Goal: Task Accomplishment & Management: Manage account settings

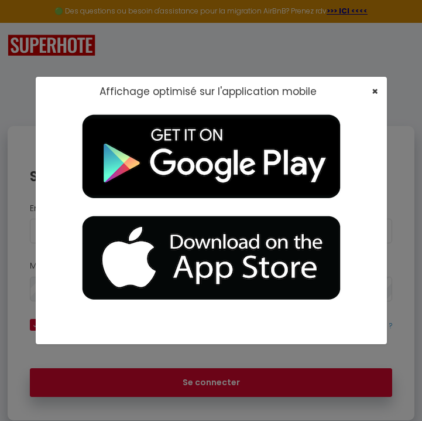
click at [373, 88] on span "×" at bounding box center [375, 91] width 6 height 15
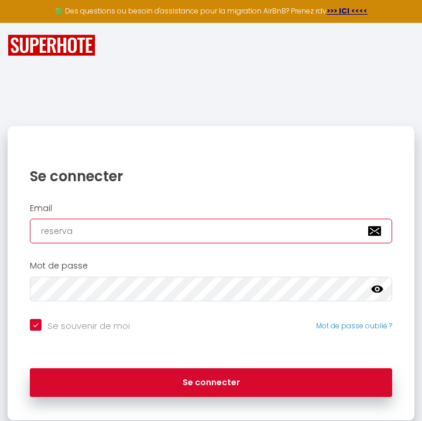
type input "reservat"
checkbox input "true"
type input "reservatio"
checkbox input "true"
type input "reservation"
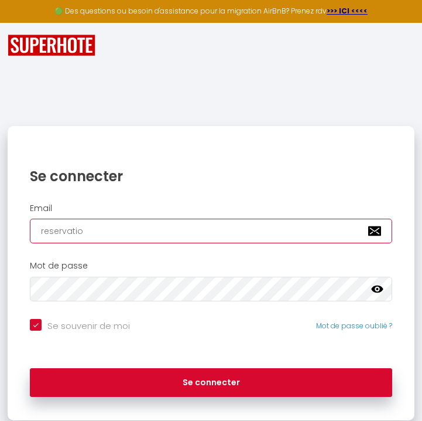
checkbox input "true"
type input "reservation@"
checkbox input "true"
type input "reservation@a"
checkbox input "true"
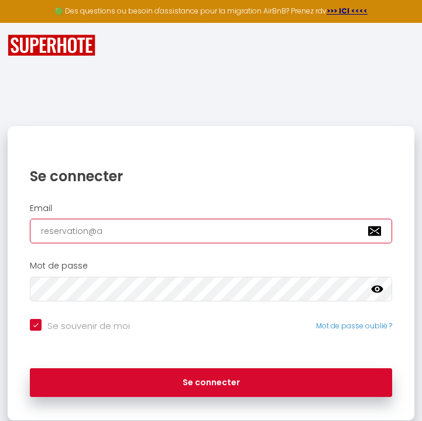
type input "reservation@aa"
checkbox input "true"
type input "reservation@aaz"
checkbox input "true"
type input "reservation@aaze"
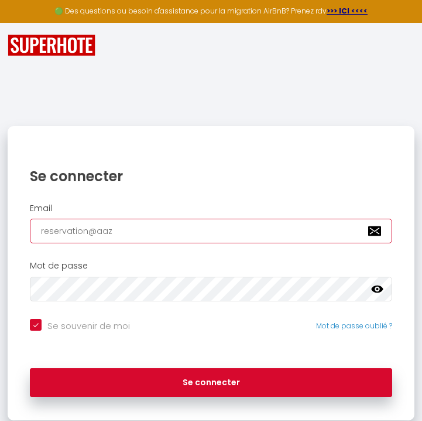
checkbox input "true"
type input "reservation@aazeb"
checkbox input "true"
type input "reservation@aazebr"
checkbox input "true"
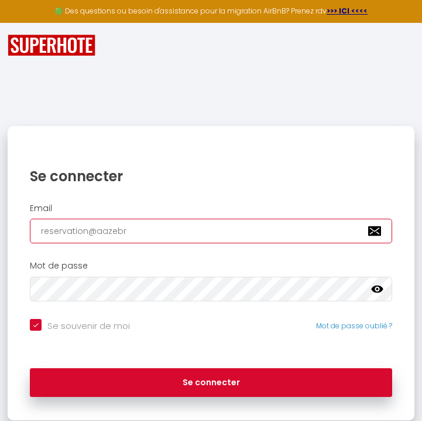
type input "reservation@aazebre"
checkbox input "true"
type input "reservation@aazebre."
checkbox input "true"
type input "reservation@aazebre.c"
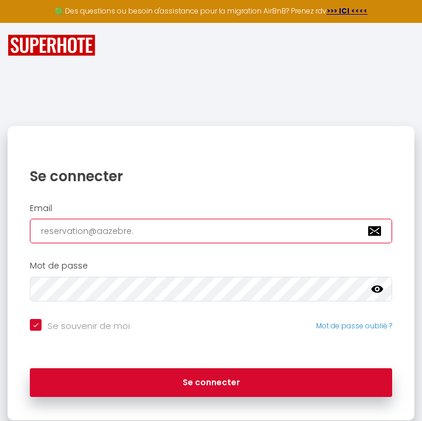
checkbox input "true"
type input "[EMAIL_ADDRESS][DOMAIN_NAME]"
checkbox input "true"
type input "[EMAIL_ADDRESS][DOMAIN_NAME]"
checkbox input "true"
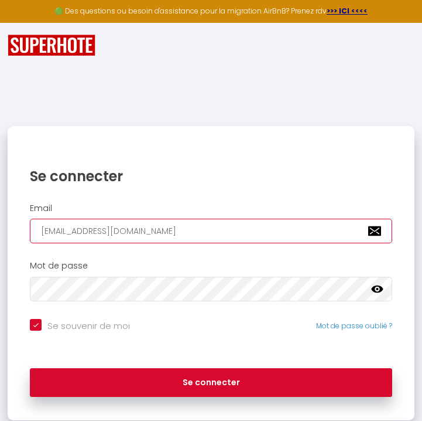
type input "[EMAIL_ADDRESS][DOMAIN_NAME]"
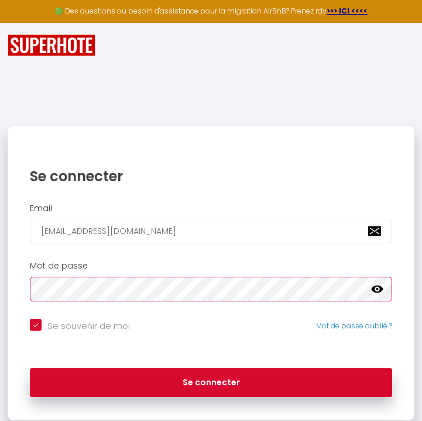
click at [211, 380] on button "Se connecter" at bounding box center [211, 382] width 363 height 29
checkbox input "true"
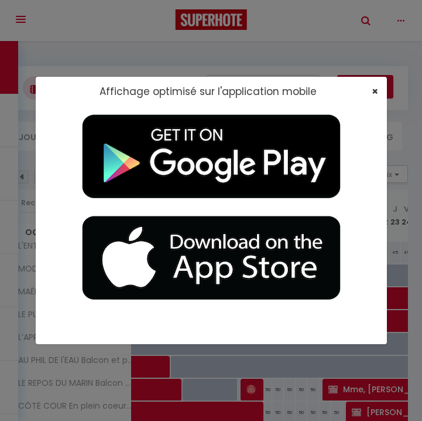
click at [374, 94] on span "×" at bounding box center [375, 91] width 6 height 15
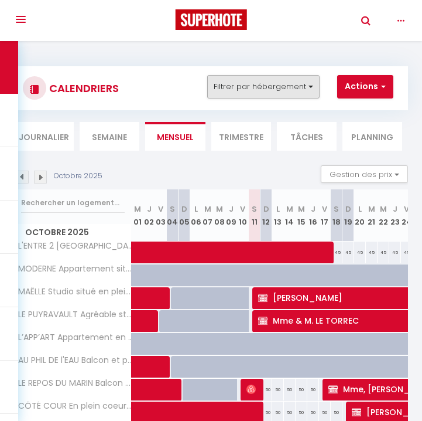
click at [290, 88] on button "Filtrer par hébergement" at bounding box center [263, 86] width 112 height 23
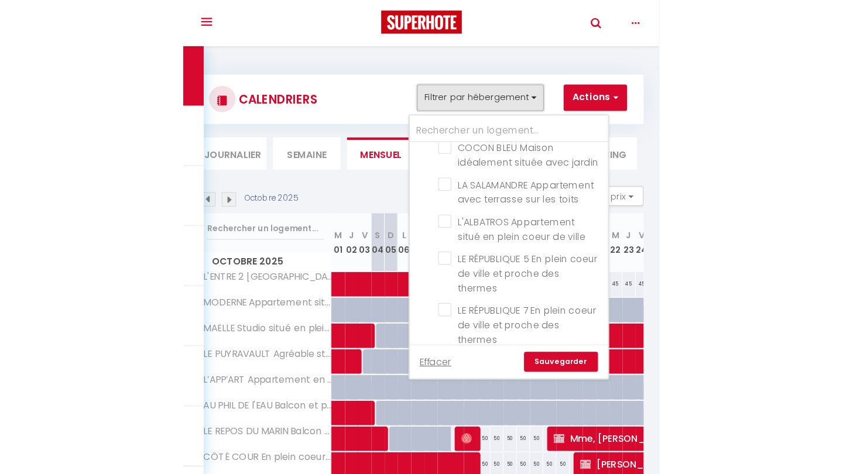
scroll to position [613, 0]
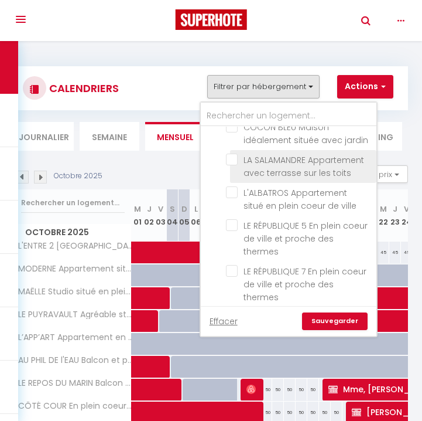
click at [235, 153] on input "LA SALAMANDRE Appartement avec terrasse sur les toits" at bounding box center [299, 159] width 146 height 12
checkbox input "true"
checkbox input "false"
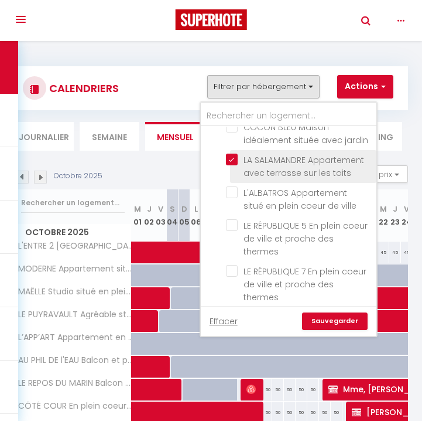
checkbox input "false"
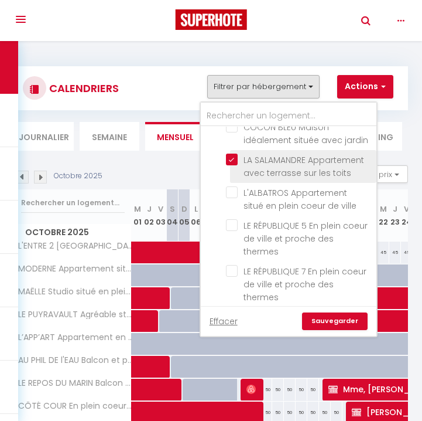
checkbox input "false"
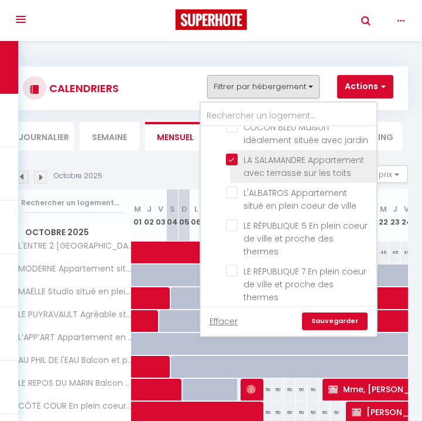
checkbox input "false"
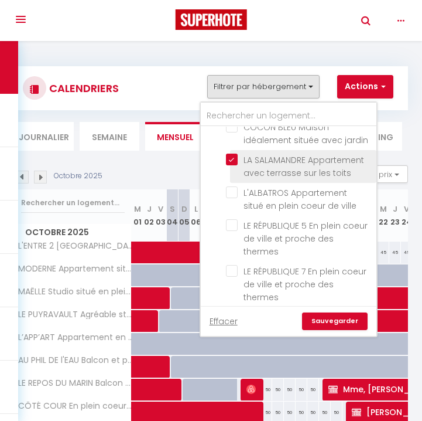
checkbox input "false"
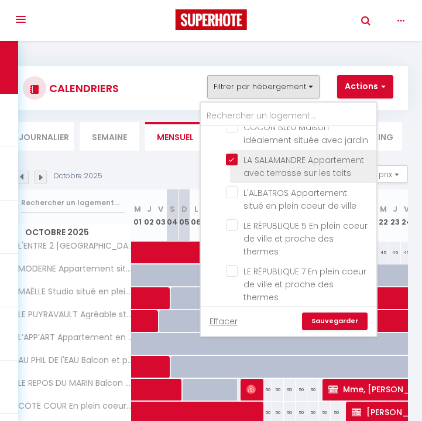
checkbox input "false"
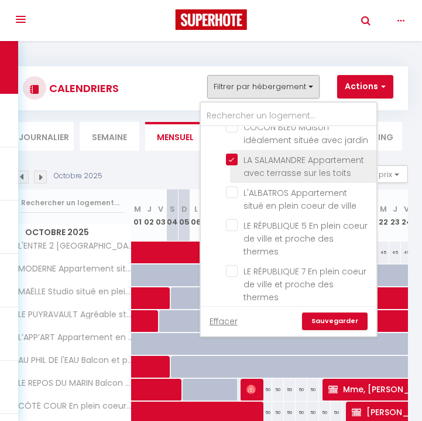
checkbox input "false"
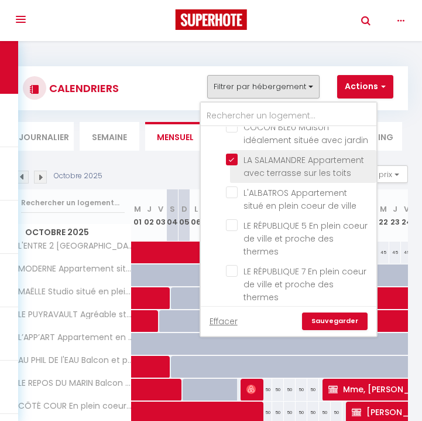
checkbox input "false"
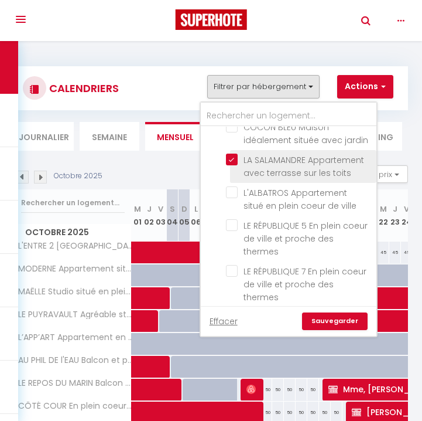
checkbox input "false"
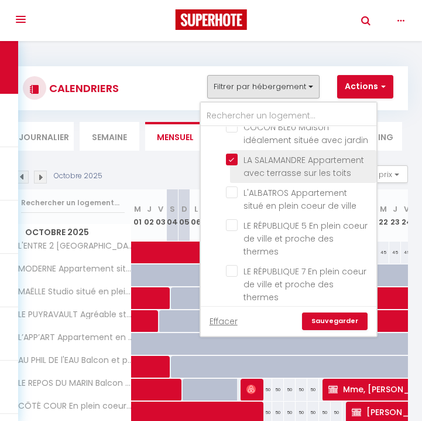
checkbox input "false"
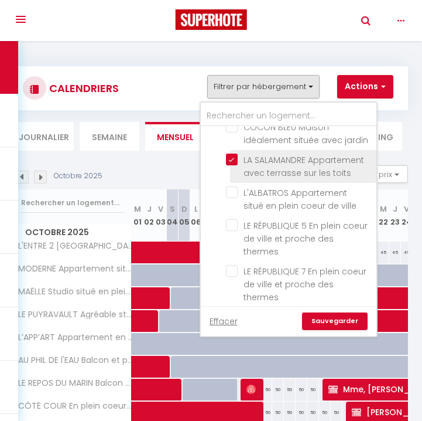
checkbox input "false"
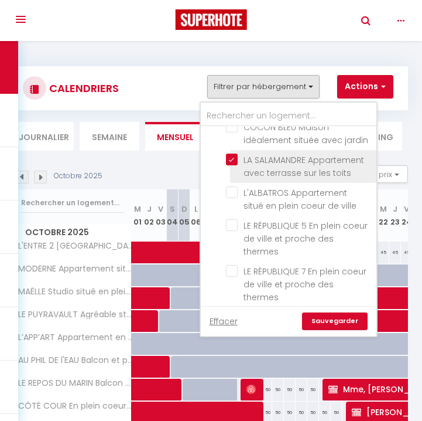
checkbox input "false"
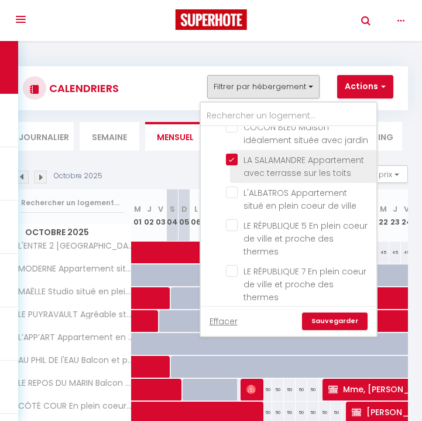
checkbox input "false"
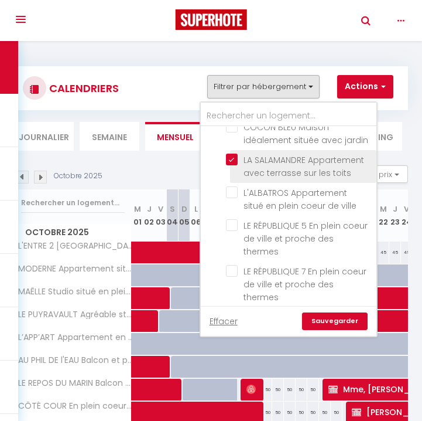
checkbox input "false"
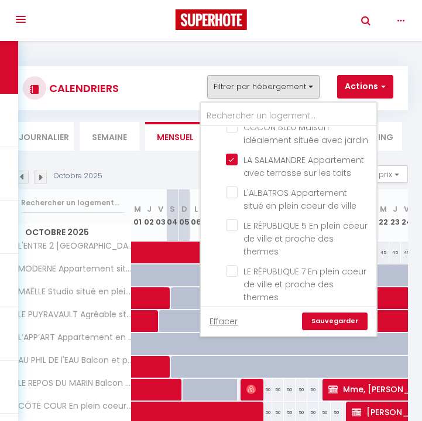
click at [341, 318] on link "Sauvegarder" at bounding box center [335, 321] width 66 height 18
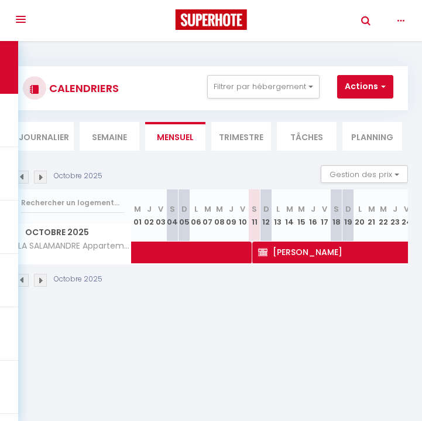
click at [24, 175] on img at bounding box center [22, 176] width 13 height 13
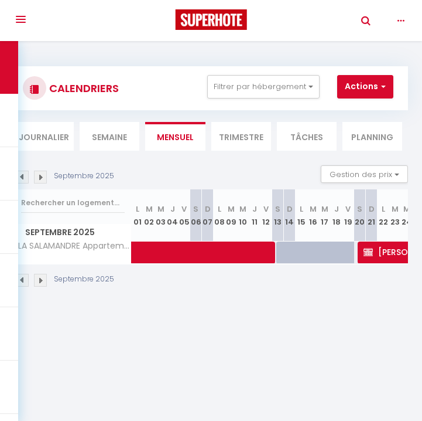
click at [24, 175] on img at bounding box center [22, 176] width 13 height 13
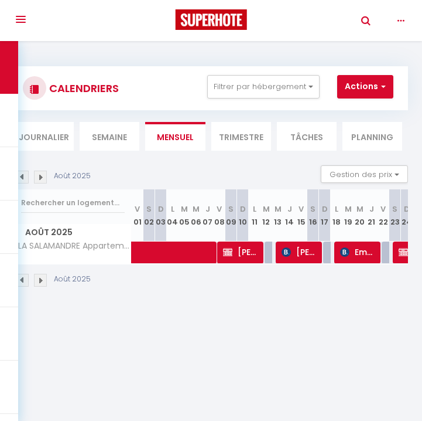
click at [24, 175] on img at bounding box center [22, 176] width 13 height 13
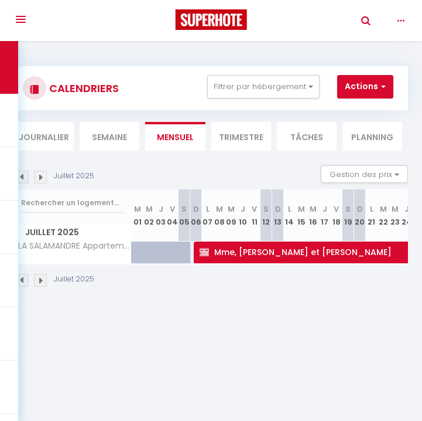
click at [24, 175] on img at bounding box center [22, 176] width 13 height 13
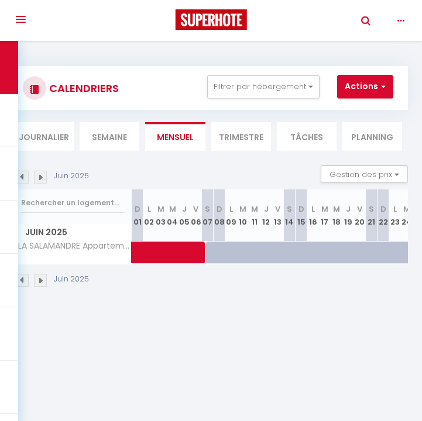
click at [24, 175] on img at bounding box center [22, 176] width 13 height 13
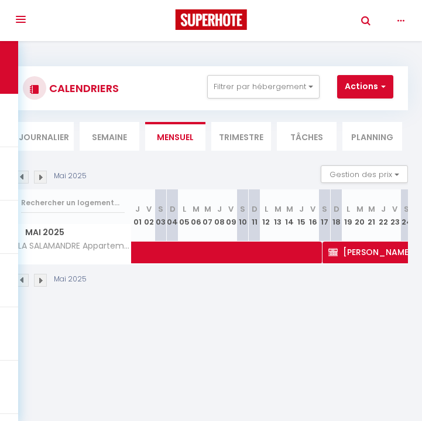
click at [24, 175] on img at bounding box center [22, 176] width 13 height 13
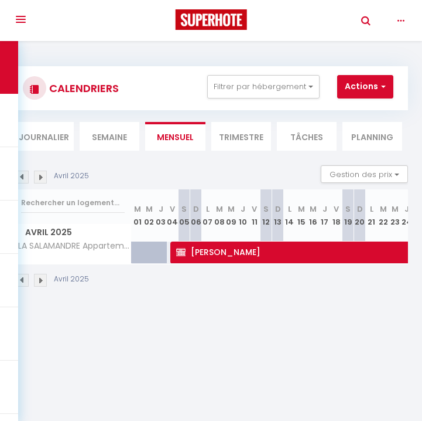
click at [24, 175] on img at bounding box center [22, 176] width 13 height 13
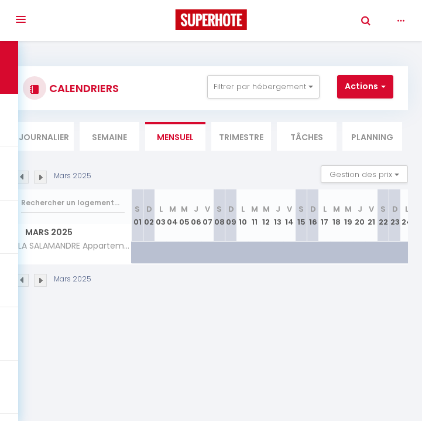
click at [24, 175] on img at bounding box center [22, 176] width 13 height 13
click at [42, 178] on img at bounding box center [40, 176] width 13 height 13
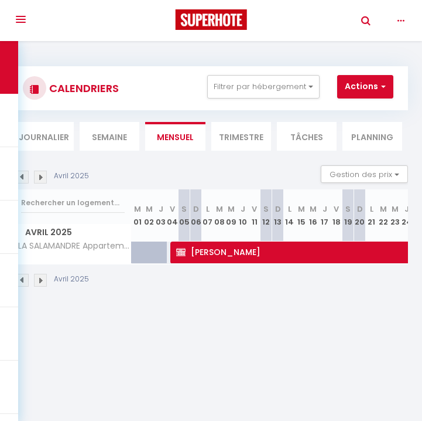
click at [44, 177] on img at bounding box center [40, 176] width 13 height 13
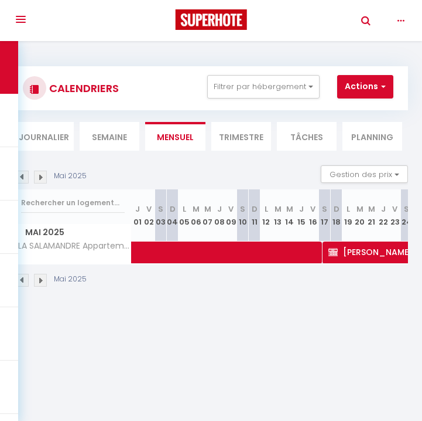
click at [44, 177] on img at bounding box center [40, 176] width 13 height 13
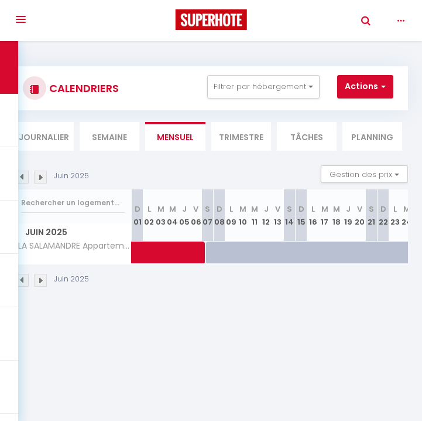
click at [44, 177] on img at bounding box center [40, 176] width 13 height 13
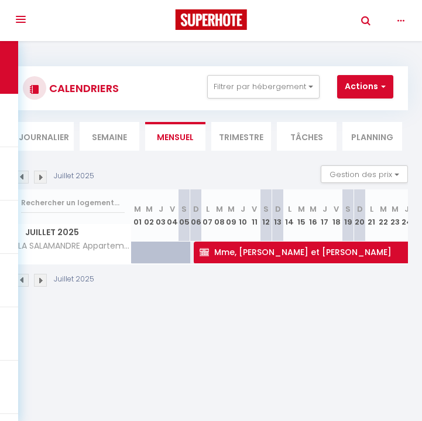
click at [44, 177] on img at bounding box center [40, 176] width 13 height 13
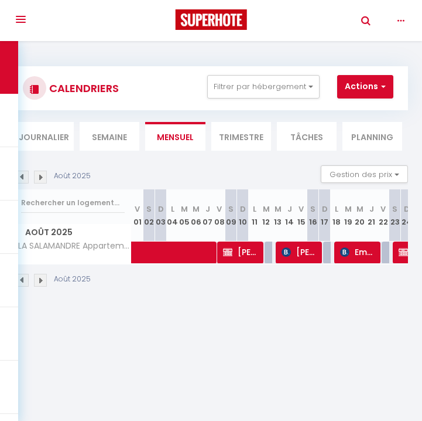
click at [301, 254] on span "[PERSON_NAME]" at bounding box center [299, 252] width 39 height 22
select select "OK"
select select "KO"
select select "0"
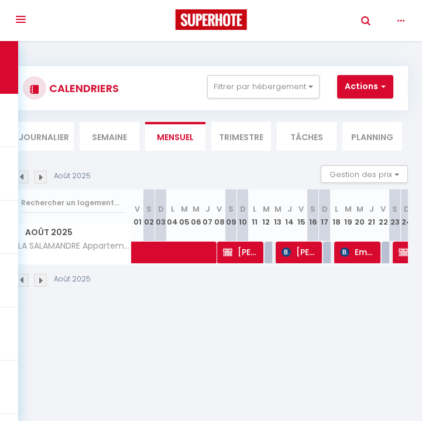
select select "1"
select select
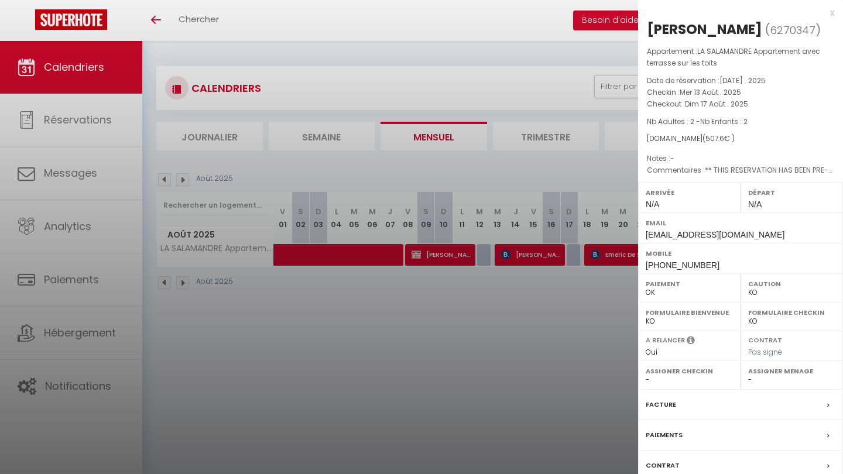
click at [244, 420] on div at bounding box center [421, 237] width 843 height 474
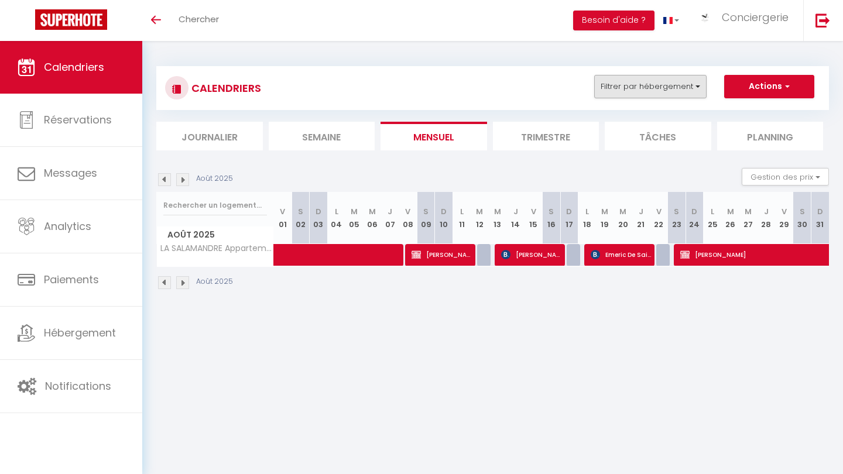
click at [422, 86] on button "Filtrer par hébergement" at bounding box center [650, 86] width 112 height 23
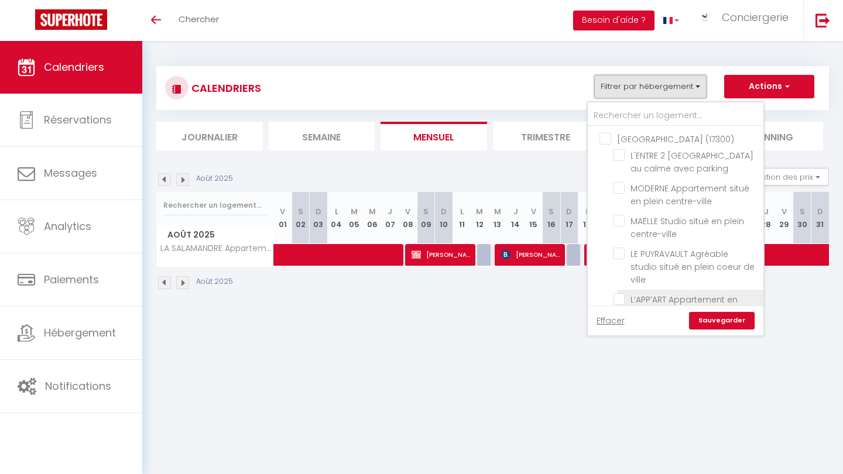
scroll to position [0, 0]
click at [422, 293] on input "L’APP’ART Appartement en plein centre-ville" at bounding box center [686, 299] width 146 height 12
checkbox input "true"
checkbox input "false"
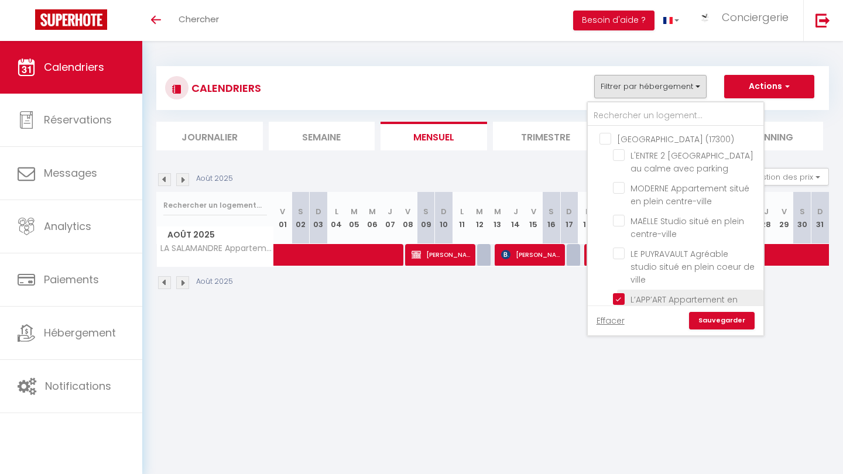
checkbox input "false"
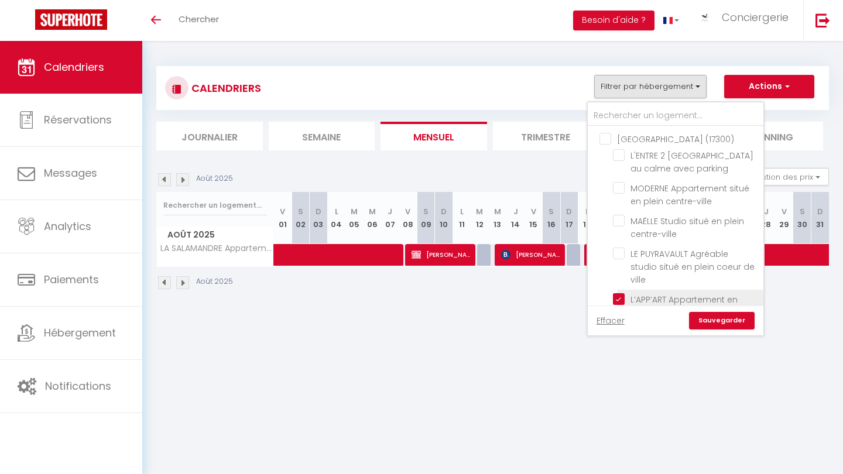
checkbox input "false"
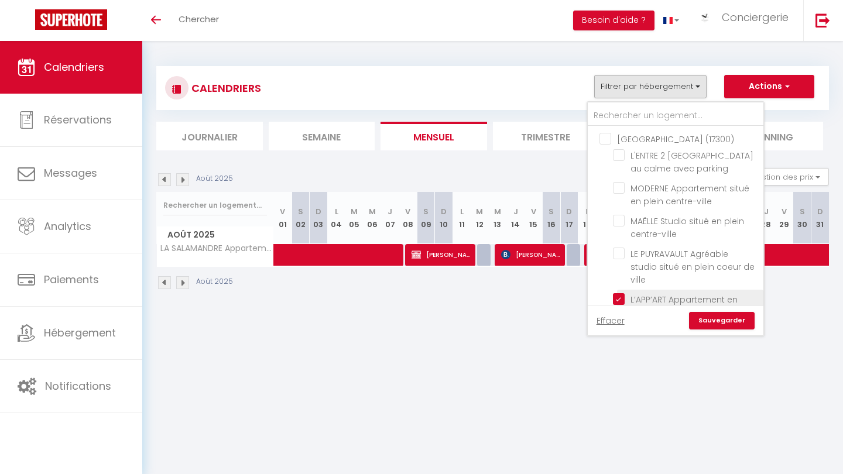
checkbox input "false"
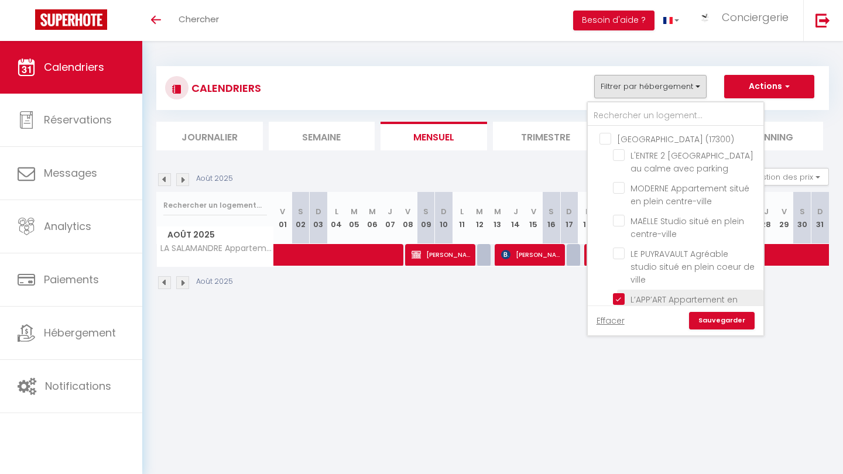
checkbox input "false"
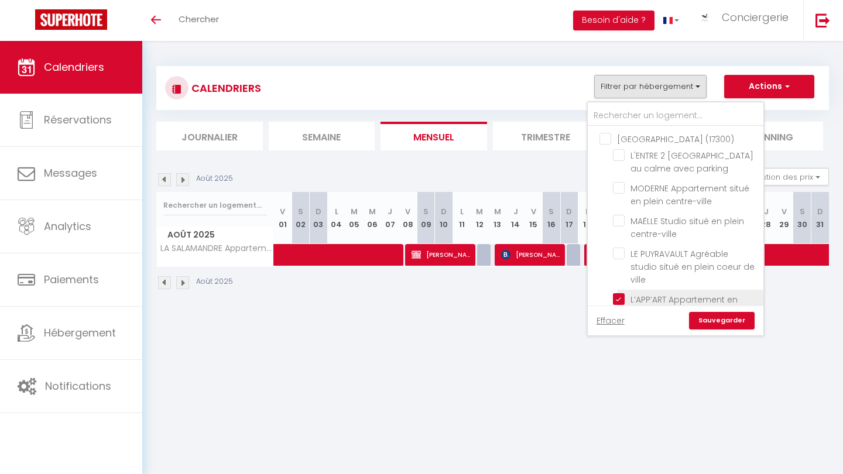
checkbox input "false"
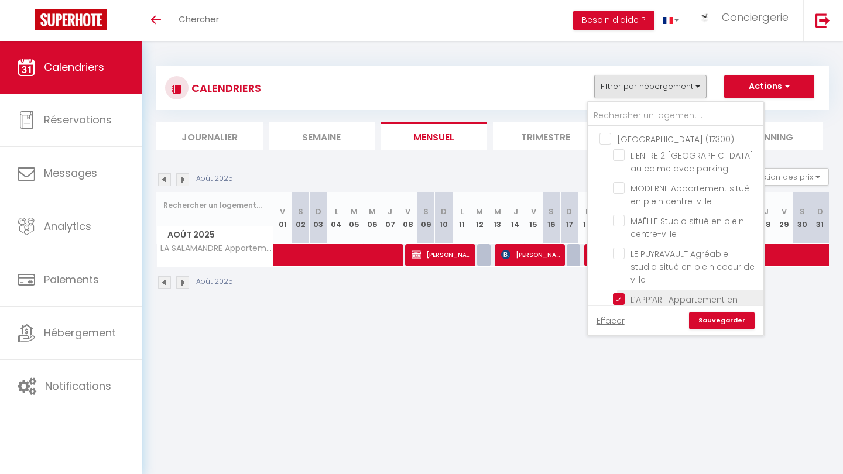
checkbox input "false"
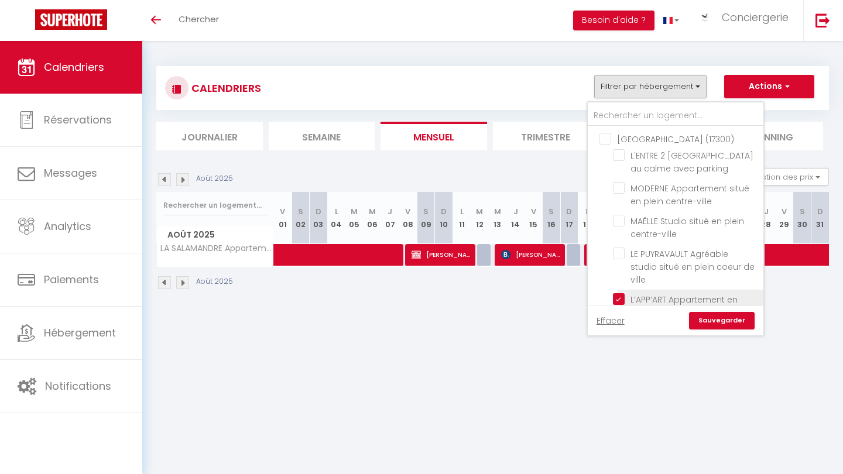
checkbox input "false"
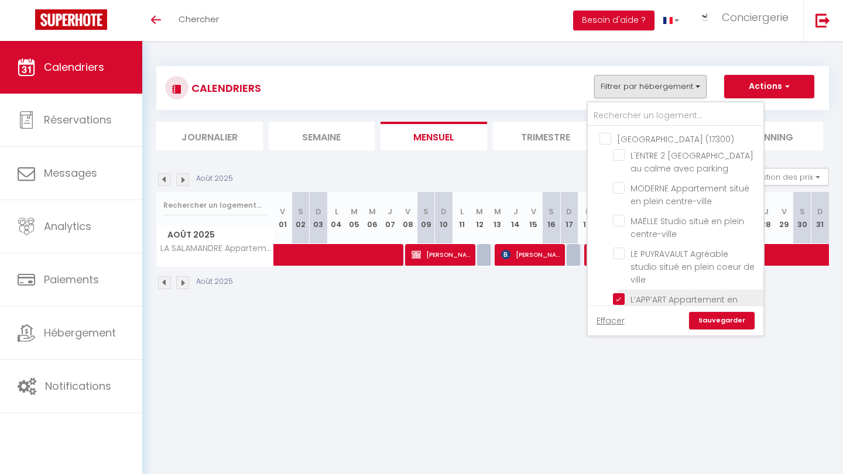
checkbox input "false"
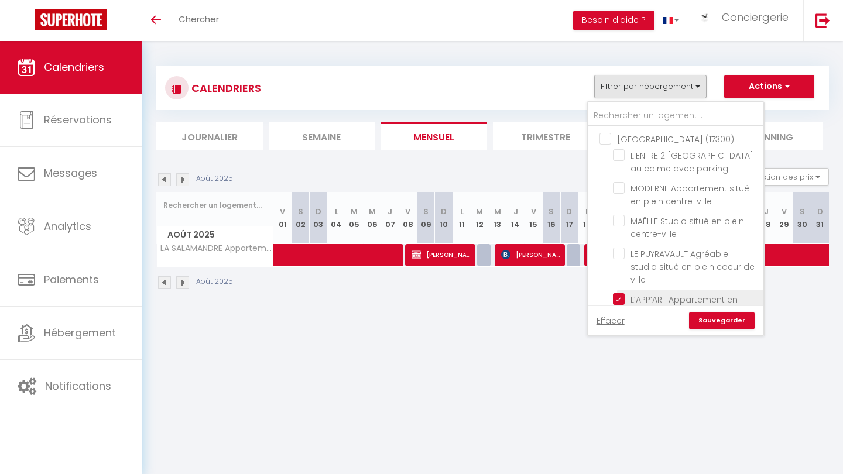
checkbox input "false"
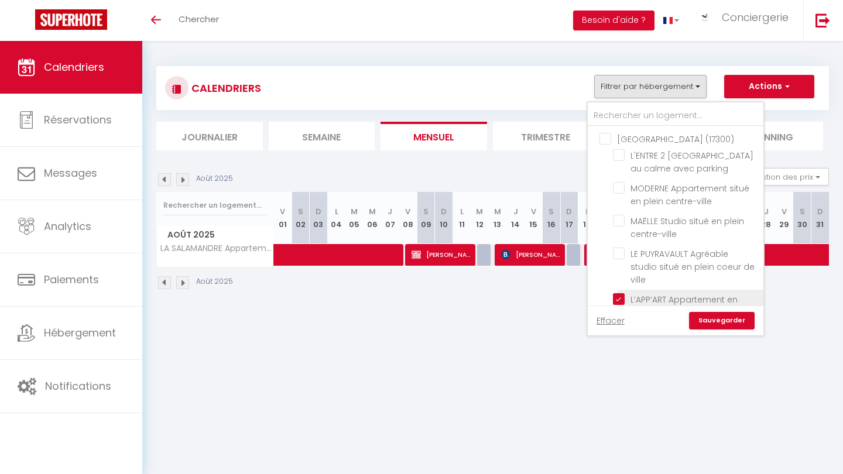
checkbox input "false"
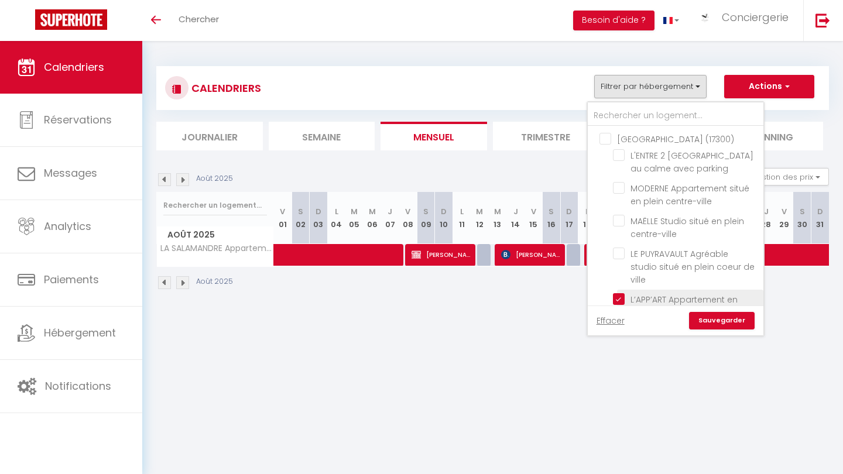
checkbox input "false"
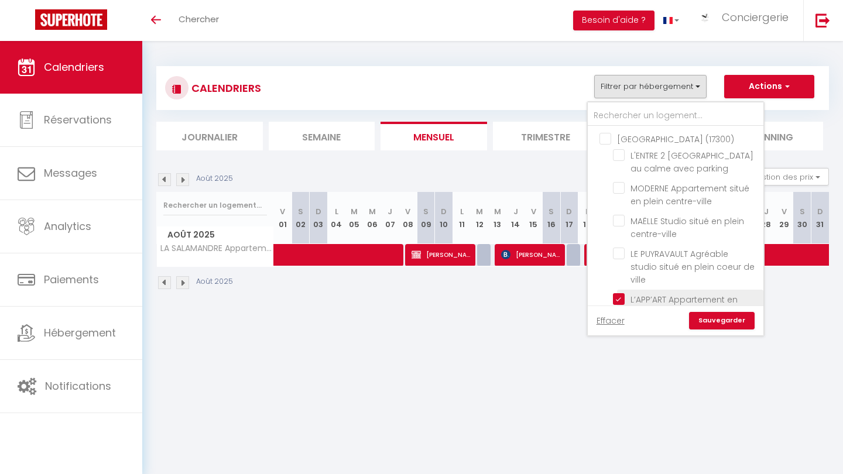
checkbox input "false"
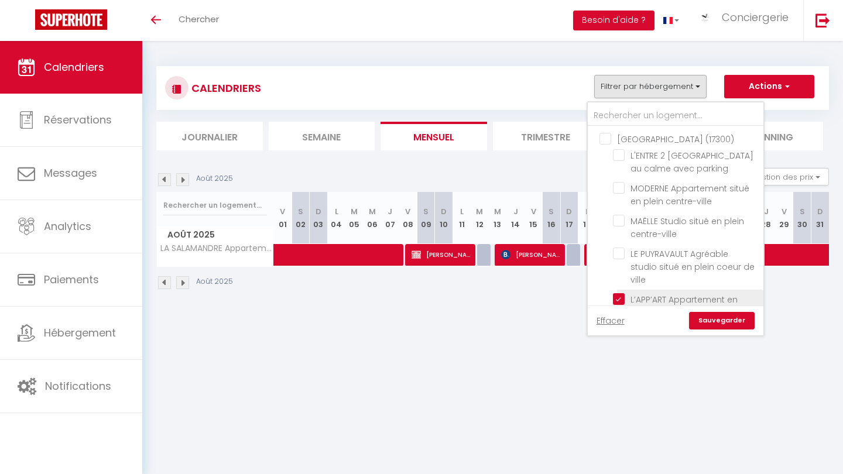
checkbox input "false"
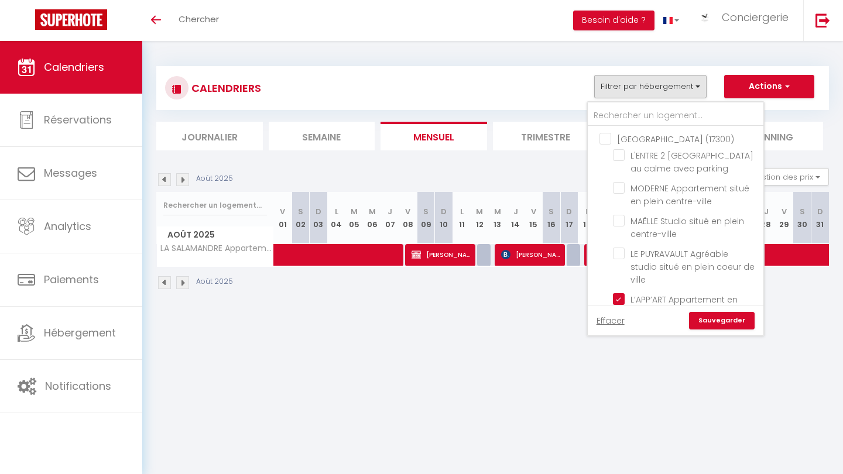
click at [422, 319] on link "Sauvegarder" at bounding box center [722, 321] width 66 height 18
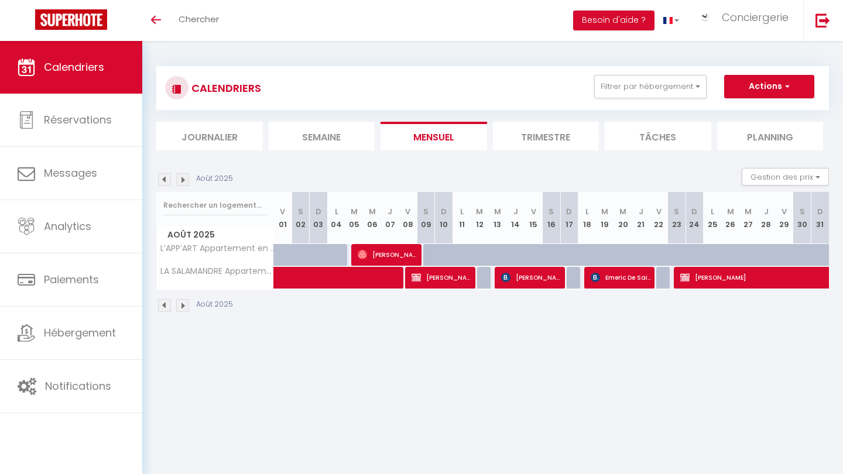
click at [166, 177] on img at bounding box center [164, 179] width 13 height 13
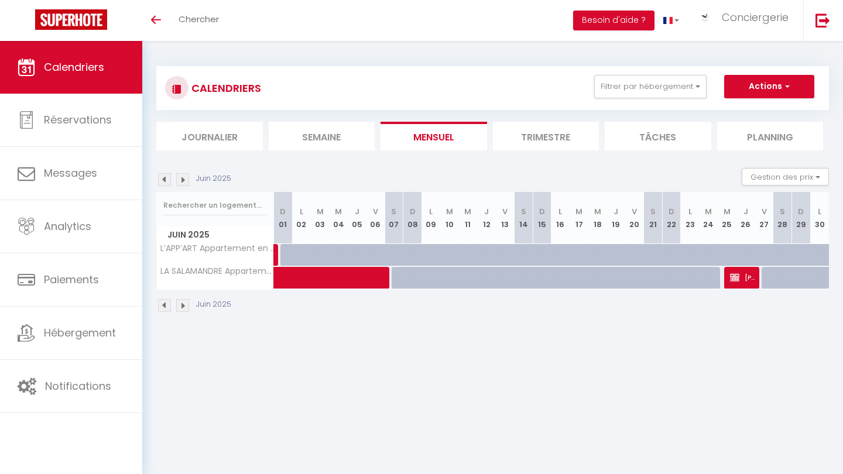
click at [166, 177] on img at bounding box center [164, 179] width 13 height 13
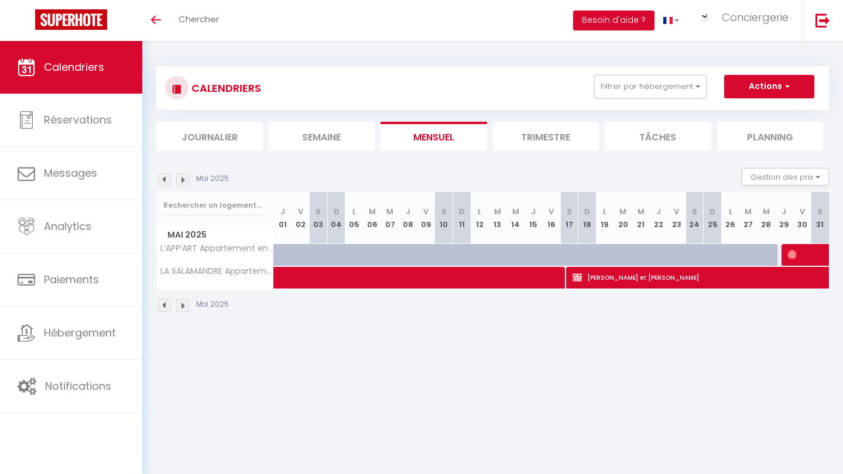
click at [166, 177] on img at bounding box center [164, 179] width 13 height 13
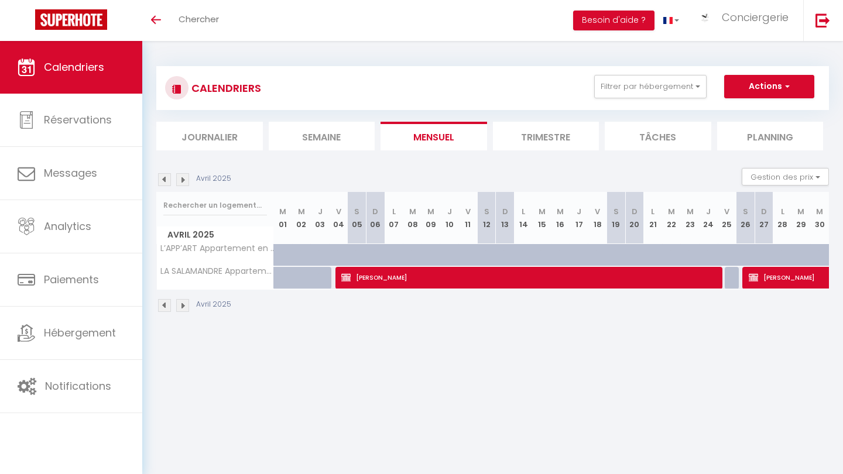
click at [166, 177] on img at bounding box center [164, 179] width 13 height 13
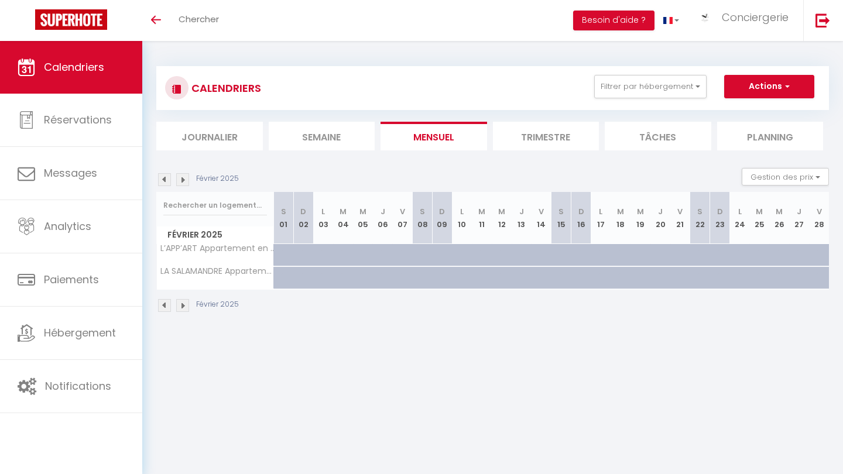
click at [166, 177] on img at bounding box center [164, 179] width 13 height 13
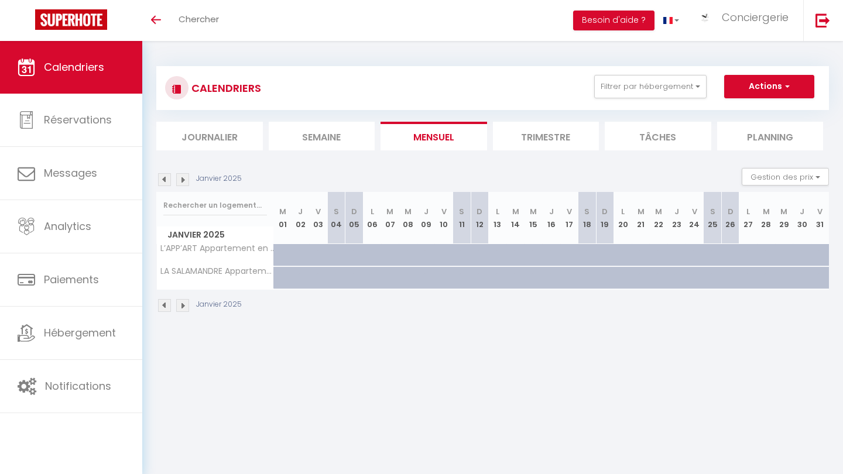
click at [185, 178] on img at bounding box center [182, 179] width 13 height 13
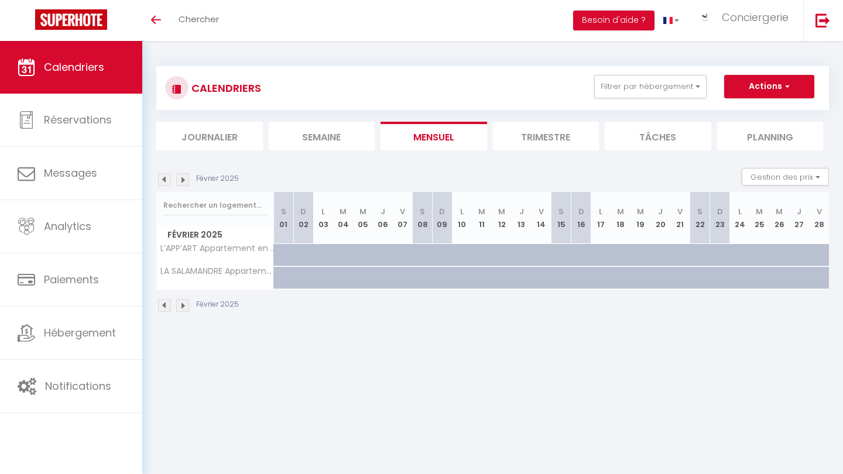
click at [185, 178] on img at bounding box center [182, 179] width 13 height 13
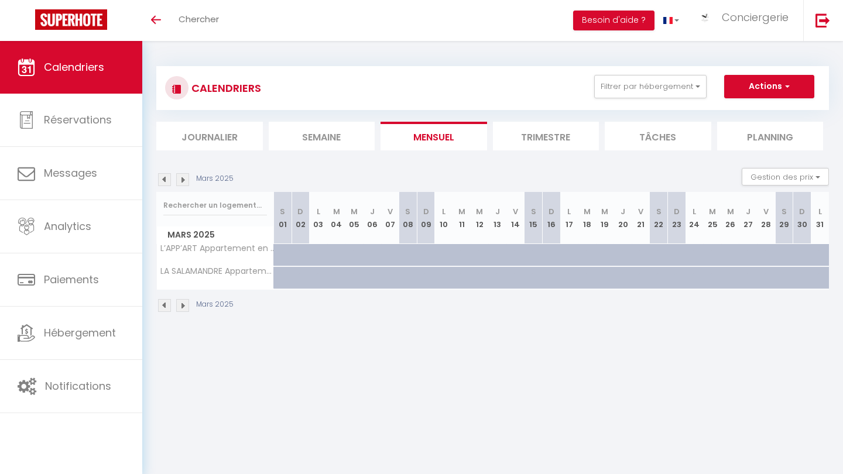
click at [185, 178] on img at bounding box center [182, 179] width 13 height 13
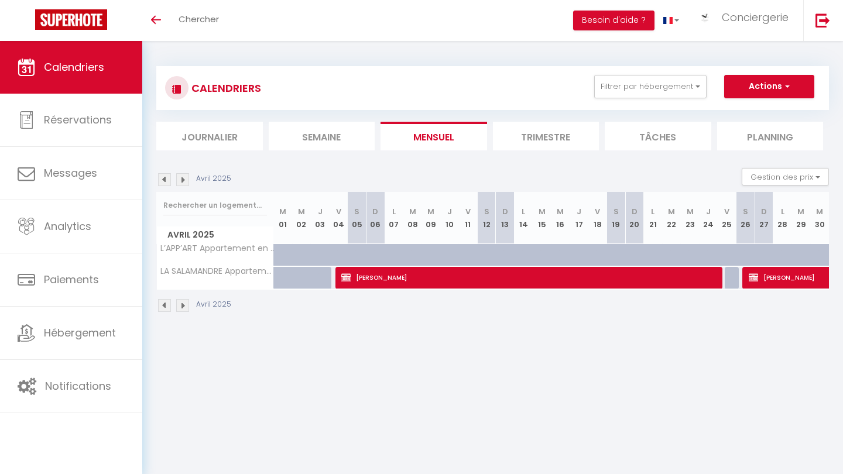
click at [185, 178] on img at bounding box center [182, 179] width 13 height 13
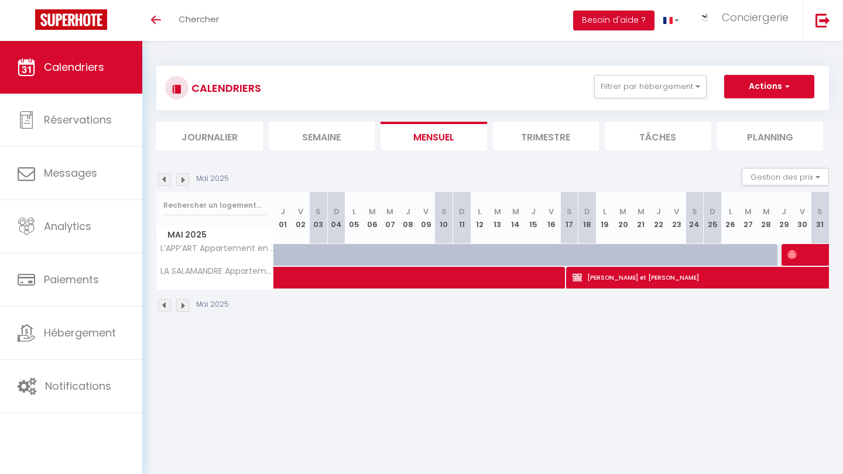
click at [185, 178] on img at bounding box center [182, 179] width 13 height 13
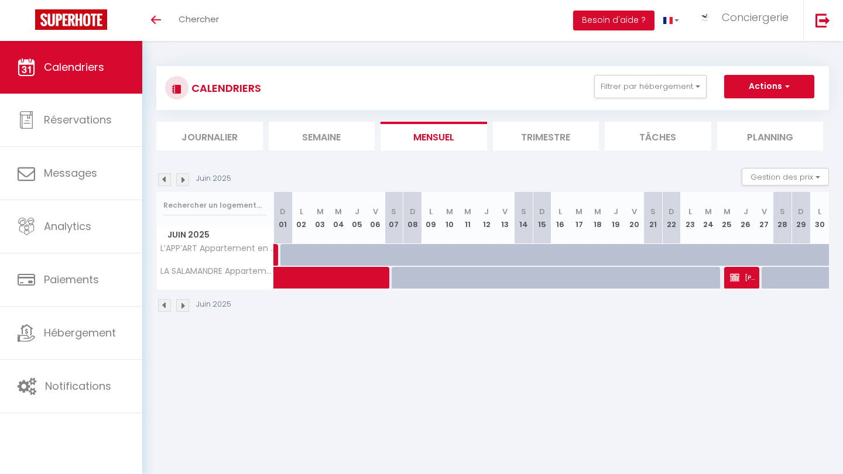
click at [166, 178] on img at bounding box center [164, 179] width 13 height 13
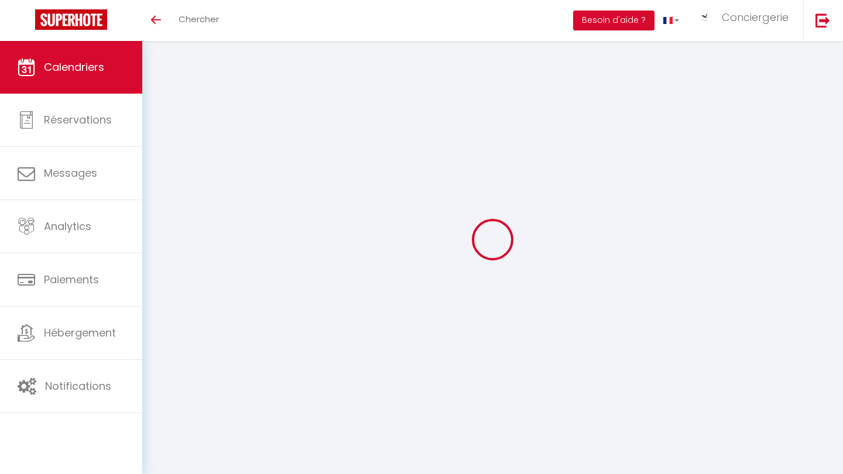
select select "KO"
select select "0"
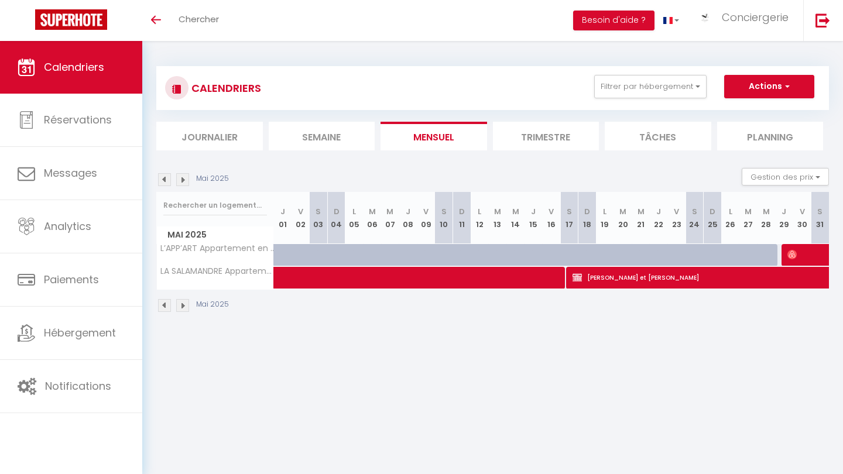
click at [422, 257] on span at bounding box center [828, 255] width 81 height 22
select select "OK"
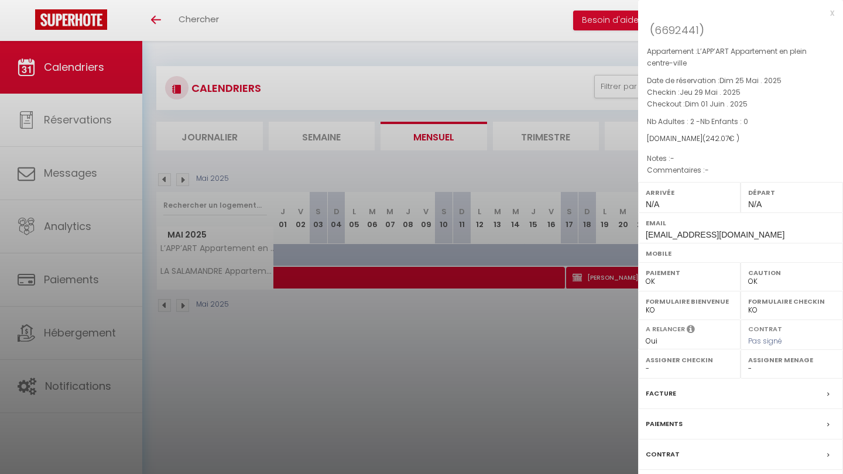
click at [422, 382] on div at bounding box center [421, 237] width 843 height 474
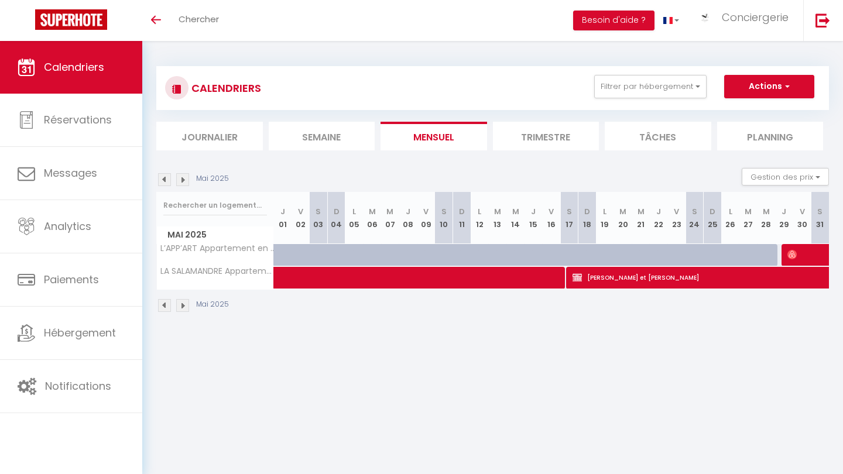
click at [183, 180] on img at bounding box center [182, 179] width 13 height 13
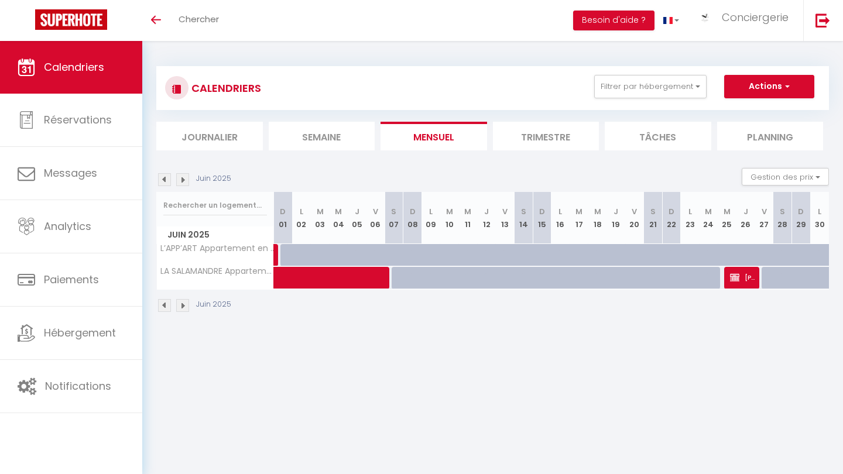
click at [183, 180] on img at bounding box center [182, 179] width 13 height 13
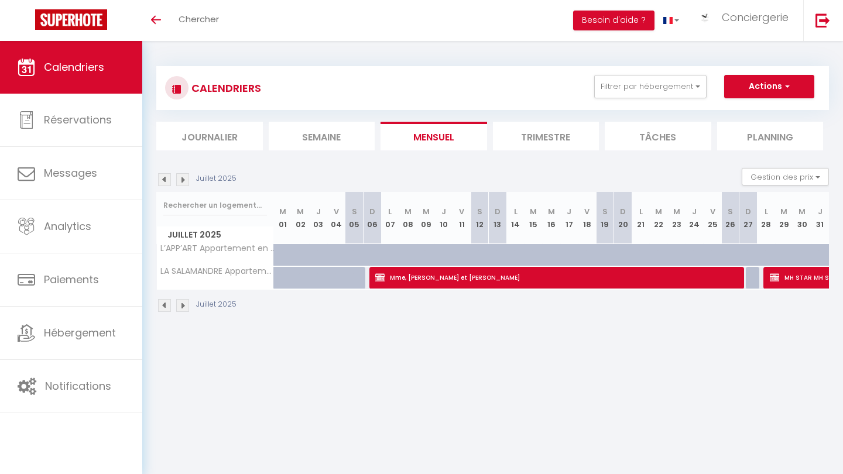
click at [183, 180] on img at bounding box center [182, 179] width 13 height 13
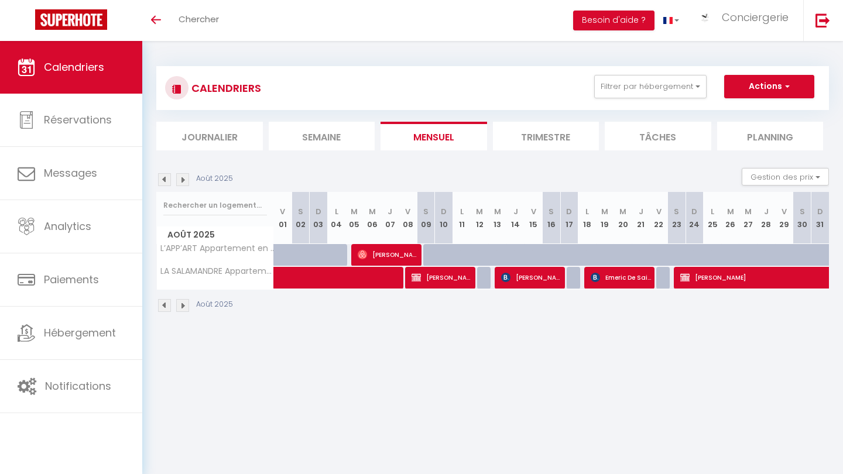
click at [169, 176] on img at bounding box center [164, 179] width 13 height 13
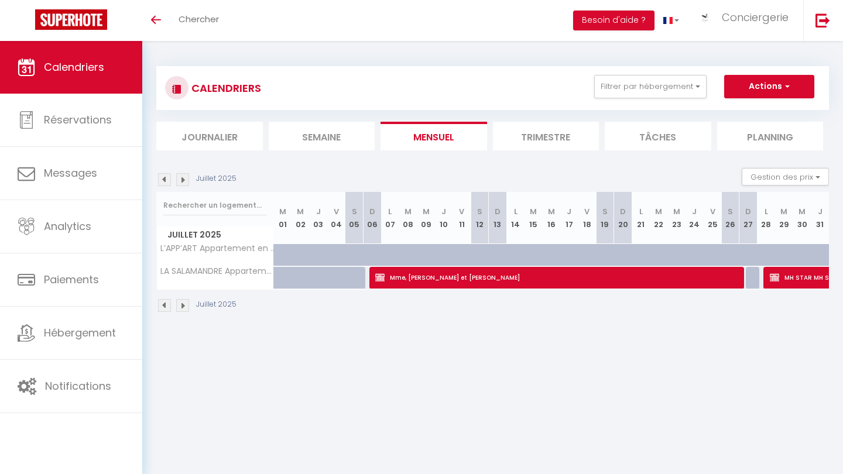
click at [169, 176] on img at bounding box center [164, 179] width 13 height 13
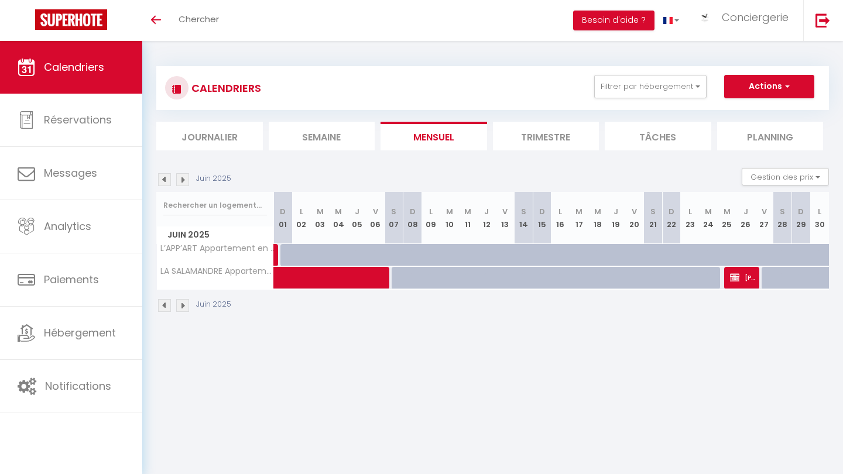
click at [169, 176] on img at bounding box center [164, 179] width 13 height 13
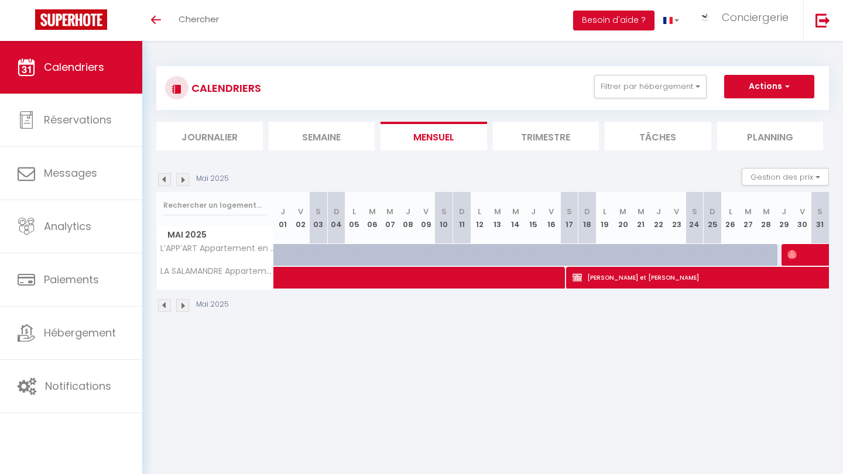
click at [186, 180] on img at bounding box center [182, 179] width 13 height 13
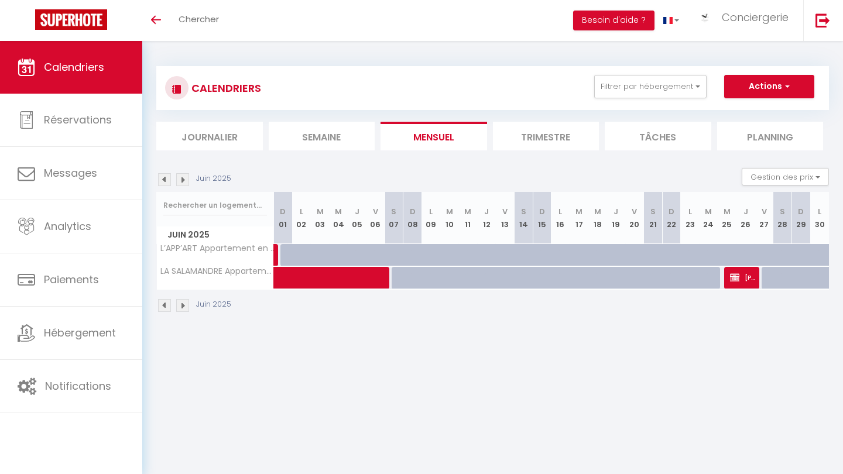
click at [186, 180] on img at bounding box center [182, 179] width 13 height 13
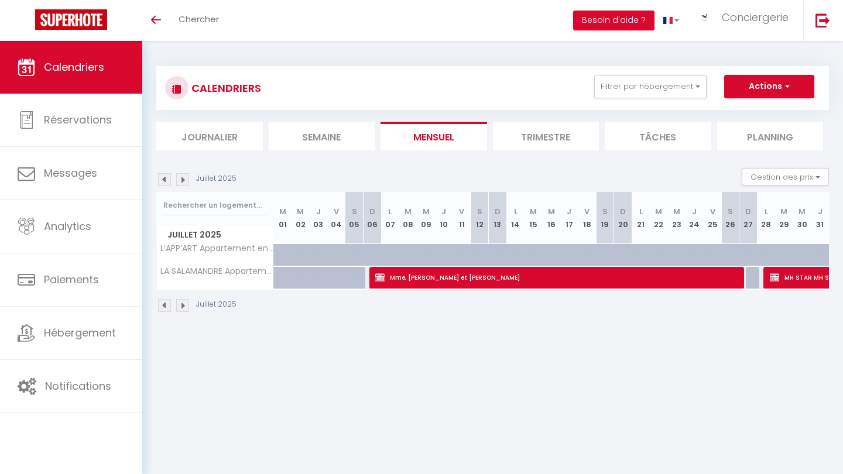
click at [186, 180] on img at bounding box center [182, 179] width 13 height 13
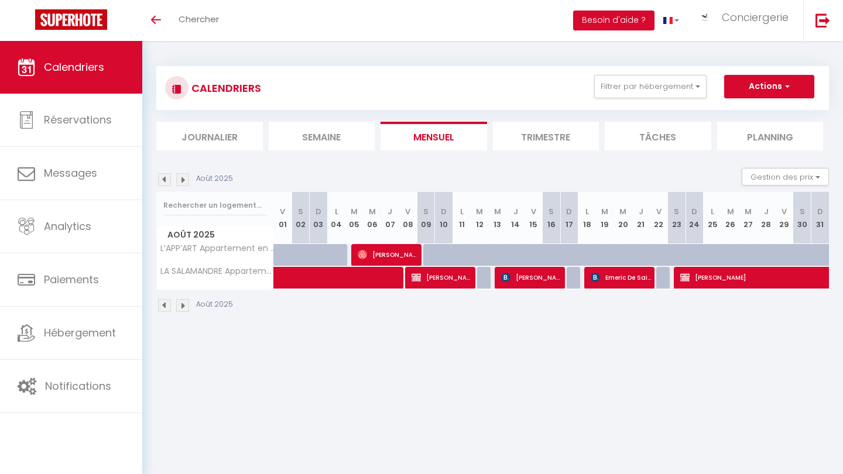
click at [183, 181] on img at bounding box center [182, 179] width 13 height 13
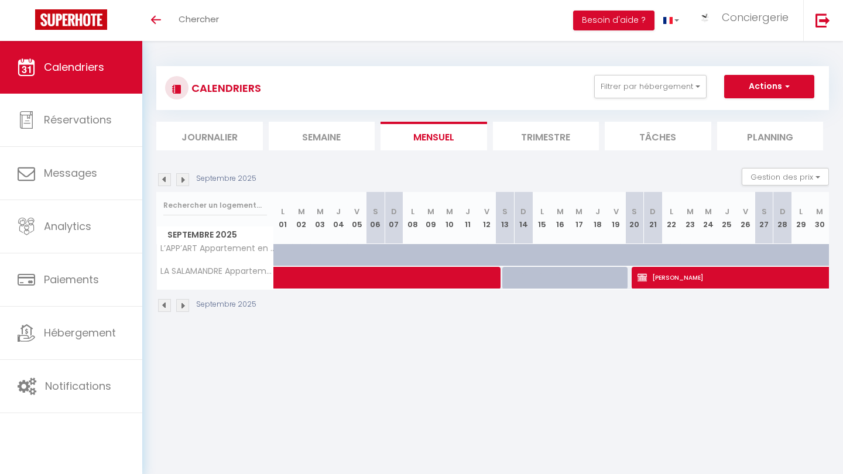
click at [183, 181] on img at bounding box center [182, 179] width 13 height 13
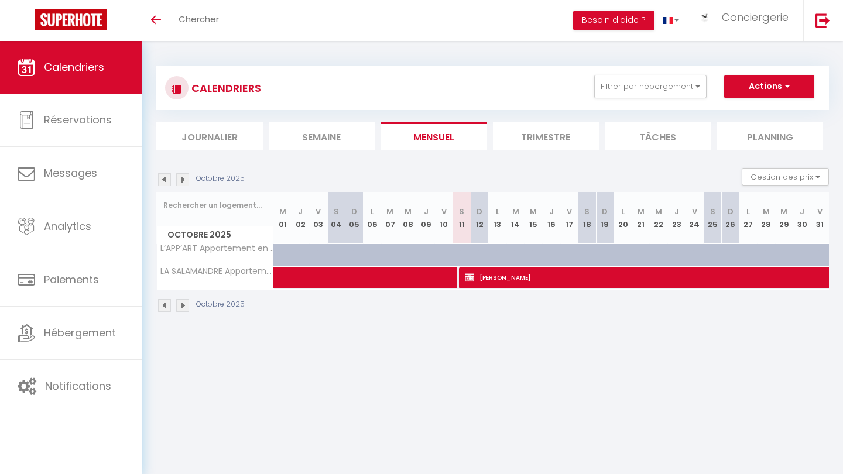
click at [183, 181] on img at bounding box center [182, 179] width 13 height 13
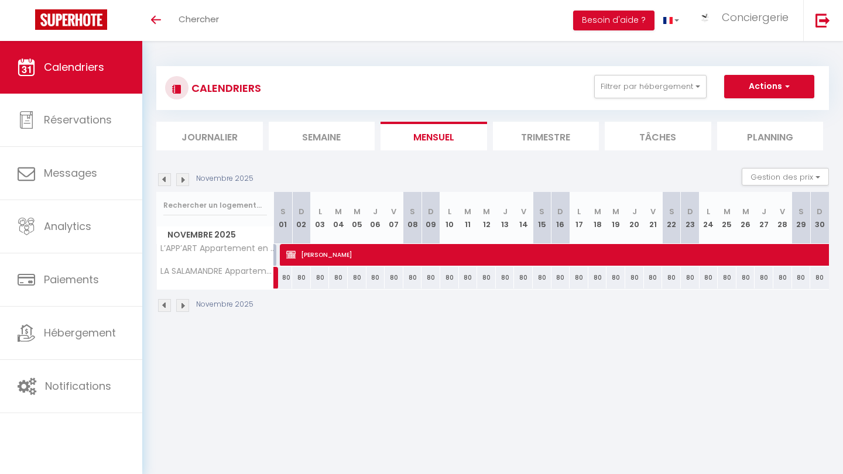
select select "KO"
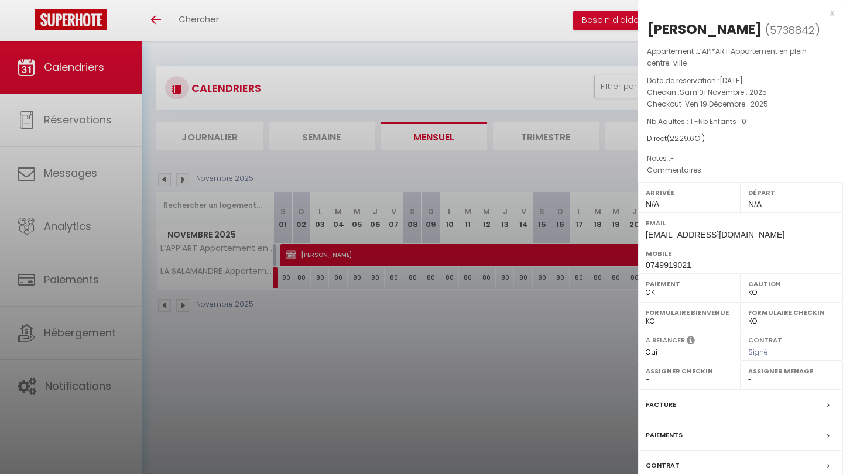
click at [422, 387] on div at bounding box center [421, 237] width 843 height 474
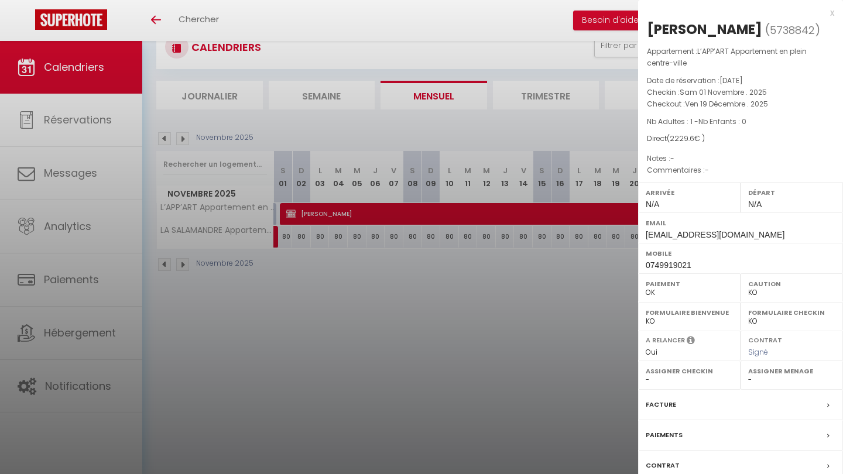
scroll to position [41, 0]
click at [422, 420] on label "Paiements" at bounding box center [664, 435] width 37 height 12
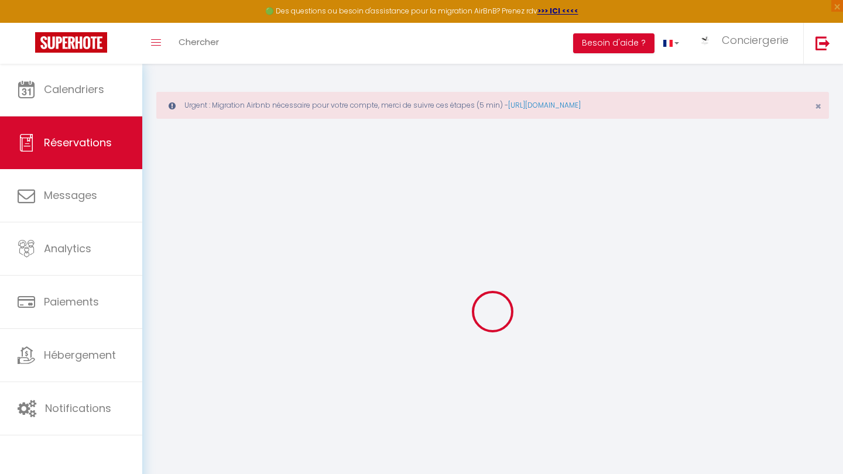
select select
select select "14"
checkbox input "false"
select select
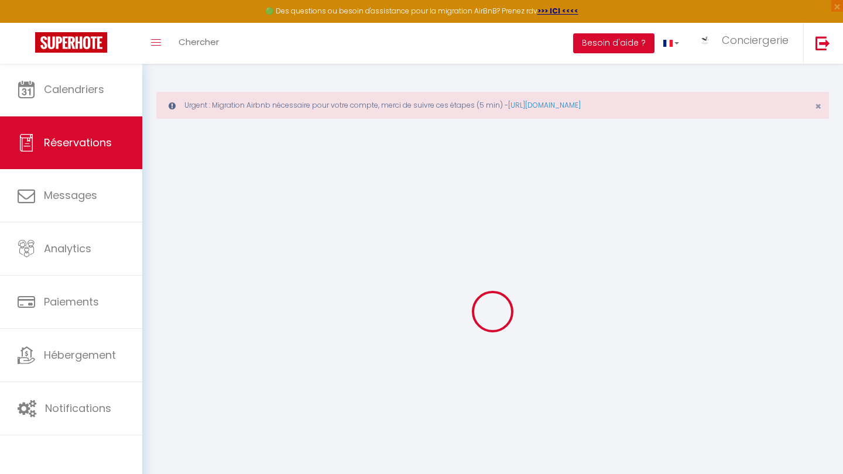
select select
checkbox input "false"
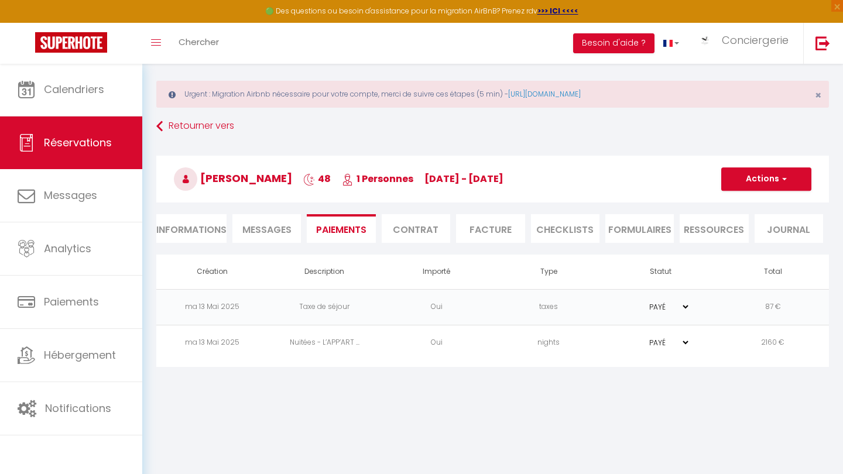
scroll to position [11, 0]
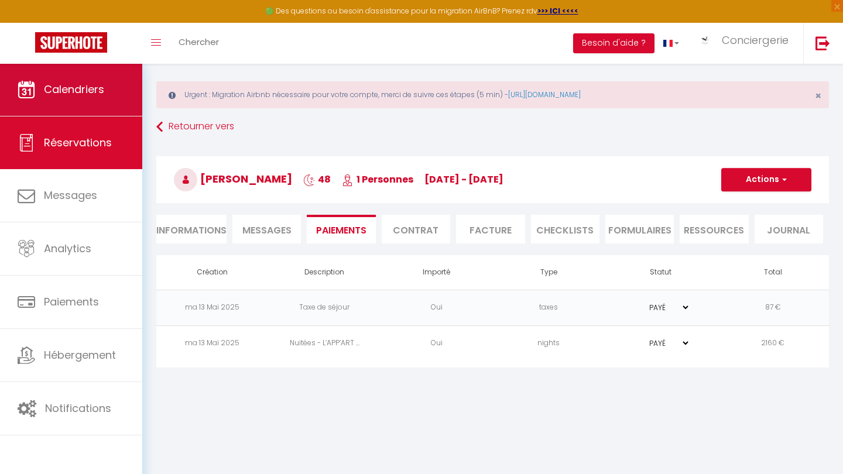
click at [55, 88] on span "Calendriers" at bounding box center [74, 89] width 60 height 15
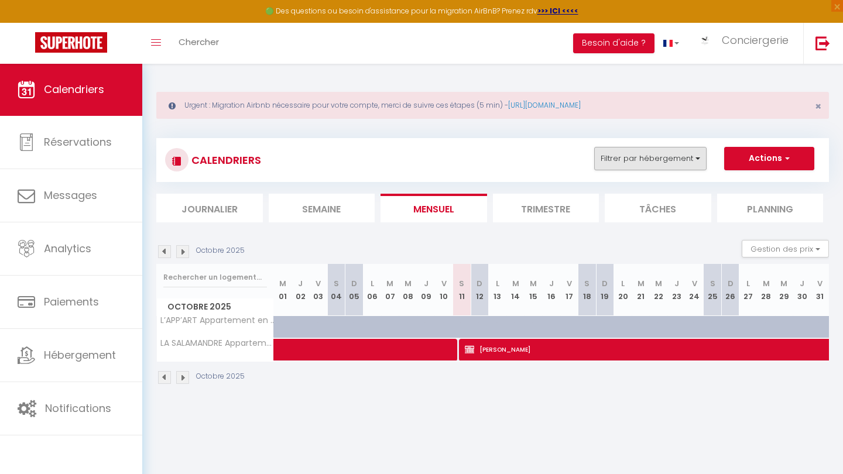
click at [422, 153] on button "Filtrer par hébergement" at bounding box center [650, 158] width 112 height 23
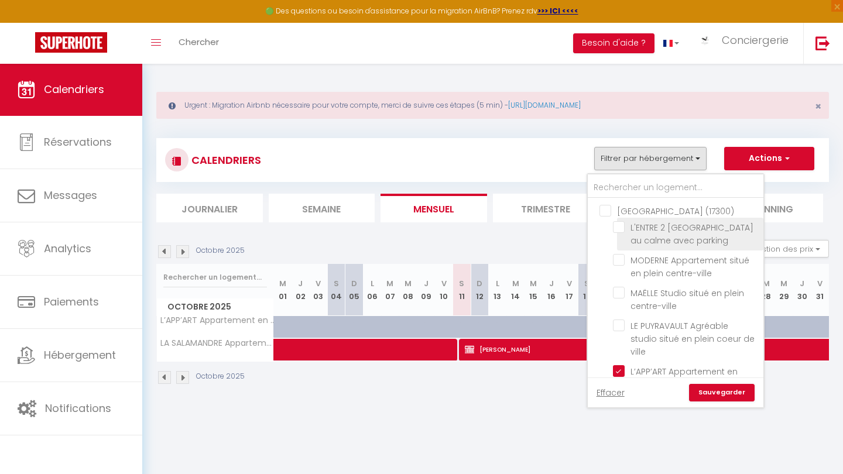
click at [422, 227] on input "L'ENTRE 2 [GEOGRAPHIC_DATA] au calme avec parking" at bounding box center [686, 227] width 146 height 12
checkbox input "true"
checkbox input "false"
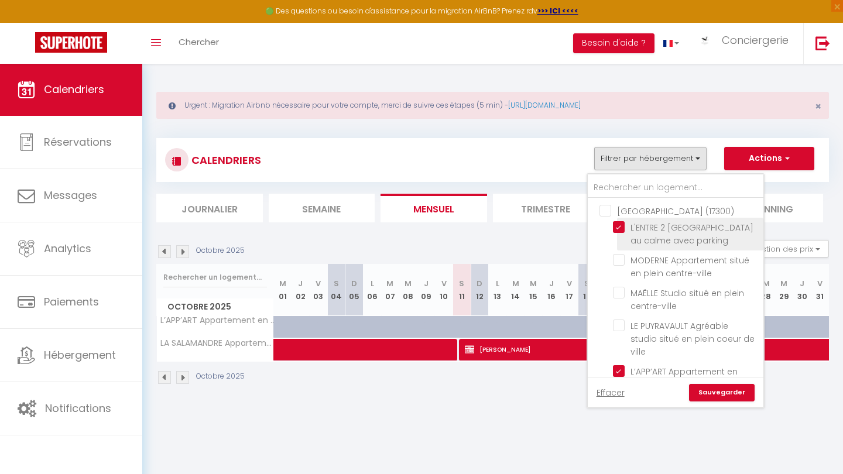
checkbox input "false"
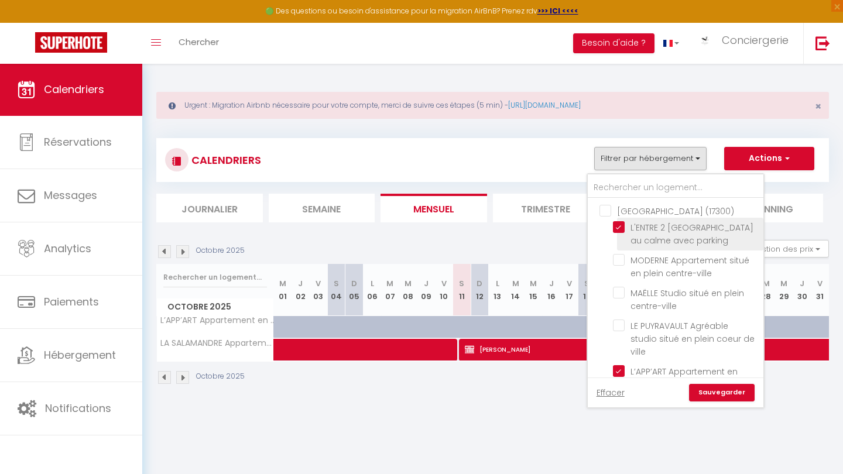
checkbox input "false"
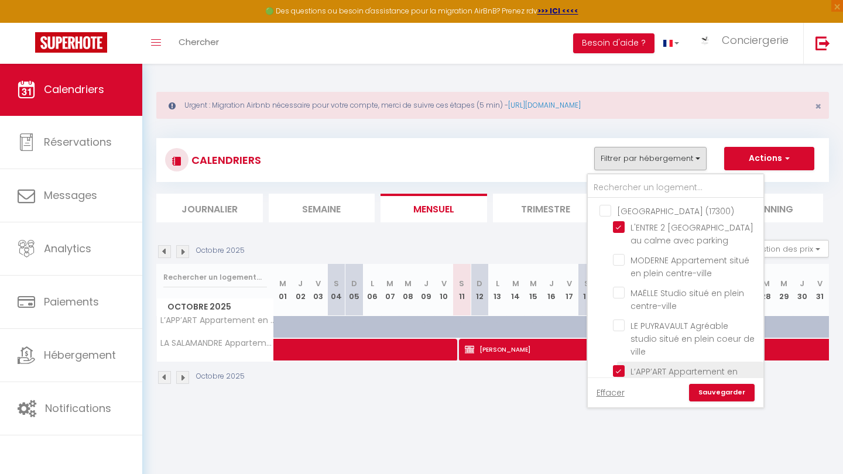
click at [422, 365] on input "L’APP’ART Appartement en plein centre-ville" at bounding box center [686, 371] width 146 height 12
click at [422, 392] on link "Sauvegarder" at bounding box center [722, 393] width 66 height 18
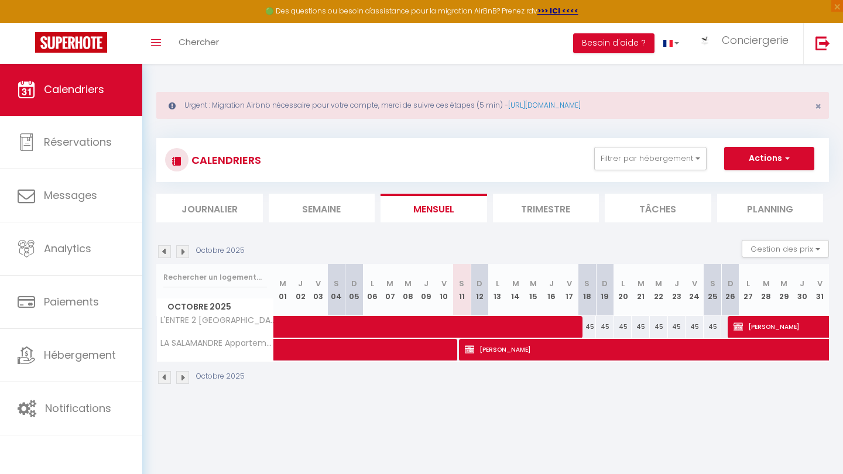
click at [164, 256] on img at bounding box center [164, 251] width 13 height 13
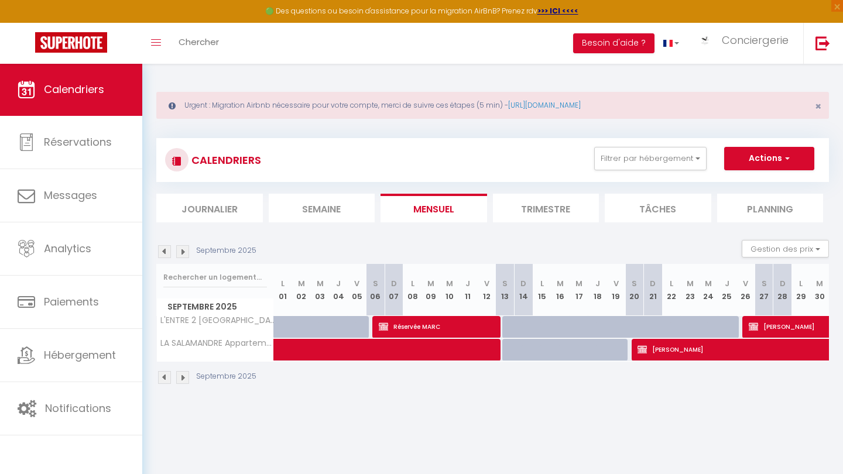
click at [164, 256] on img at bounding box center [164, 251] width 13 height 13
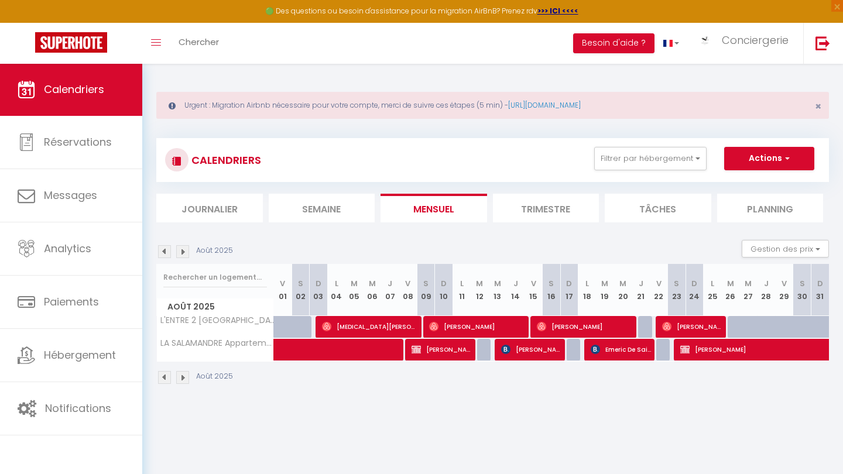
click at [164, 256] on img at bounding box center [164, 251] width 13 height 13
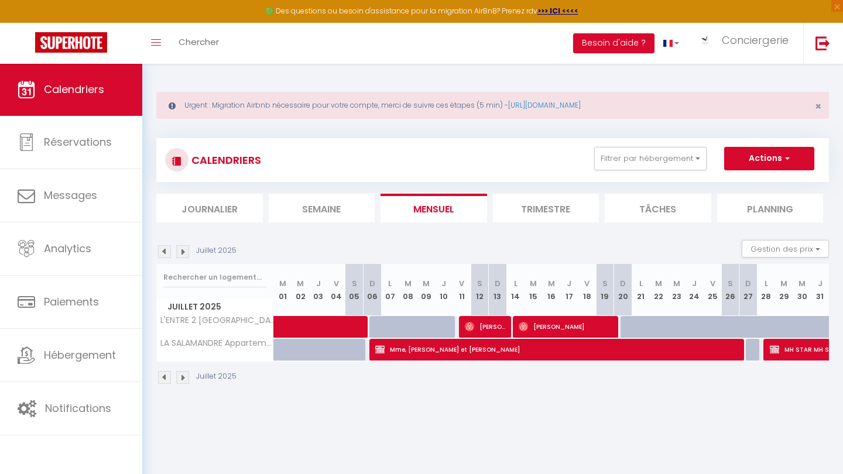
click at [164, 256] on img at bounding box center [164, 251] width 13 height 13
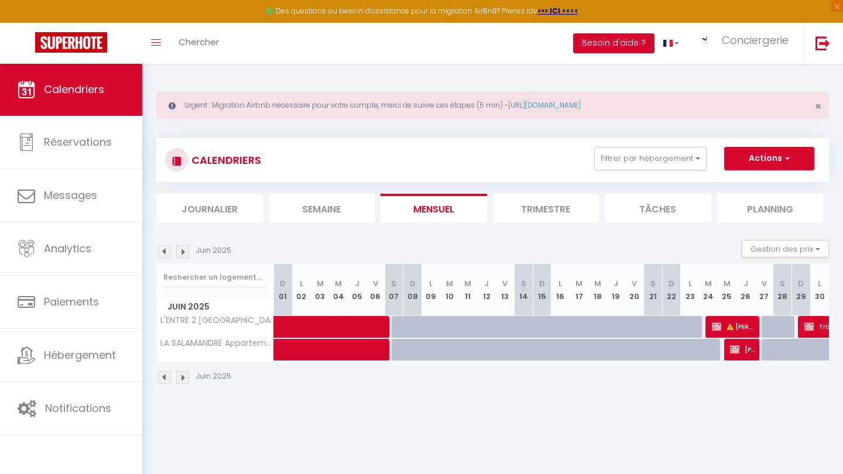
click at [164, 256] on img at bounding box center [164, 251] width 13 height 13
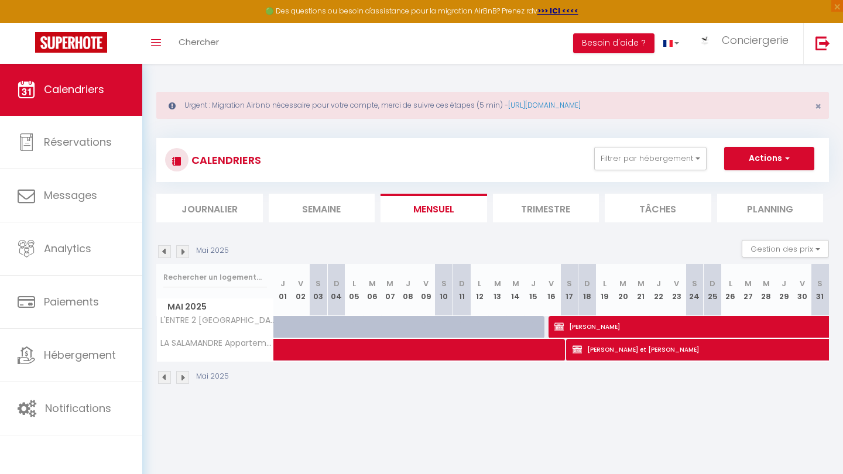
click at [164, 256] on img at bounding box center [164, 251] width 13 height 13
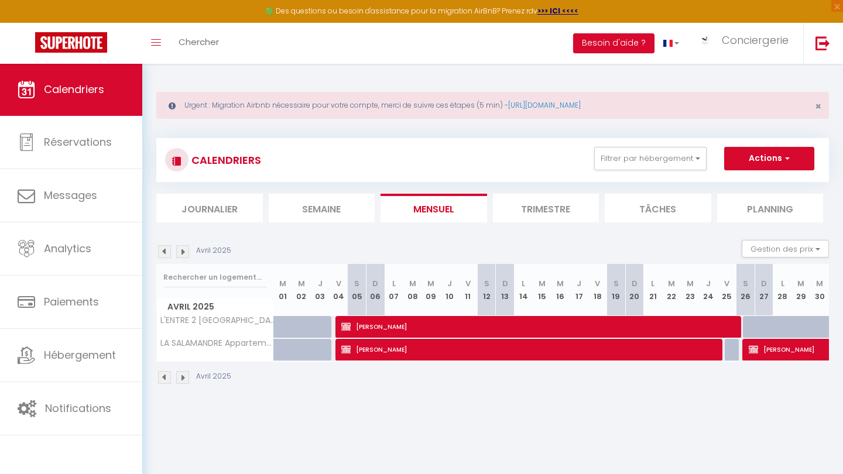
click at [164, 256] on img at bounding box center [164, 251] width 13 height 13
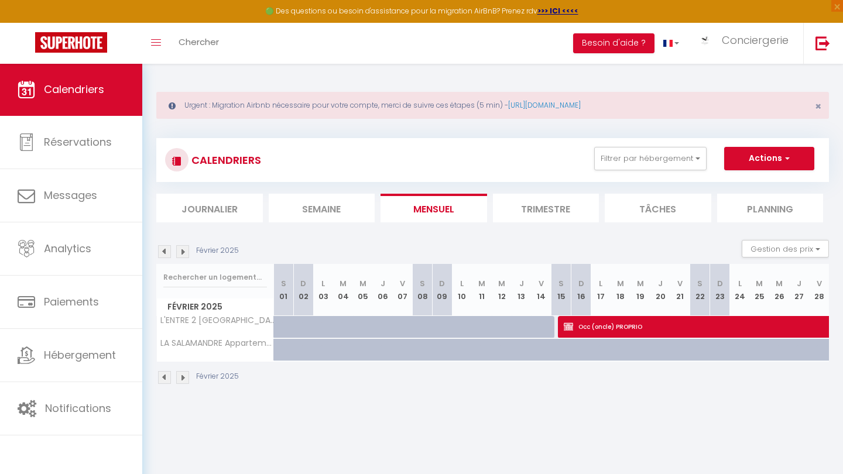
click at [164, 256] on img at bounding box center [164, 251] width 13 height 13
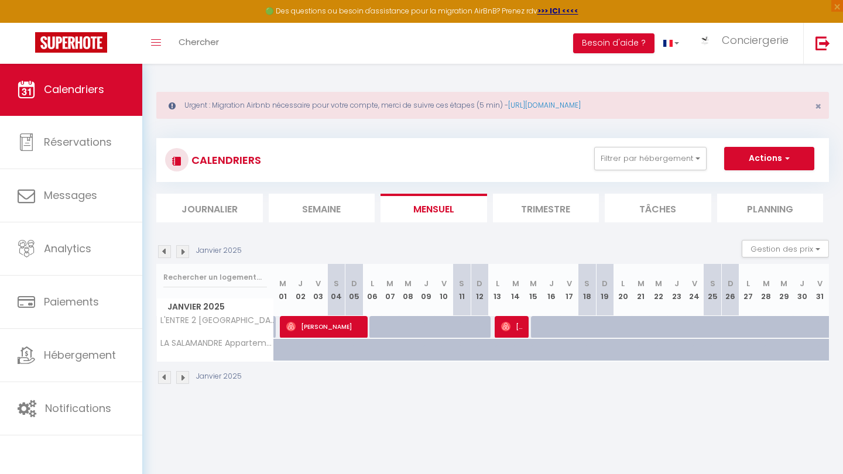
click at [300, 324] on span "[PERSON_NAME]" at bounding box center [325, 327] width 78 height 22
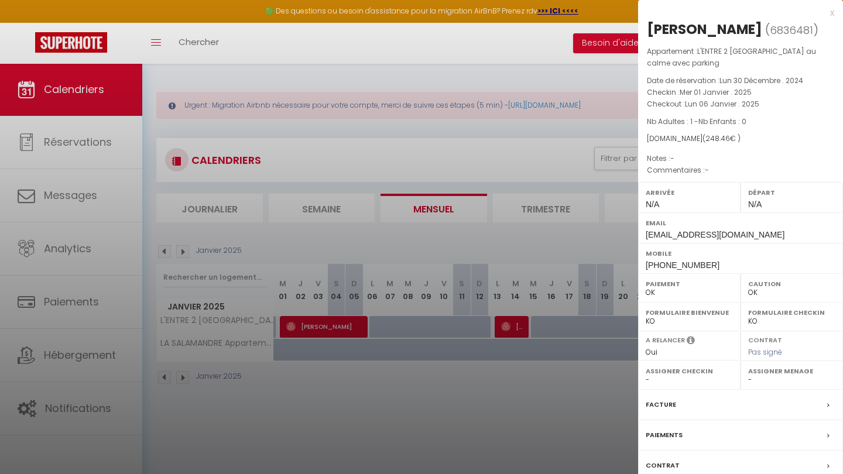
click at [408, 420] on div at bounding box center [421, 237] width 843 height 474
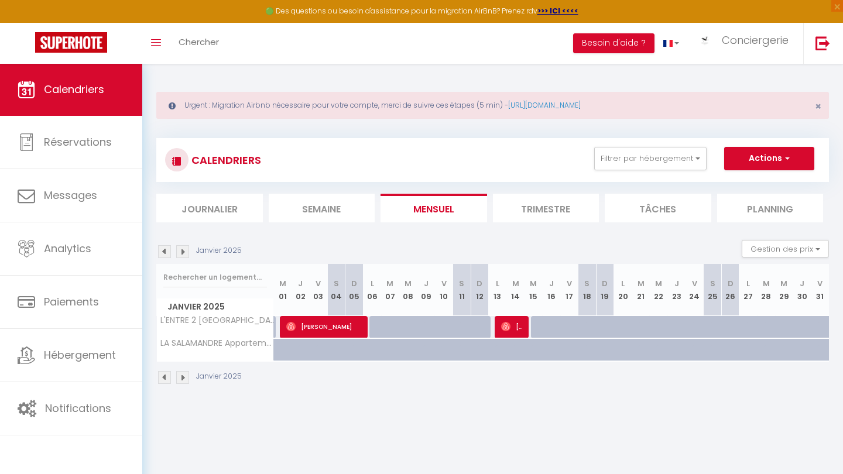
click at [189, 251] on div "Janvier 2025" at bounding box center [200, 251] width 89 height 13
click at [184, 251] on img at bounding box center [182, 251] width 13 height 13
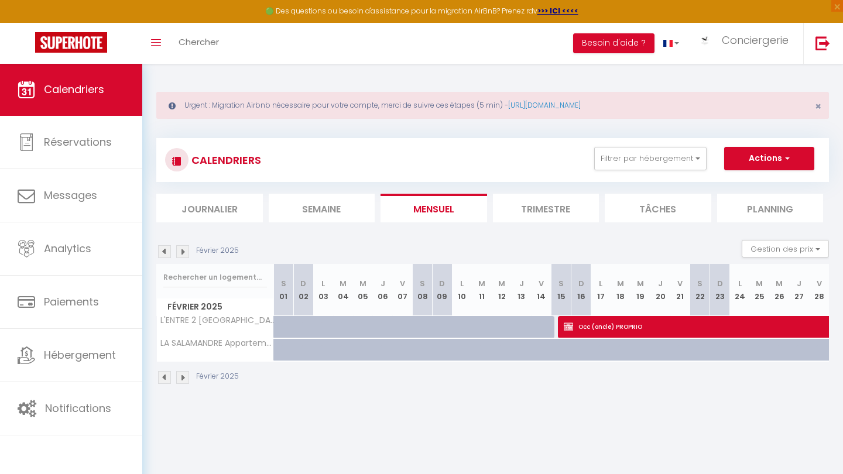
click at [184, 251] on img at bounding box center [182, 251] width 13 height 13
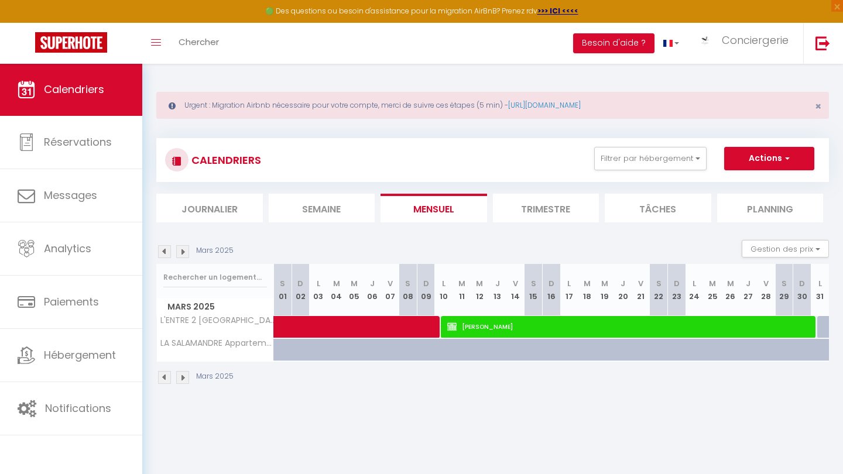
click at [422, 327] on span "[PERSON_NAME]" at bounding box center [631, 327] width 369 height 22
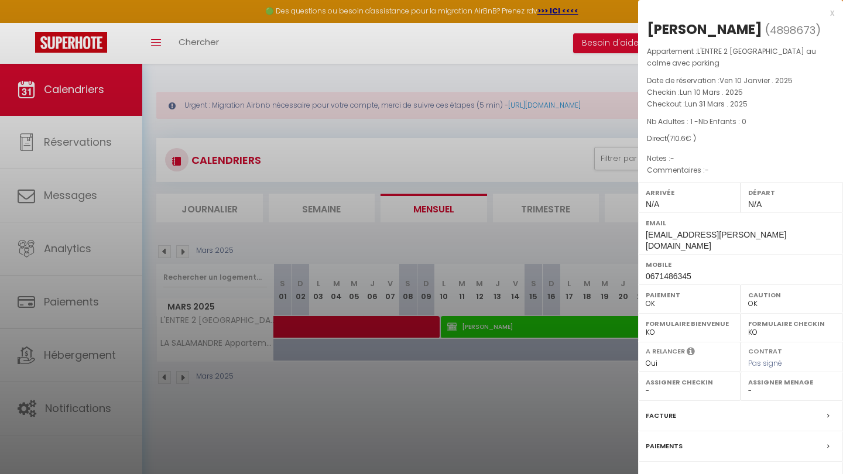
click at [422, 420] on div at bounding box center [421, 237] width 843 height 474
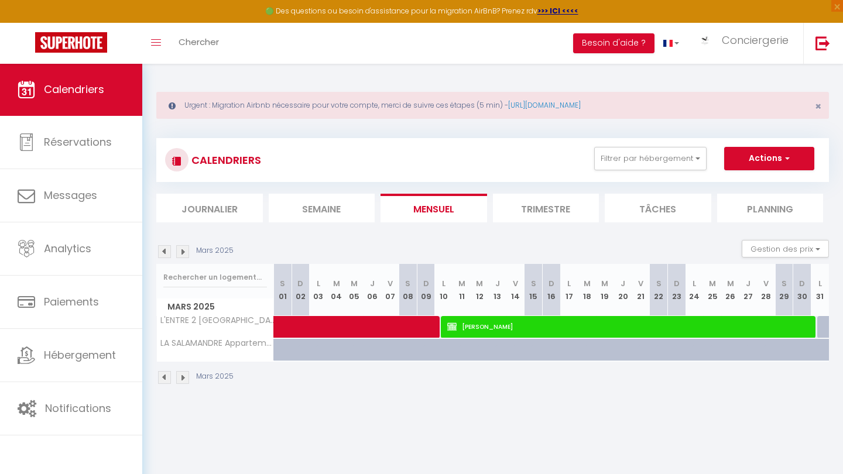
click at [184, 254] on img at bounding box center [182, 251] width 13 height 13
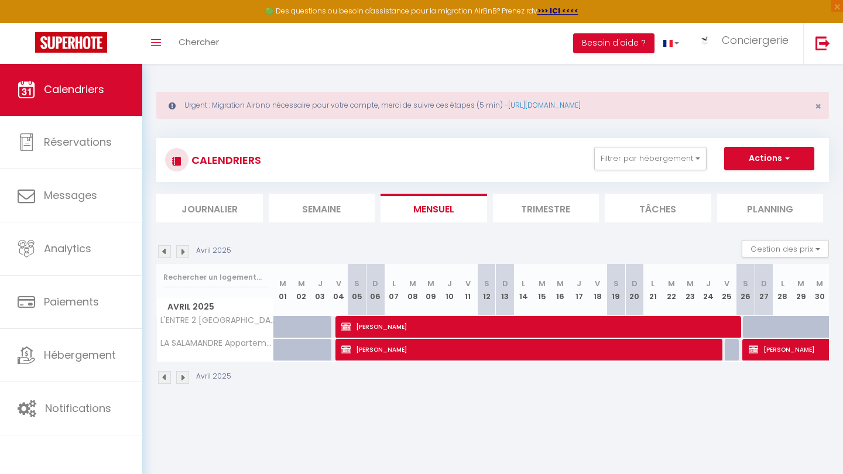
click at [183, 251] on img at bounding box center [182, 251] width 13 height 13
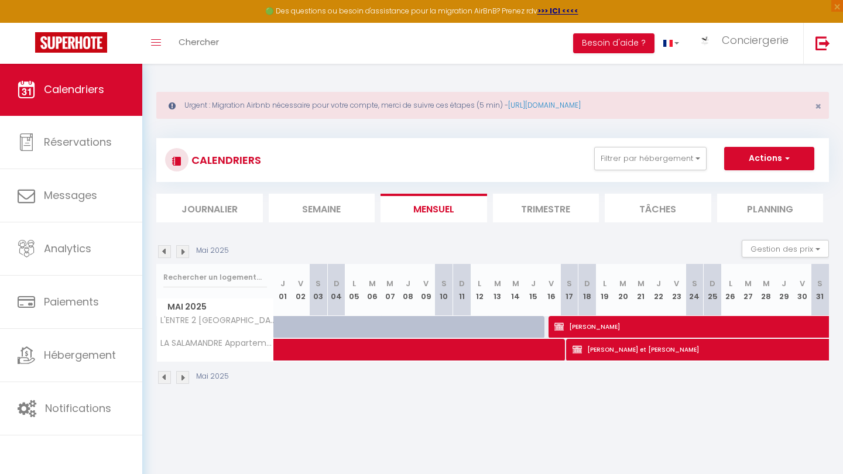
click at [180, 253] on img at bounding box center [182, 251] width 13 height 13
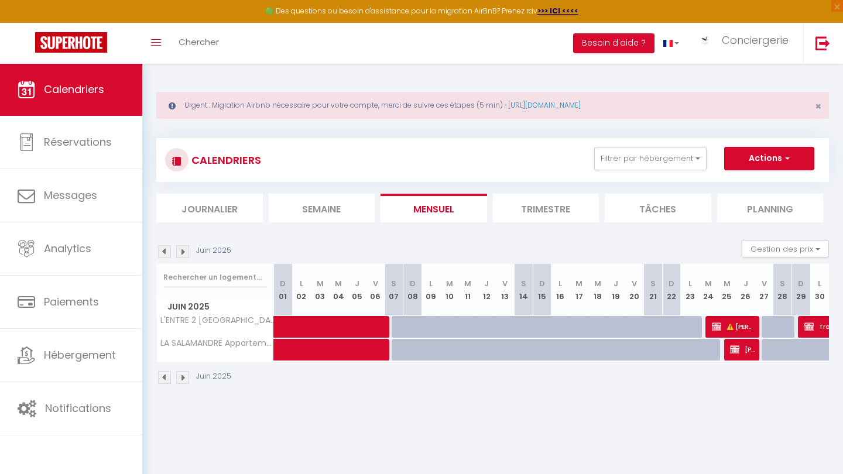
click at [422, 326] on img at bounding box center [716, 326] width 9 height 9
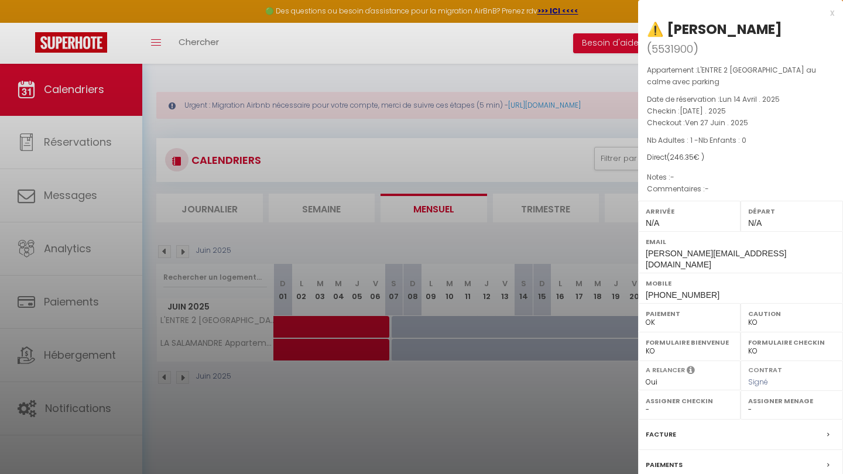
click at [411, 395] on div at bounding box center [421, 237] width 843 height 474
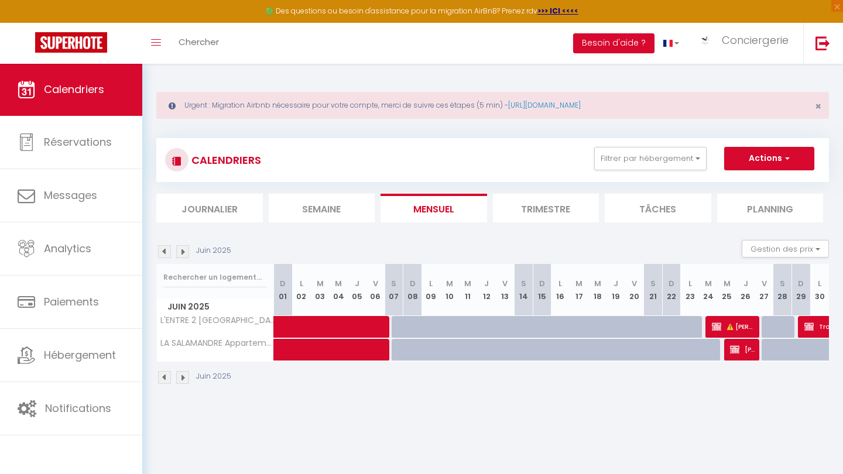
click at [422, 326] on span "⚠️ [PERSON_NAME]" at bounding box center [734, 327] width 44 height 22
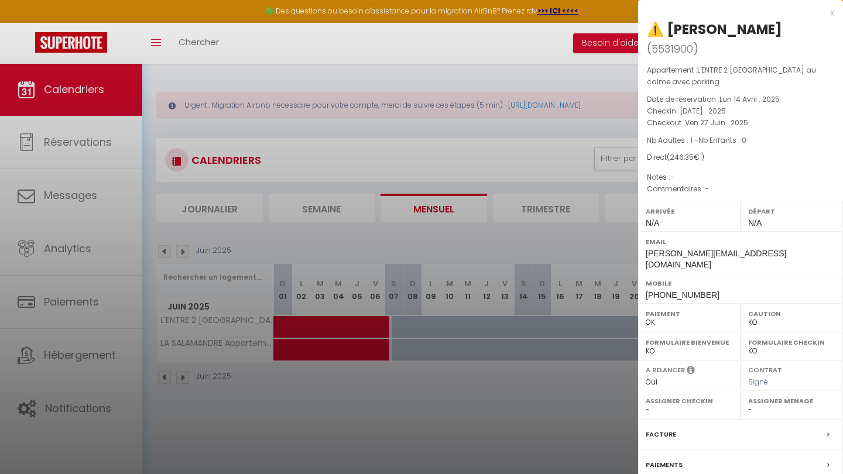
click at [422, 420] on label "Facture" at bounding box center [661, 435] width 30 height 12
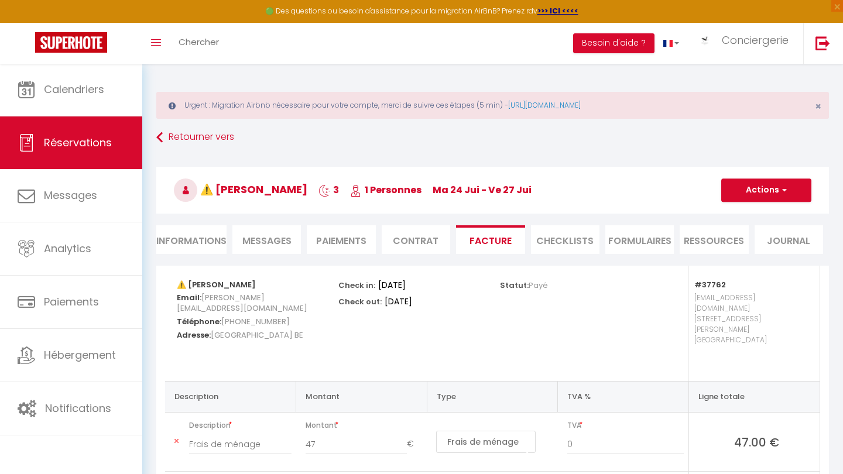
click at [273, 241] on span "Messages" at bounding box center [266, 240] width 49 height 13
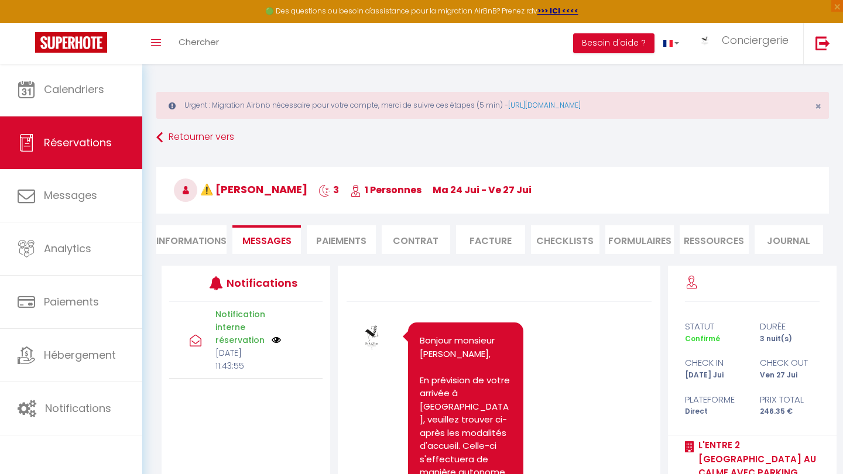
click at [350, 248] on li "Paiements" at bounding box center [341, 239] width 69 height 29
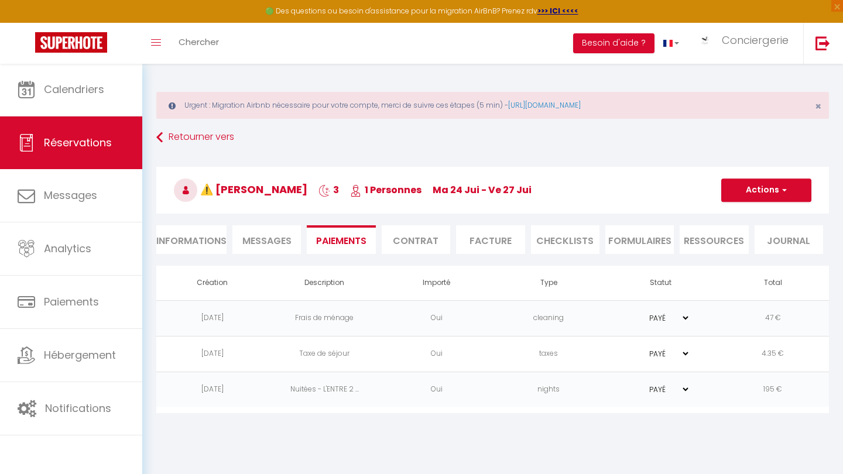
click at [200, 238] on li "Informations" at bounding box center [191, 239] width 70 height 29
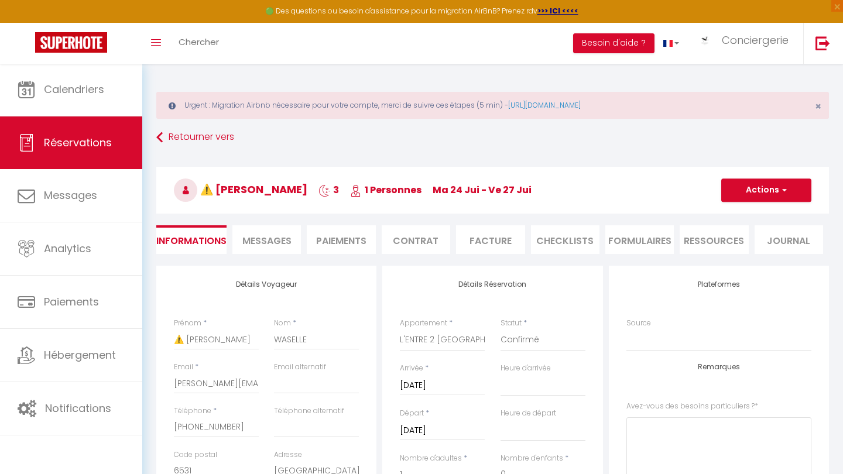
click at [336, 243] on li "Paiements" at bounding box center [341, 239] width 69 height 29
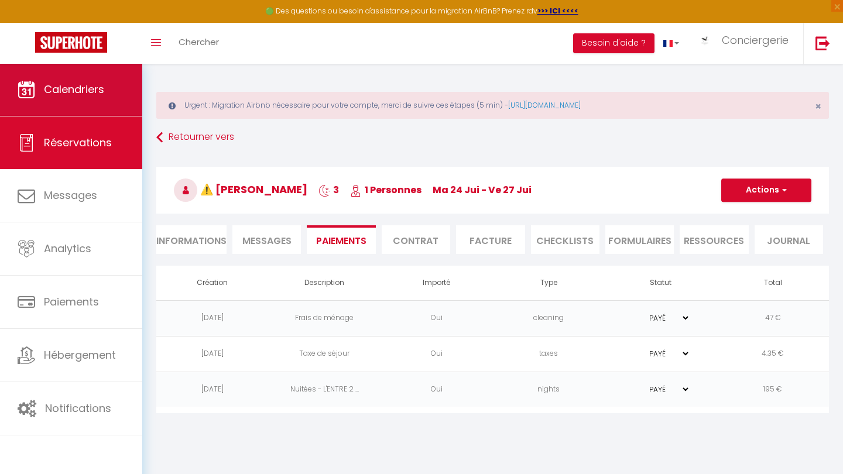
click at [112, 91] on link "Calendriers" at bounding box center [71, 89] width 142 height 53
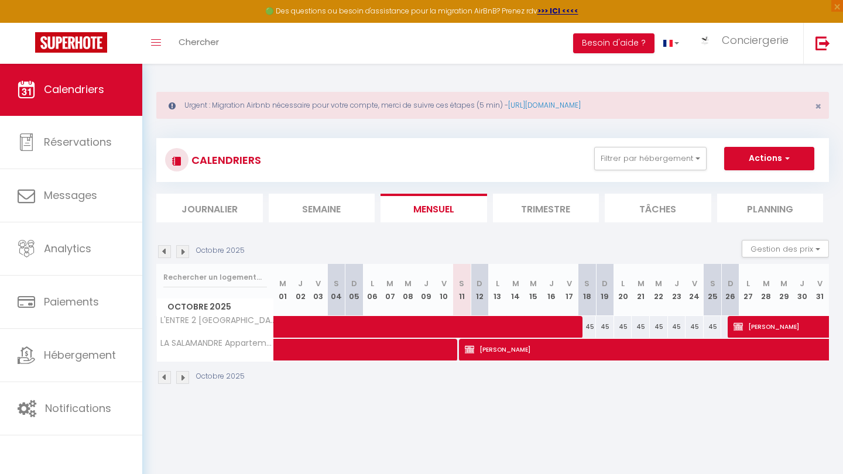
click at [167, 255] on img at bounding box center [164, 251] width 13 height 13
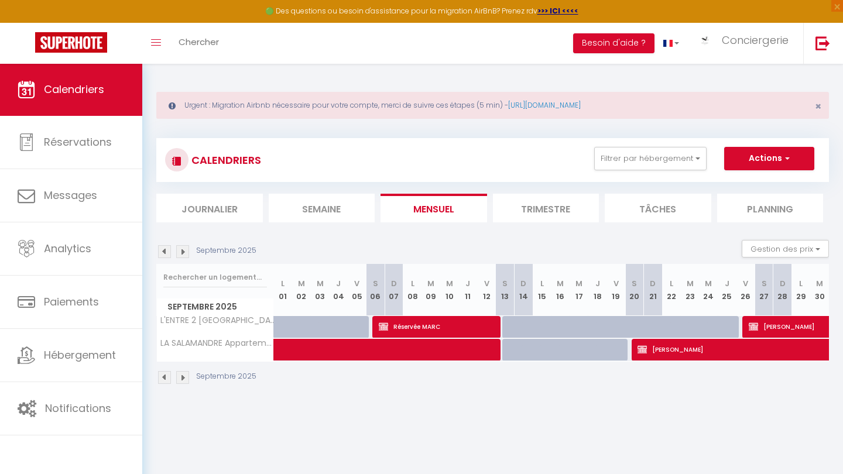
click at [167, 255] on img at bounding box center [164, 251] width 13 height 13
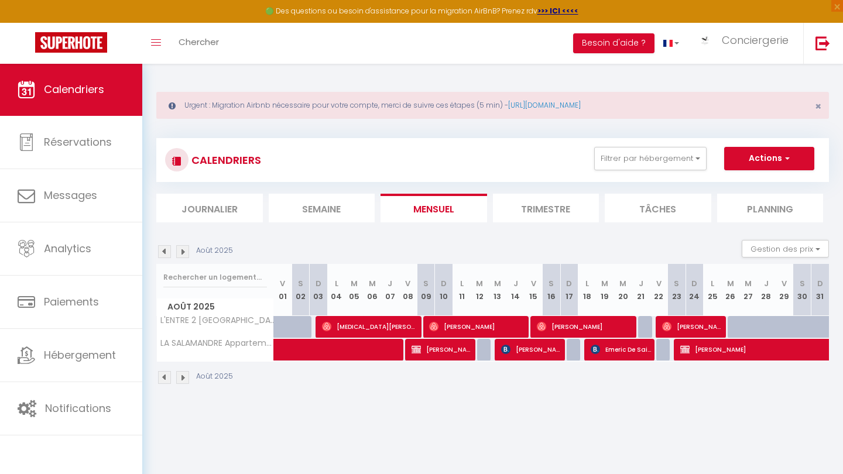
click at [167, 255] on img at bounding box center [164, 251] width 13 height 13
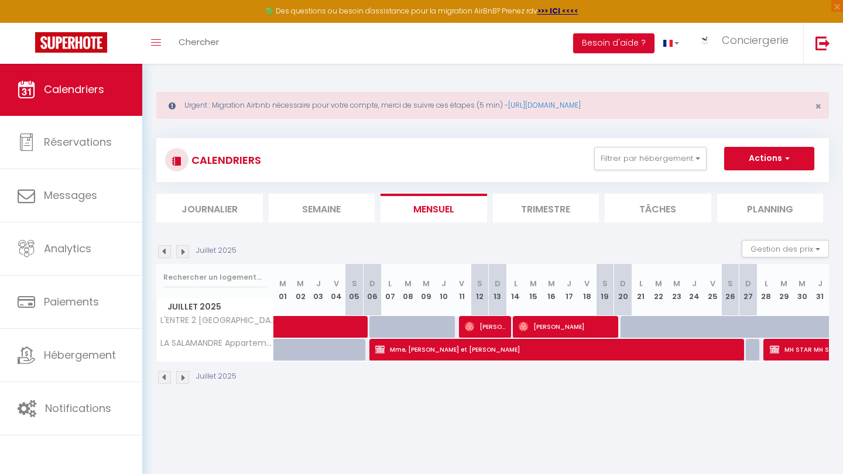
click at [167, 255] on img at bounding box center [164, 251] width 13 height 13
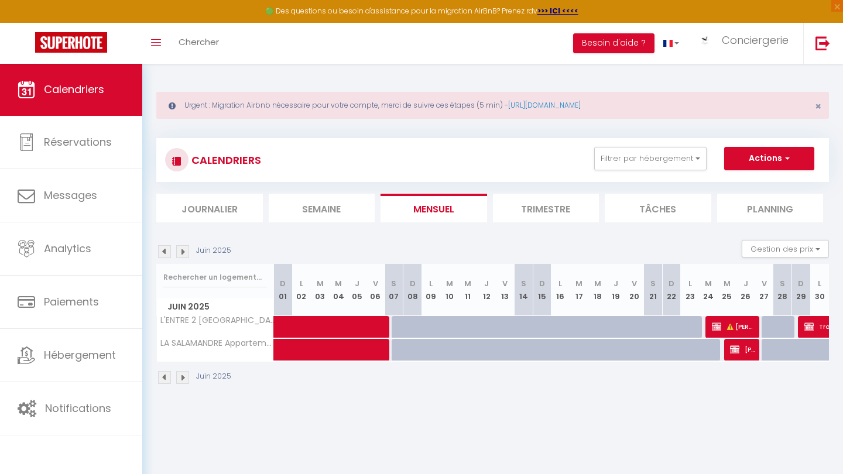
click at [182, 251] on img at bounding box center [182, 251] width 13 height 13
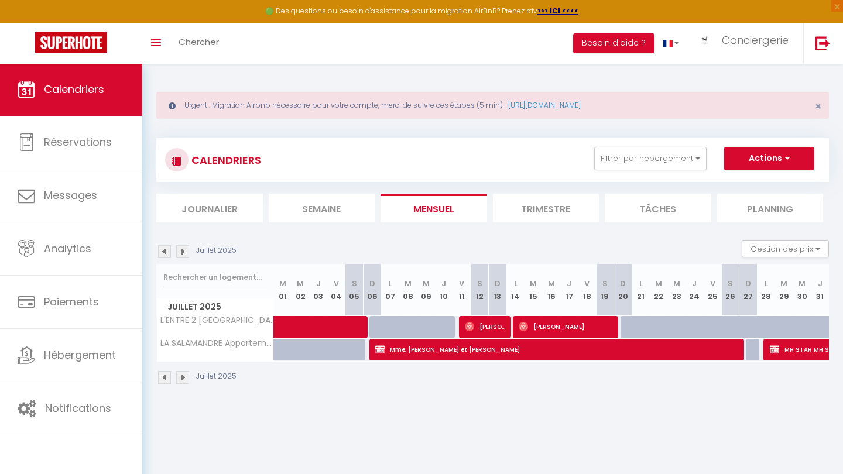
click at [422, 326] on span "[PERSON_NAME]" at bounding box center [486, 327] width 42 height 22
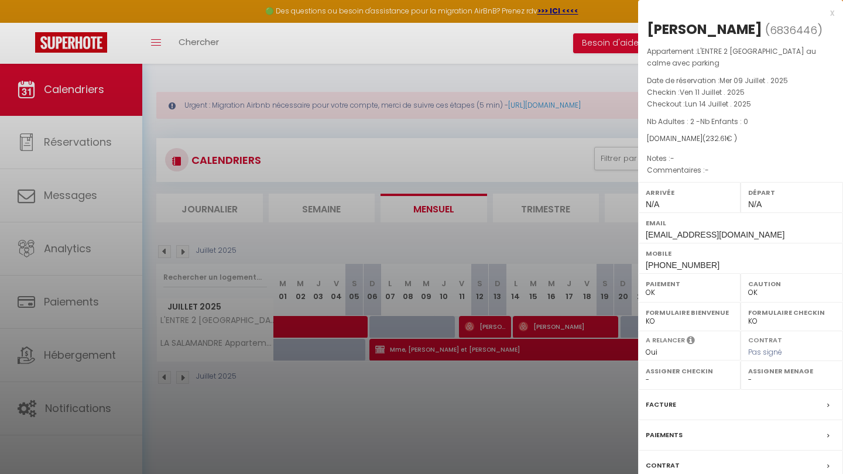
click at [402, 420] on div at bounding box center [421, 237] width 843 height 474
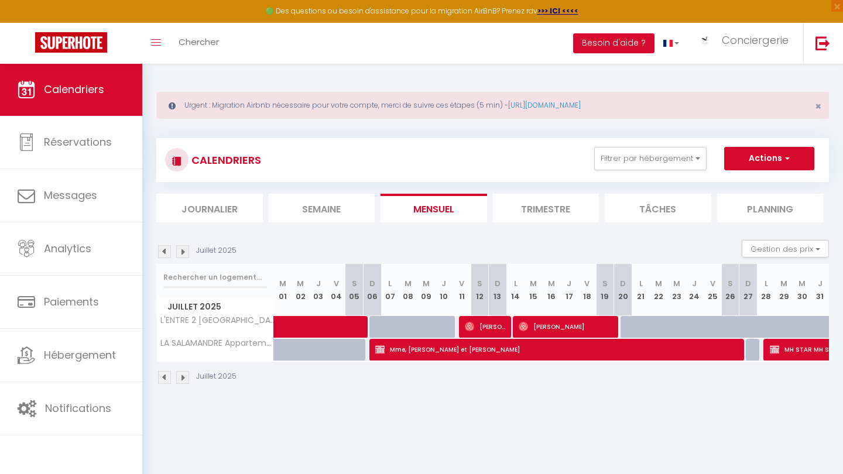
click at [422, 326] on span "[PERSON_NAME]" at bounding box center [567, 327] width 97 height 22
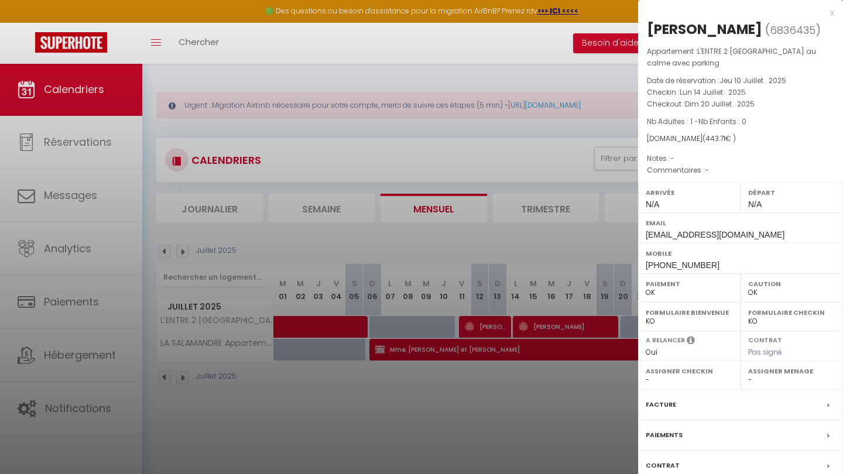
click at [422, 420] on div at bounding box center [421, 237] width 843 height 474
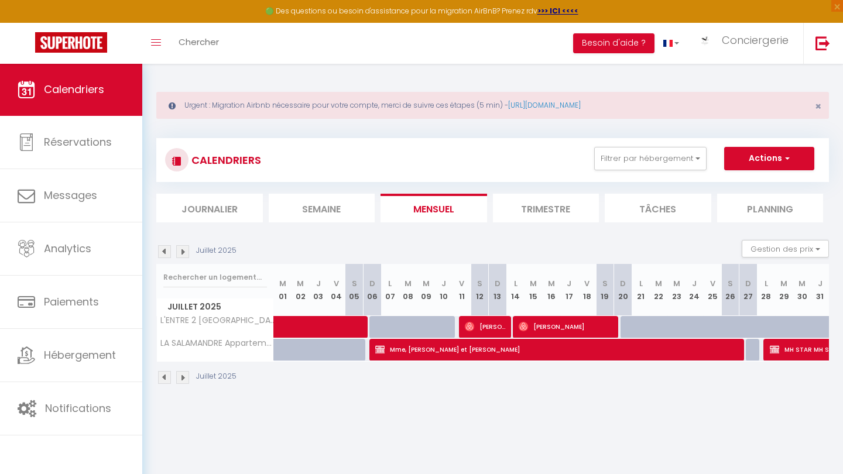
click at [184, 252] on img at bounding box center [182, 251] width 13 height 13
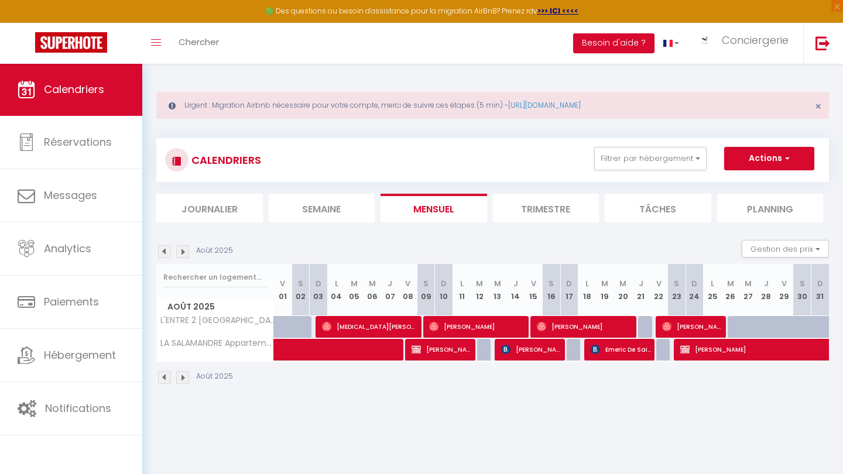
click at [362, 326] on span "[MEDICAL_DATA][PERSON_NAME]" at bounding box center [370, 327] width 97 height 22
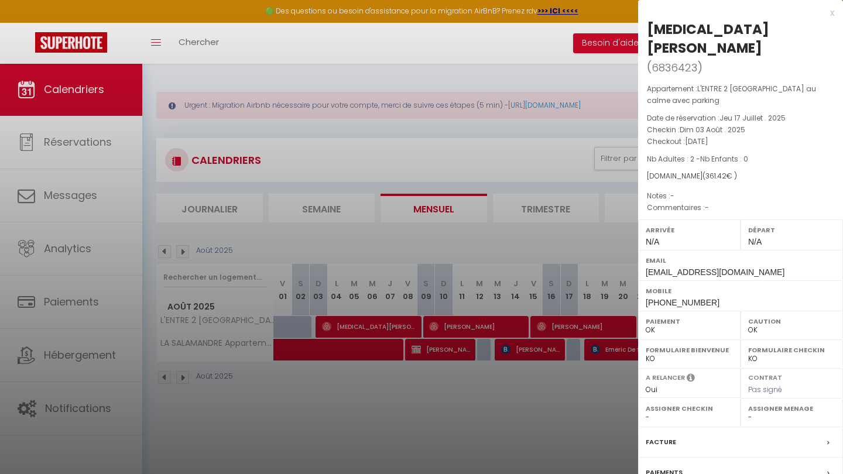
click at [374, 420] on div at bounding box center [421, 237] width 843 height 474
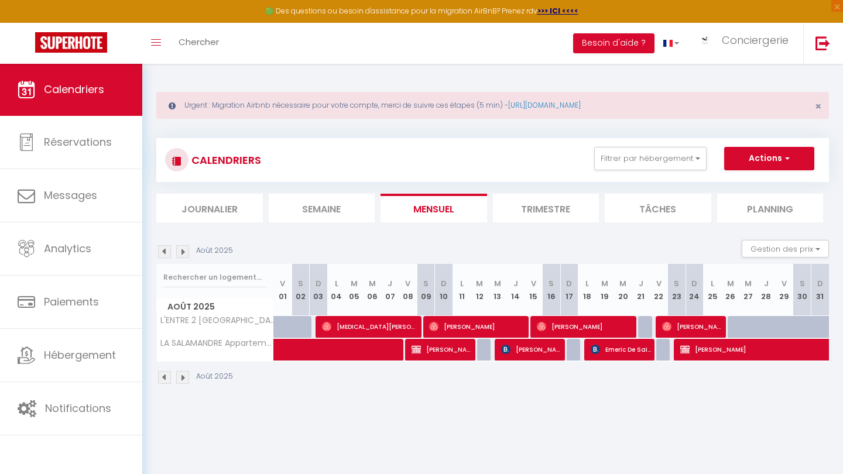
click at [183, 250] on img at bounding box center [182, 251] width 13 height 13
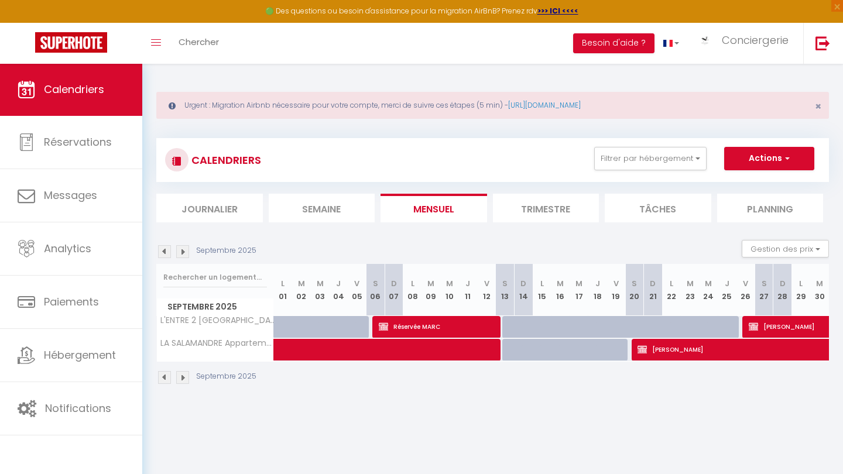
click at [422, 321] on span "Réservée MARC" at bounding box center [438, 327] width 119 height 22
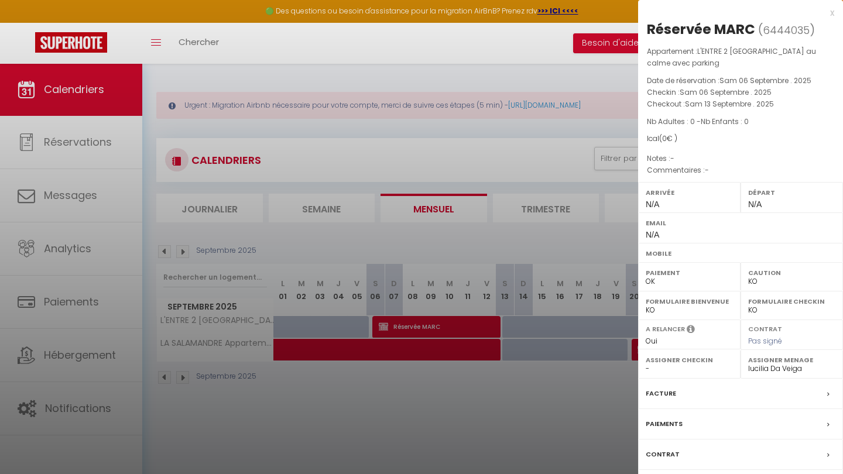
click at [418, 420] on div at bounding box center [421, 237] width 843 height 474
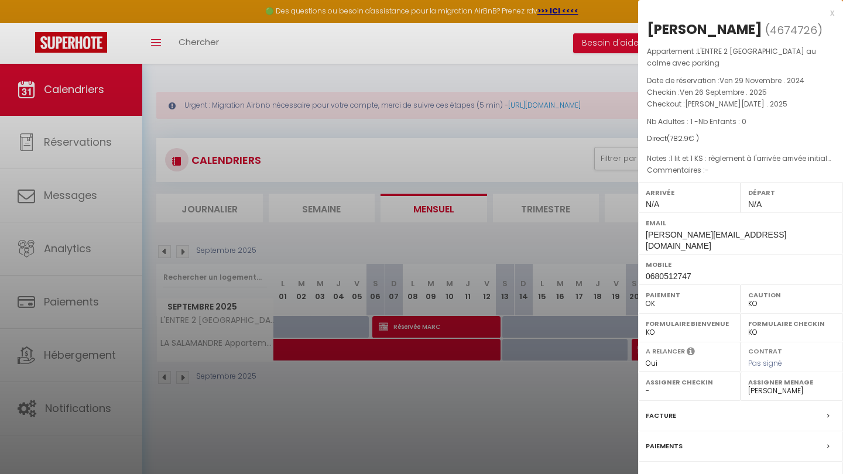
click at [327, 420] on div at bounding box center [421, 237] width 843 height 474
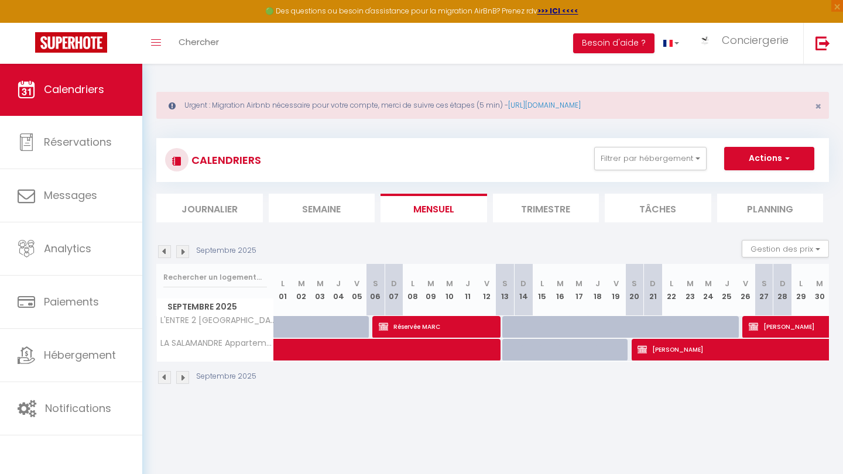
click at [186, 254] on img at bounding box center [182, 251] width 13 height 13
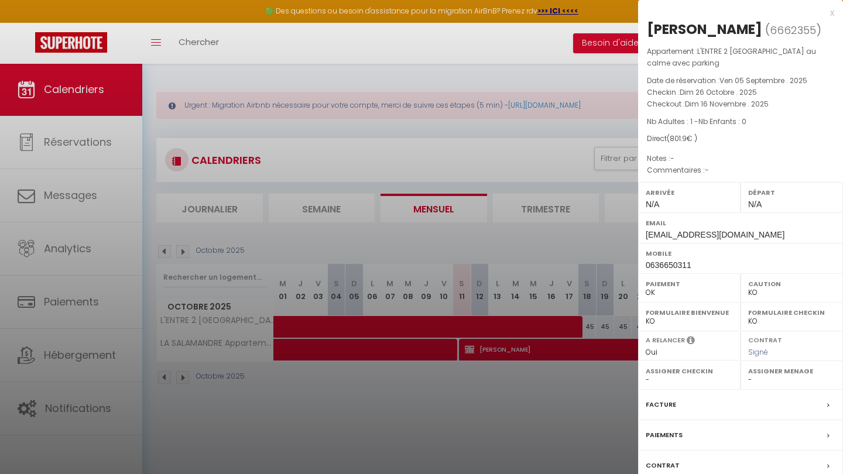
click at [266, 420] on div at bounding box center [421, 237] width 843 height 474
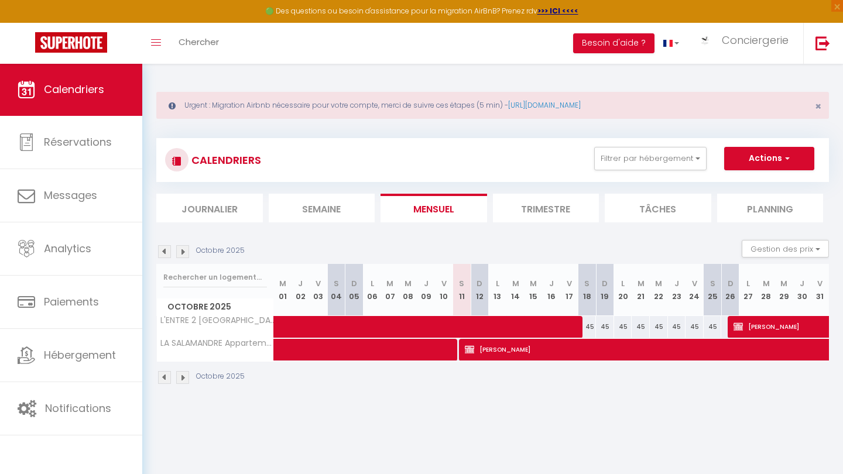
click at [185, 248] on img at bounding box center [182, 251] width 13 height 13
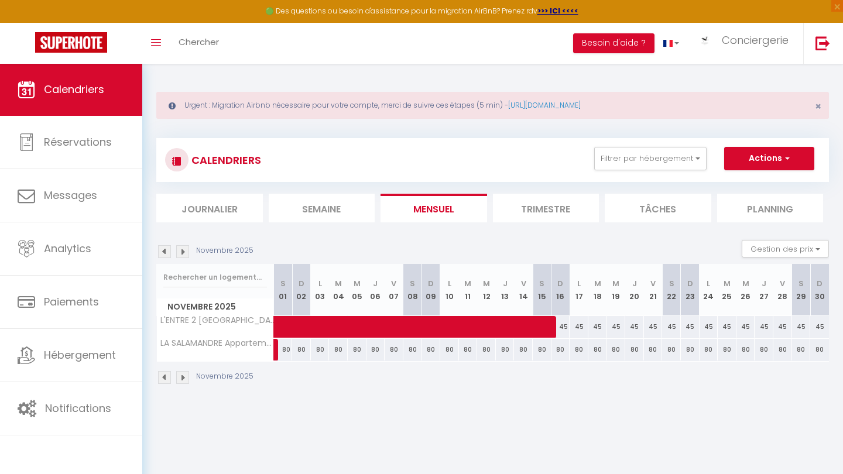
click at [185, 248] on img at bounding box center [182, 251] width 13 height 13
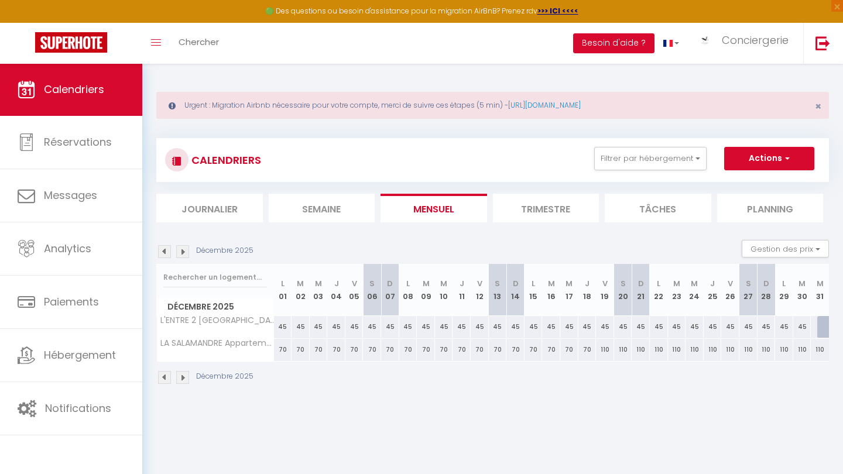
click at [185, 248] on img at bounding box center [182, 251] width 13 height 13
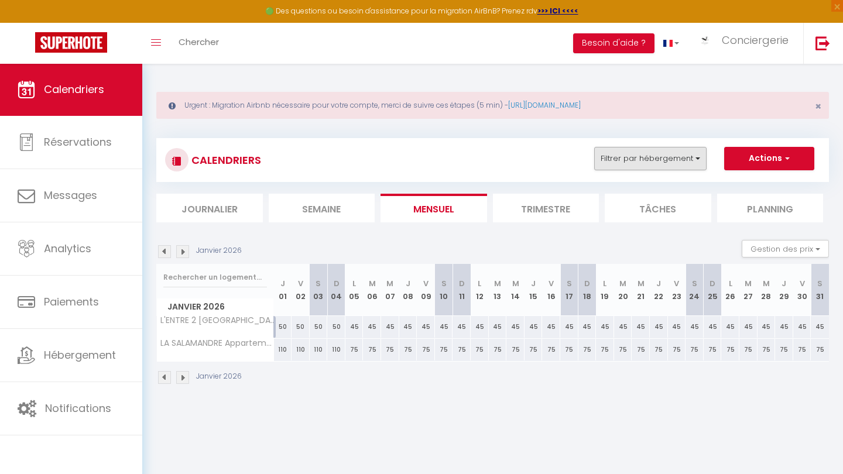
click at [422, 165] on button "Filtrer par hébergement" at bounding box center [650, 158] width 112 height 23
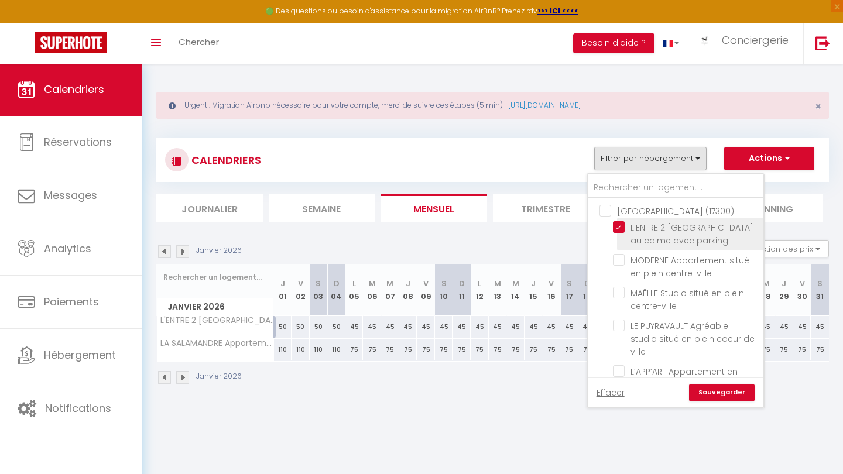
click at [422, 227] on input "L'ENTRE 2 [GEOGRAPHIC_DATA] au calme avec parking" at bounding box center [686, 227] width 146 height 12
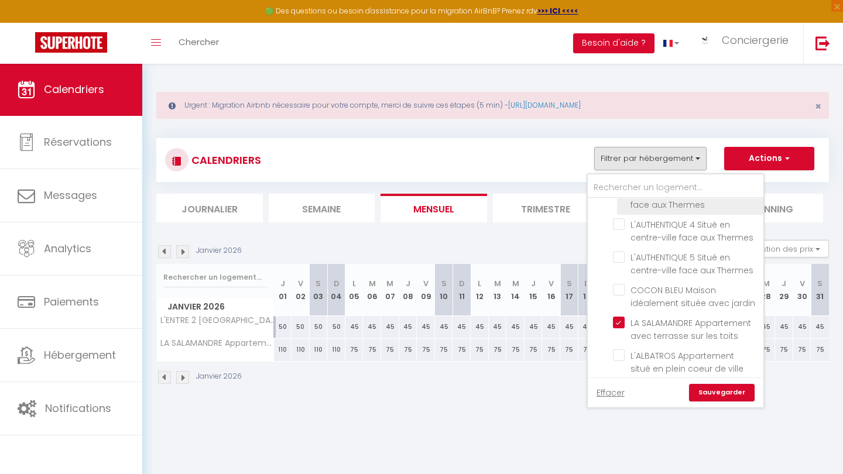
scroll to position [527, 0]
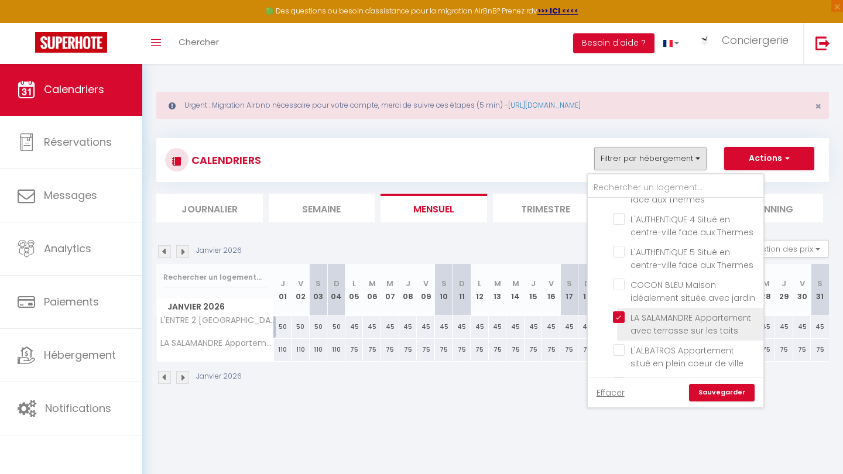
click at [422, 312] on input "LA SALAMANDRE Appartement avec terrasse sur les toits" at bounding box center [686, 318] width 146 height 12
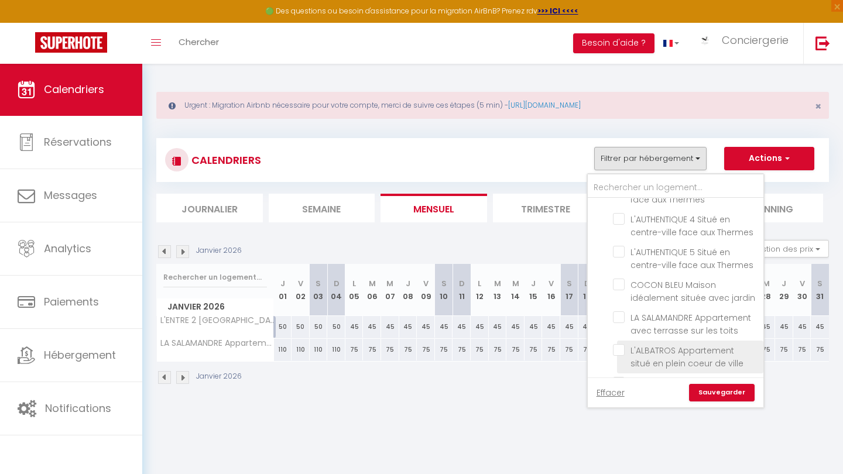
click at [422, 344] on input "L'ALBATROS Appartement situé en plein coeur de ville" at bounding box center [686, 350] width 146 height 12
click at [422, 392] on link "Sauvegarder" at bounding box center [722, 393] width 66 height 18
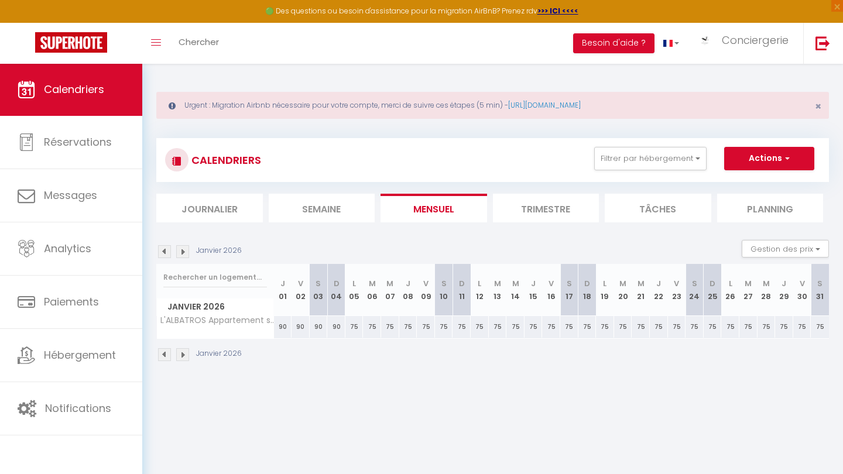
click at [162, 247] on img at bounding box center [164, 251] width 13 height 13
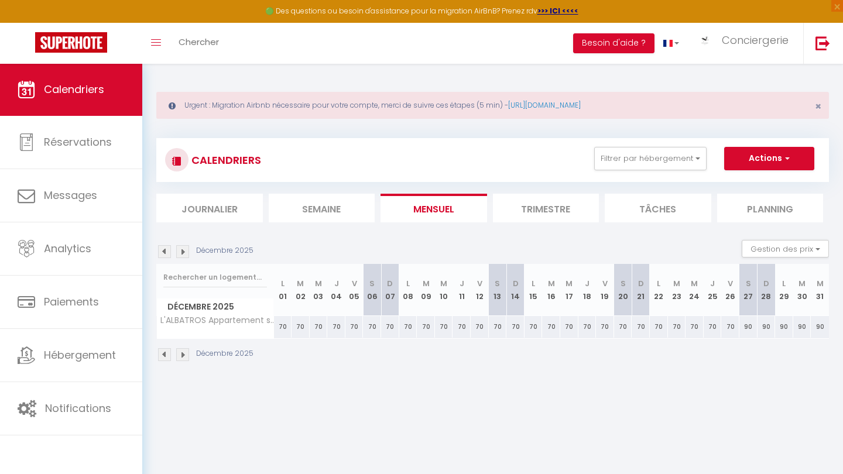
click at [162, 247] on img at bounding box center [164, 251] width 13 height 13
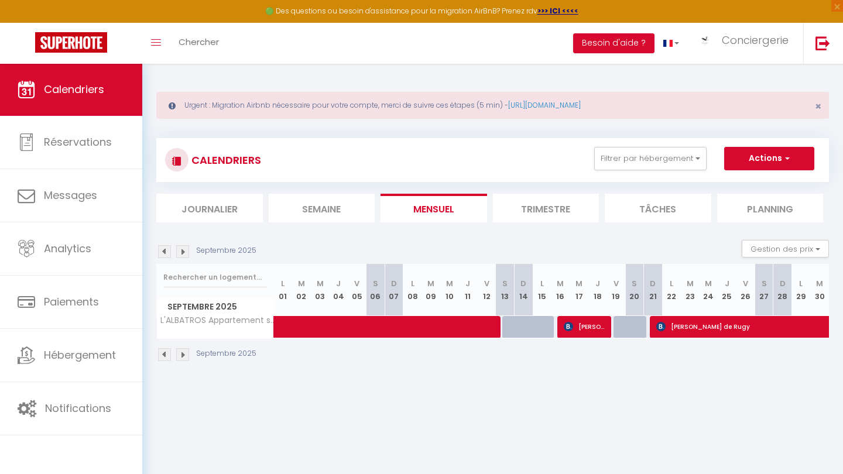
click at [162, 247] on img at bounding box center [164, 251] width 13 height 13
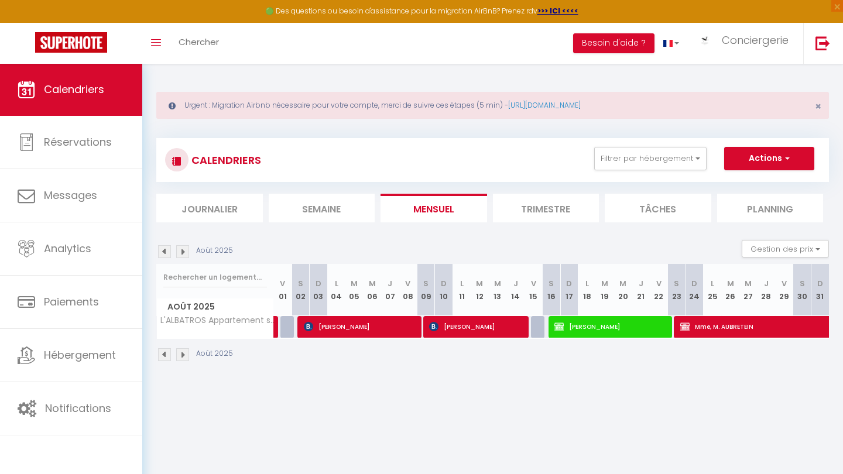
click at [162, 247] on img at bounding box center [164, 251] width 13 height 13
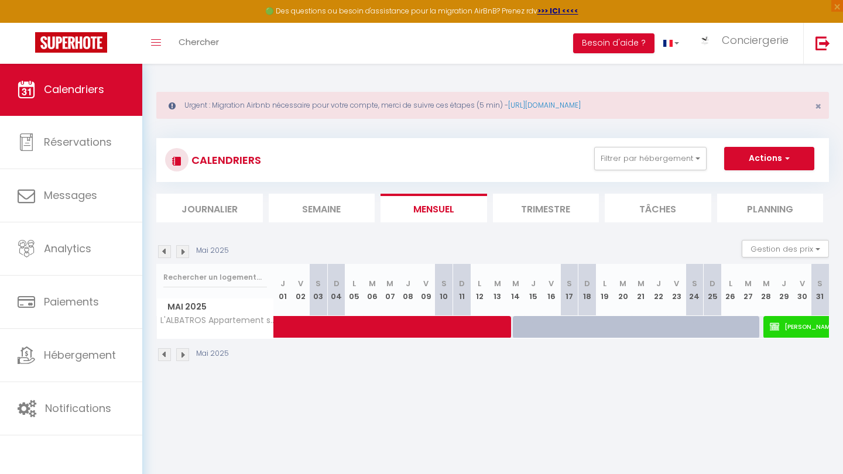
click at [162, 247] on img at bounding box center [164, 251] width 13 height 13
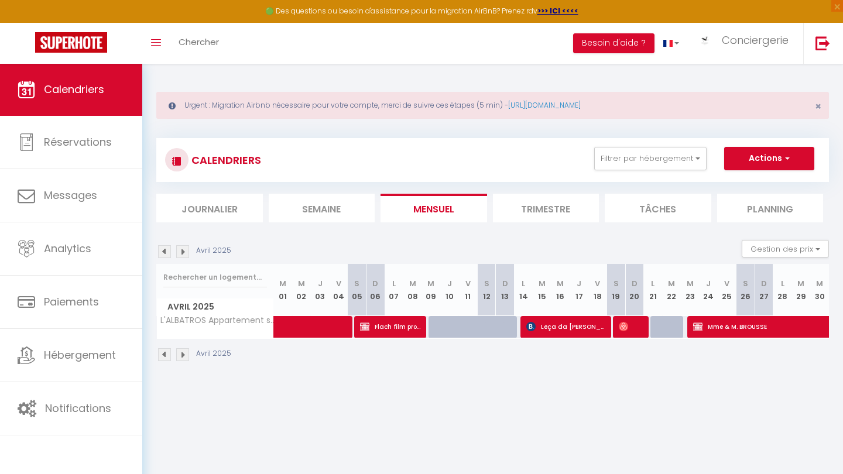
click at [162, 247] on img at bounding box center [164, 251] width 13 height 13
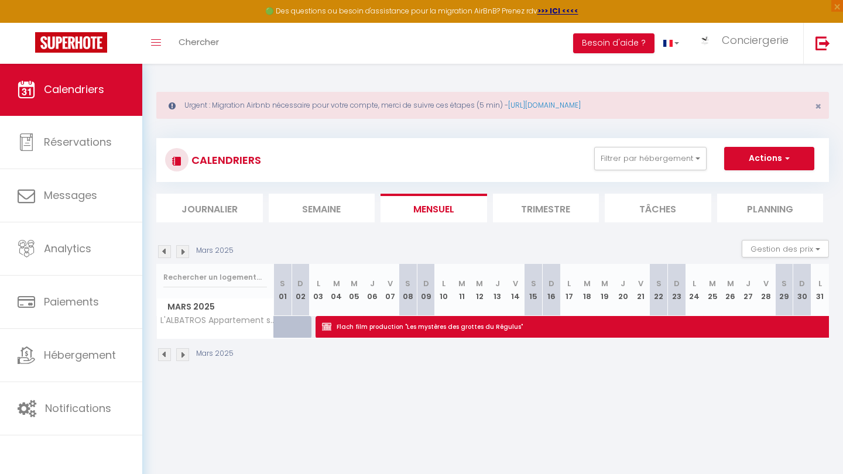
click at [162, 247] on img at bounding box center [164, 251] width 13 height 13
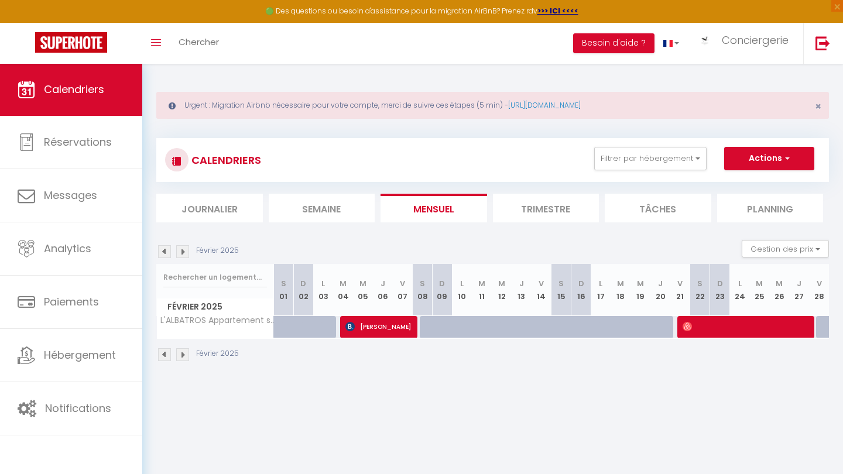
click at [162, 247] on img at bounding box center [164, 251] width 13 height 13
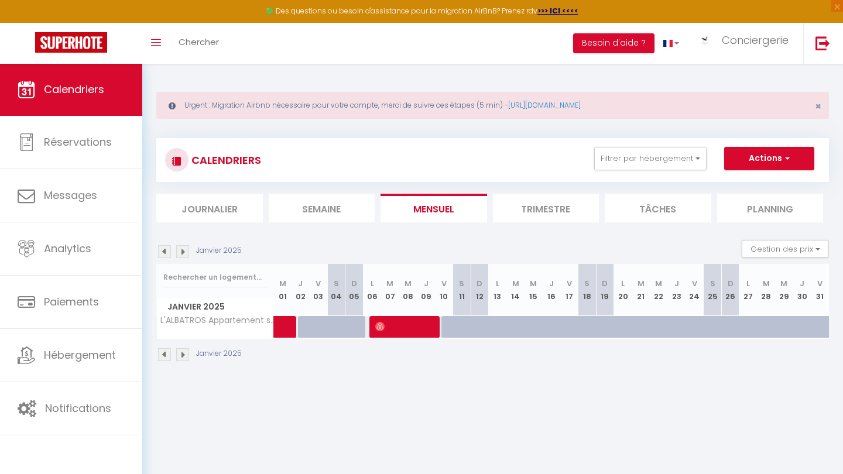
click at [181, 253] on img at bounding box center [182, 251] width 13 height 13
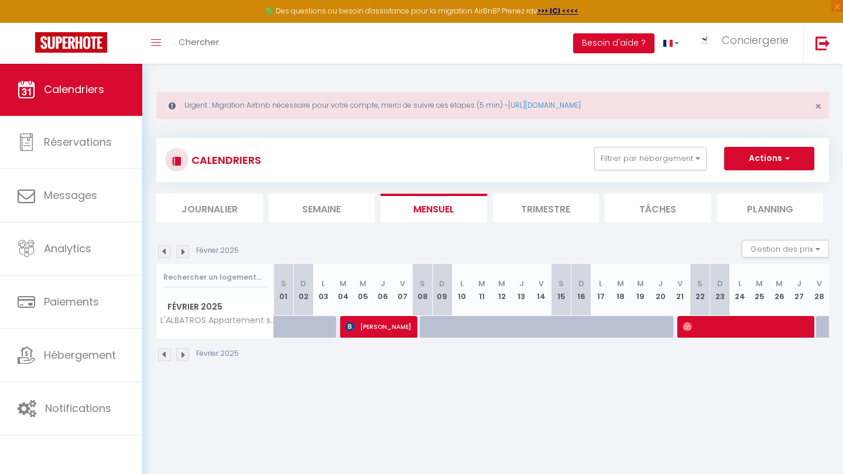
click at [422, 323] on span at bounding box center [746, 327] width 126 height 22
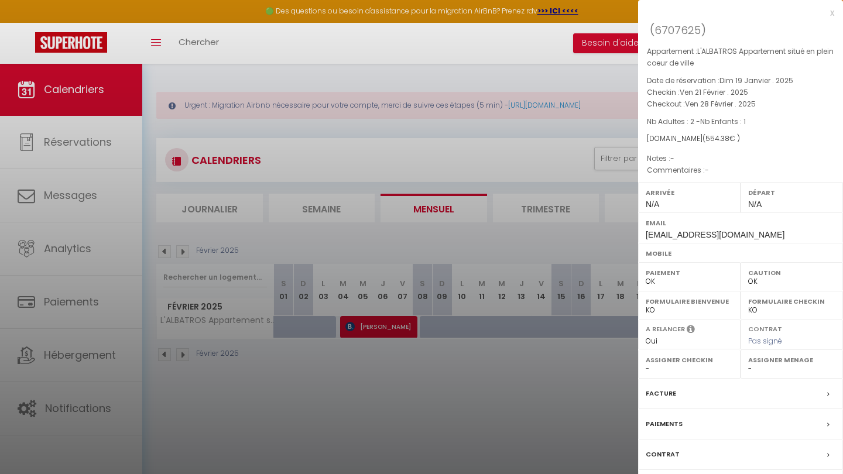
click at [394, 399] on div at bounding box center [421, 237] width 843 height 474
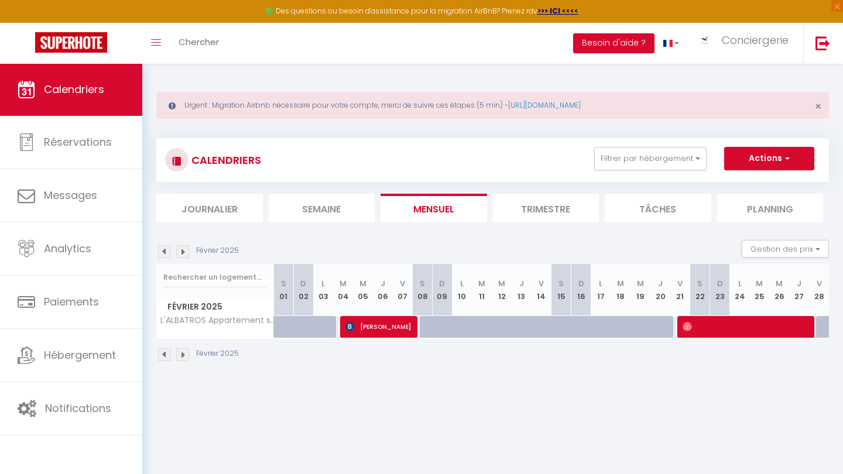
click at [182, 250] on img at bounding box center [182, 251] width 13 height 13
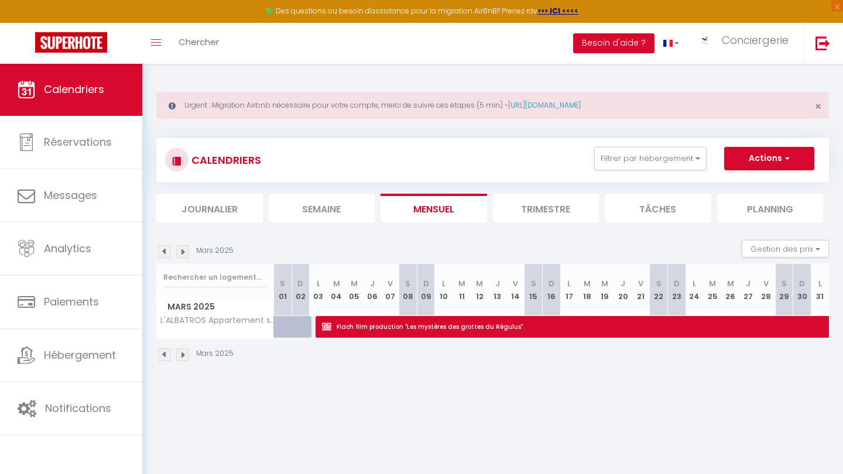
click at [388, 329] on span "Flach film production "Les mystères des grottes du Régulus"" at bounding box center [766, 327] width 889 height 22
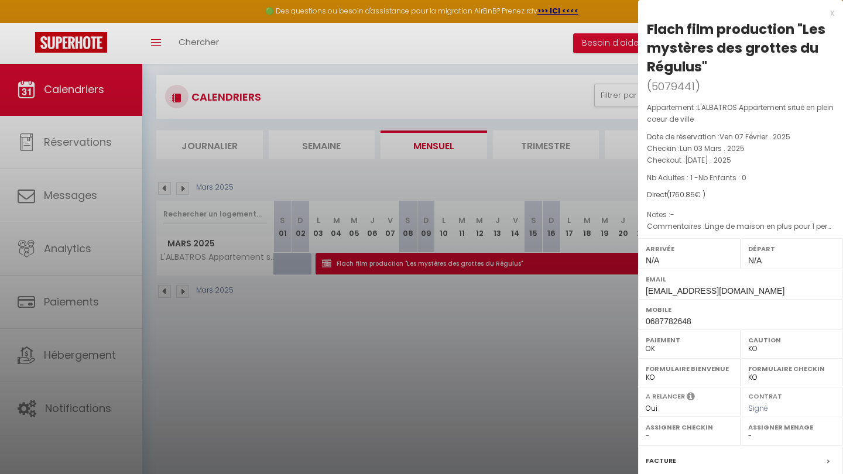
scroll to position [63, 0]
click at [422, 420] on label "Facture" at bounding box center [661, 461] width 30 height 12
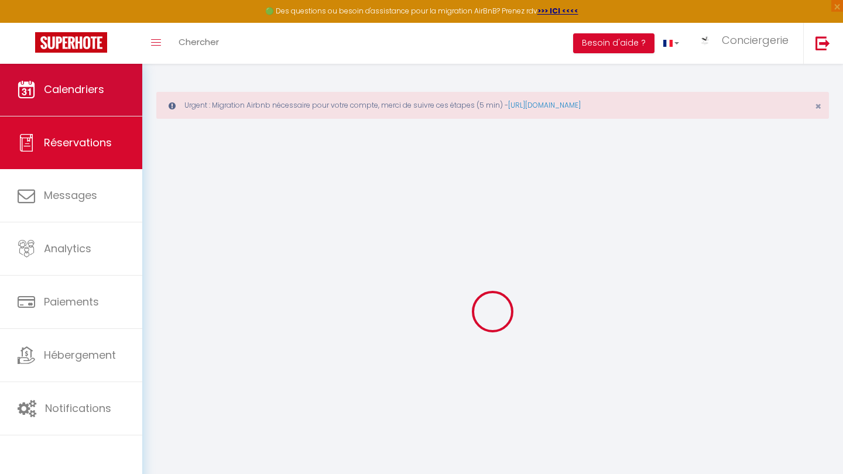
click at [96, 104] on link "Calendriers" at bounding box center [71, 89] width 142 height 53
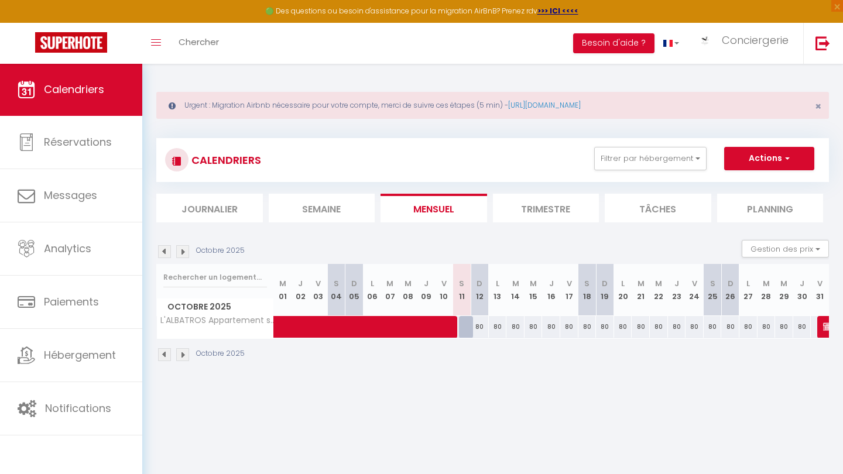
click at [164, 251] on img at bounding box center [164, 251] width 13 height 13
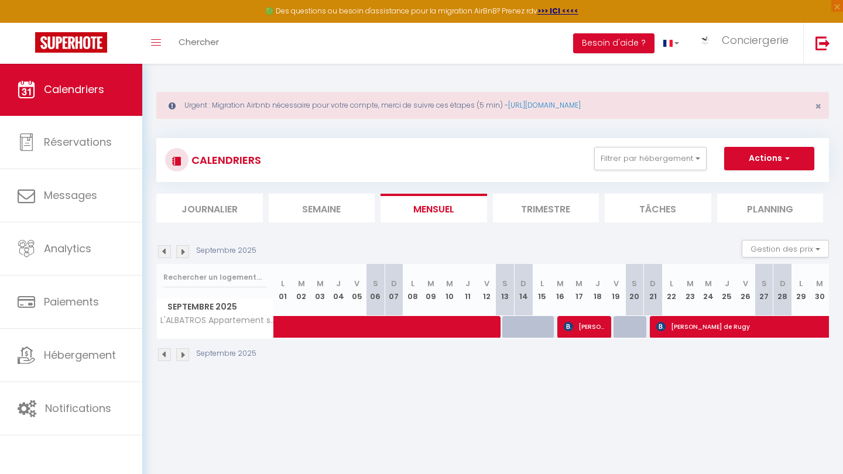
click at [164, 251] on img at bounding box center [164, 251] width 13 height 13
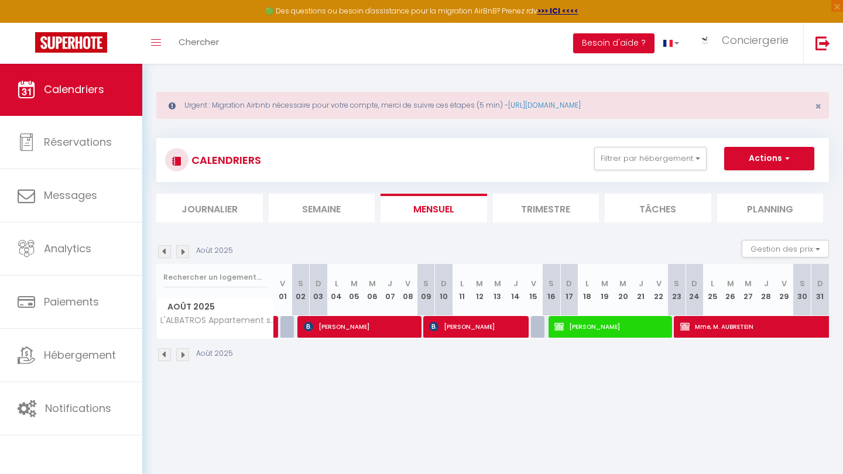
click at [164, 251] on img at bounding box center [164, 251] width 13 height 13
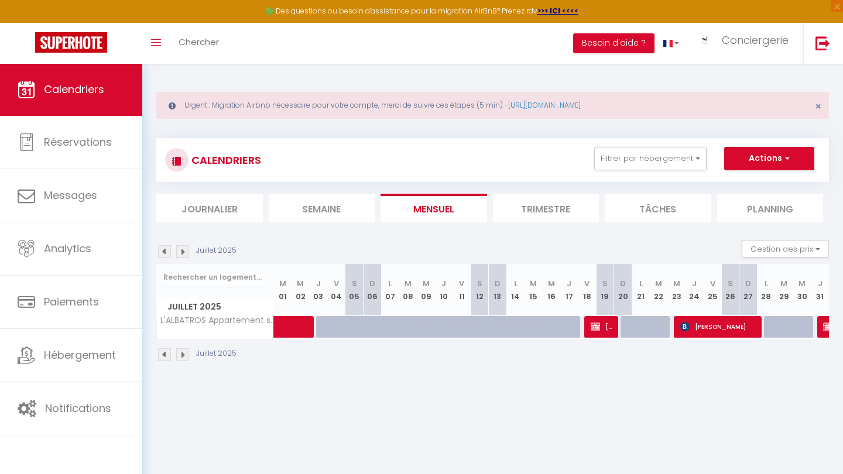
click at [164, 251] on img at bounding box center [164, 251] width 13 height 13
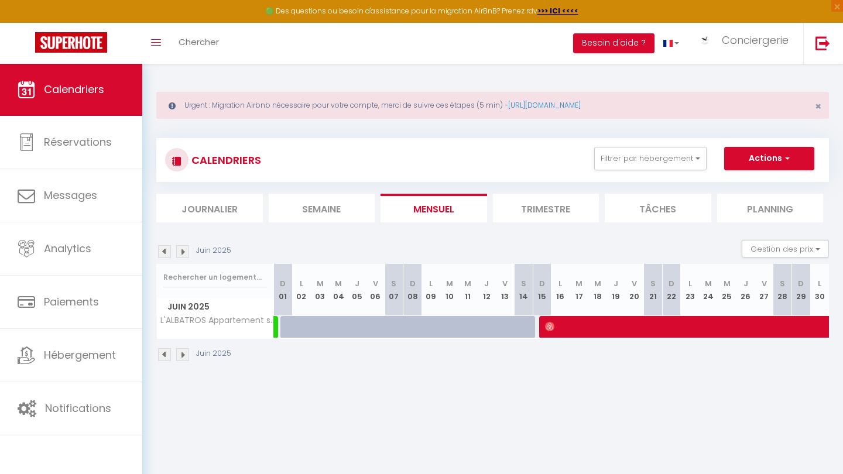
click at [164, 251] on img at bounding box center [164, 251] width 13 height 13
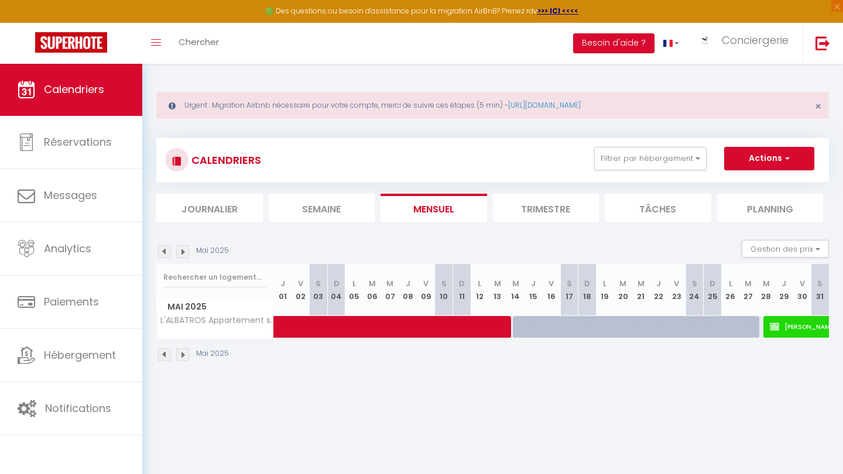
click at [164, 251] on img at bounding box center [164, 251] width 13 height 13
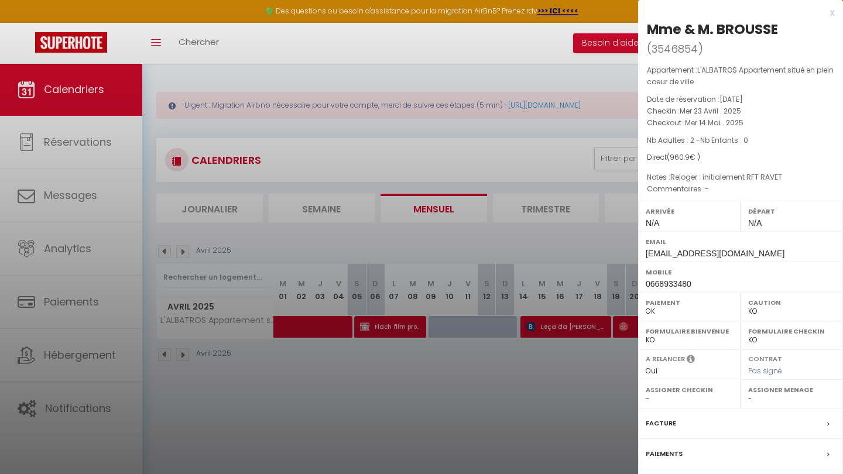
click at [339, 372] on div at bounding box center [421, 237] width 843 height 474
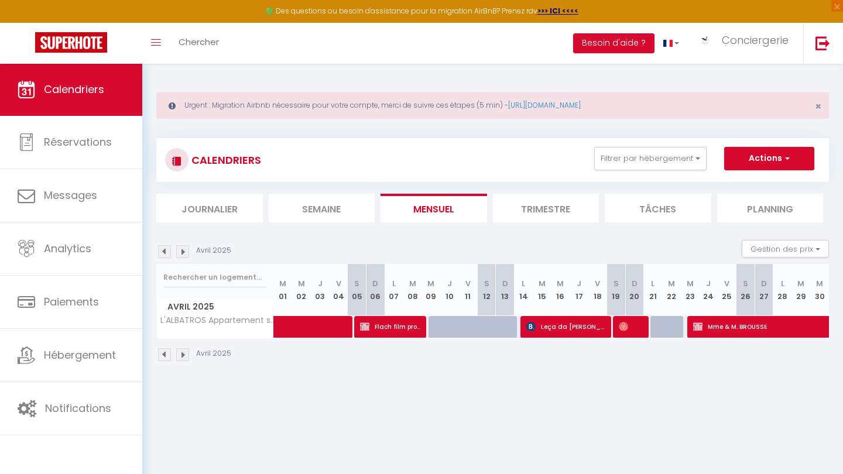
click at [327, 327] on span at bounding box center [340, 327] width 108 height 22
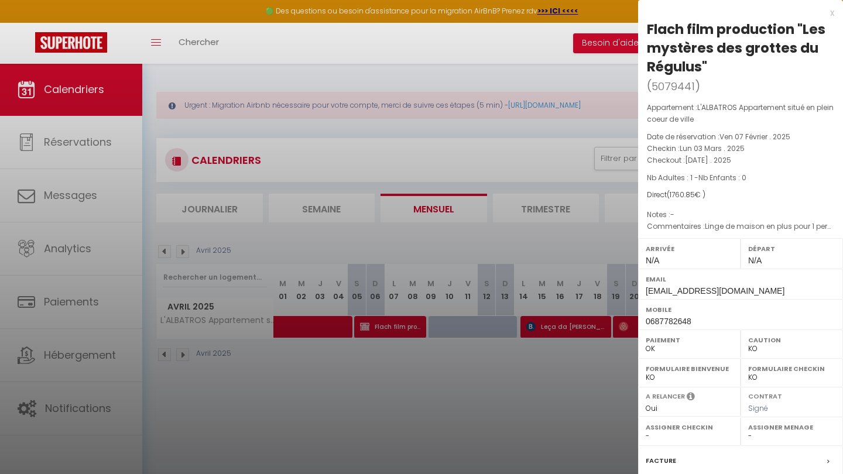
click at [370, 415] on div at bounding box center [421, 237] width 843 height 474
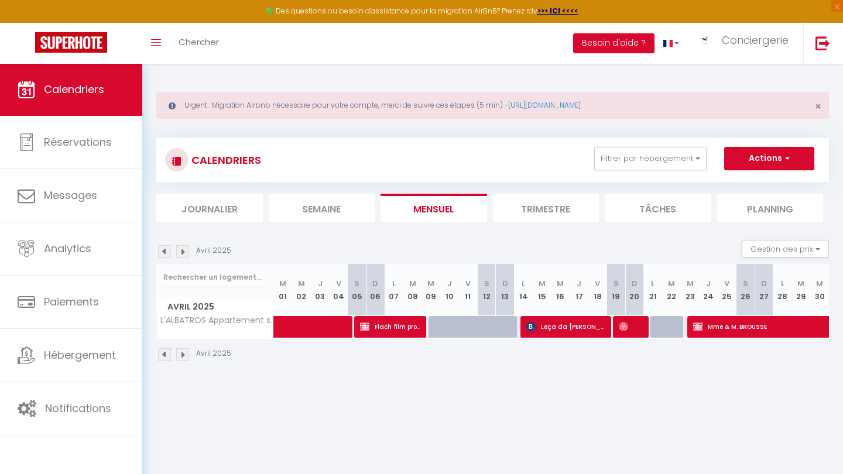
click at [422, 333] on span "Leça da [PERSON_NAME]" at bounding box center [567, 327] width 81 height 22
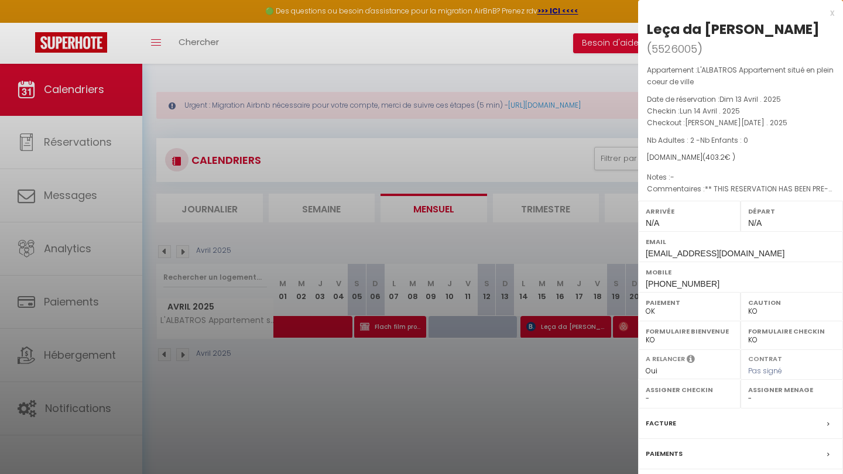
click at [412, 420] on div at bounding box center [421, 237] width 843 height 474
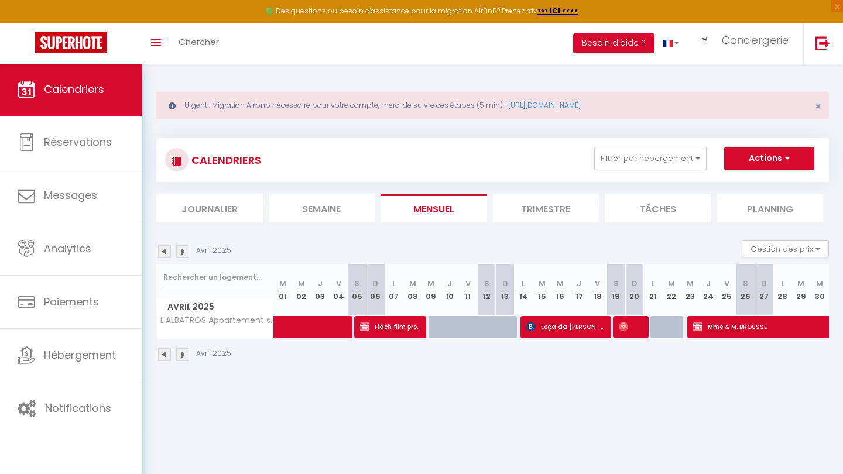
click at [422, 323] on span at bounding box center [631, 327] width 25 height 22
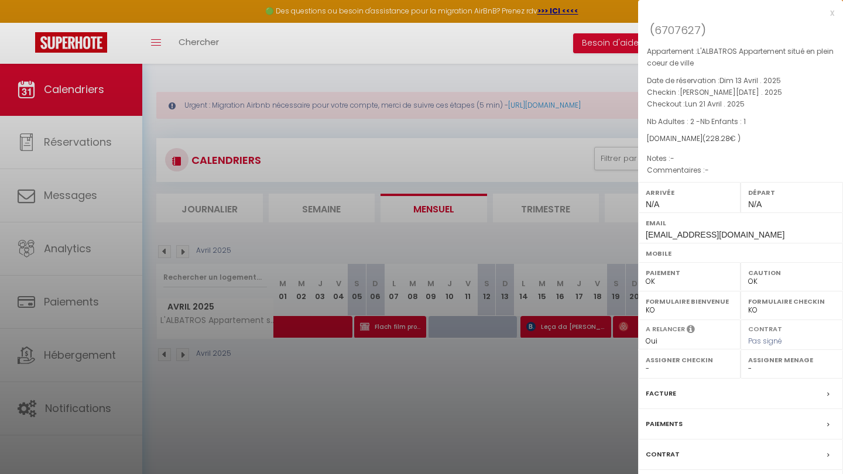
click at [381, 420] on div at bounding box center [421, 237] width 843 height 474
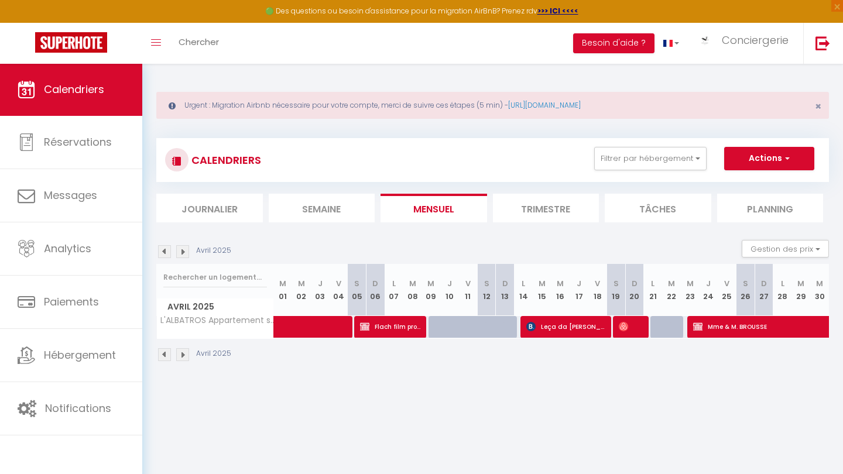
click at [187, 250] on img at bounding box center [182, 251] width 13 height 13
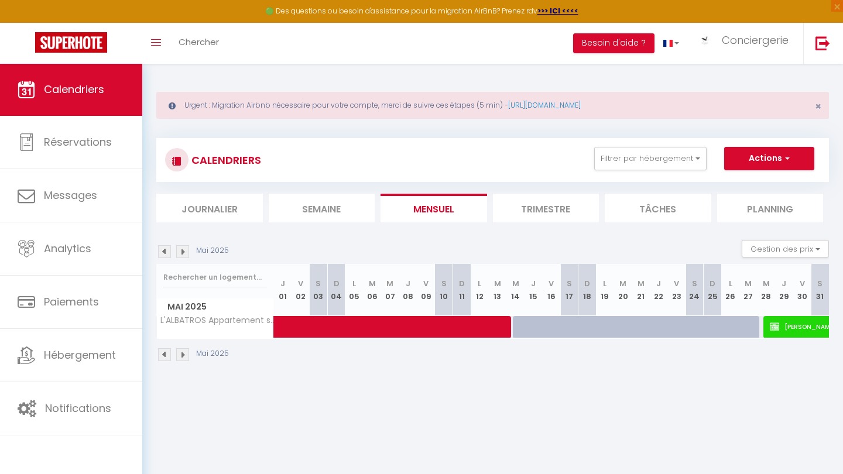
click at [187, 250] on img at bounding box center [182, 251] width 13 height 13
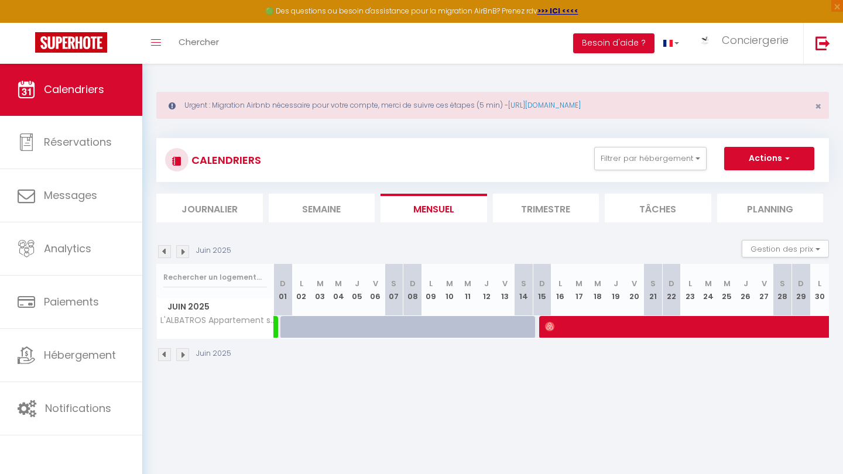
click at [275, 327] on link at bounding box center [277, 327] width 6 height 22
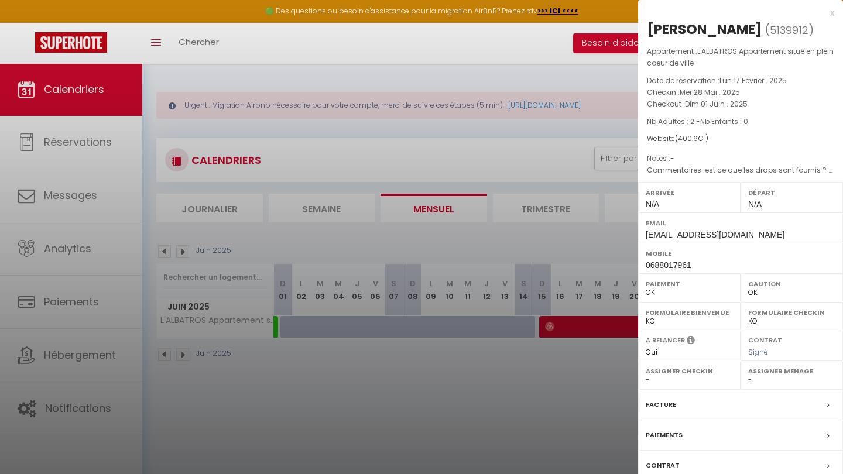
click at [275, 413] on div at bounding box center [421, 237] width 843 height 474
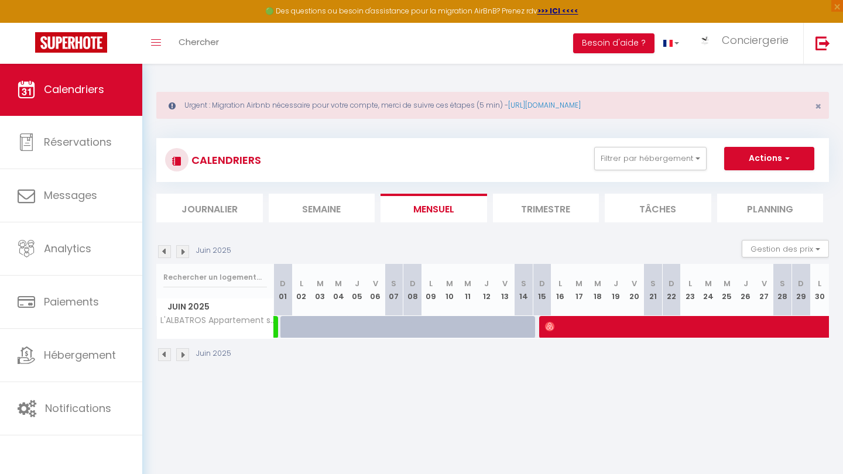
click at [422, 327] on span at bounding box center [787, 327] width 485 height 22
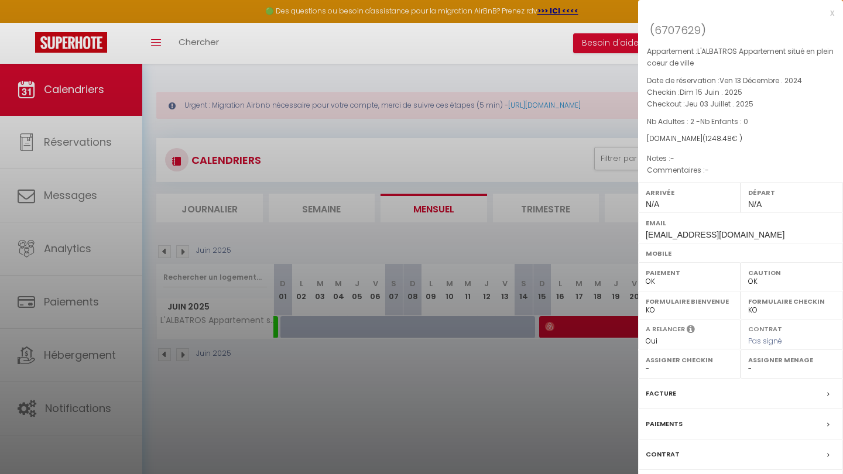
click at [419, 420] on div at bounding box center [421, 237] width 843 height 474
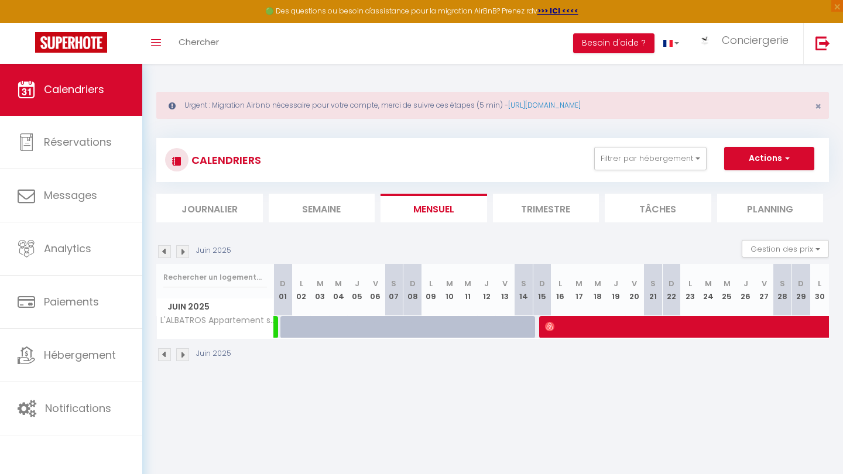
click at [184, 254] on img at bounding box center [182, 251] width 13 height 13
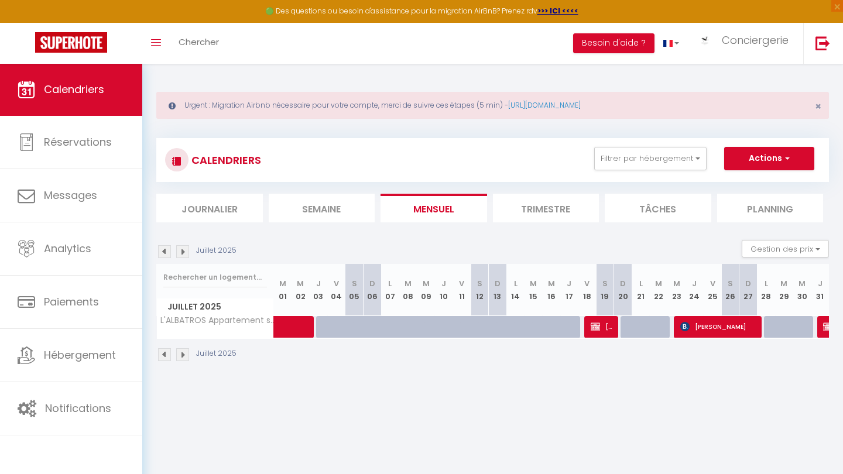
click at [422, 324] on img at bounding box center [595, 326] width 9 height 9
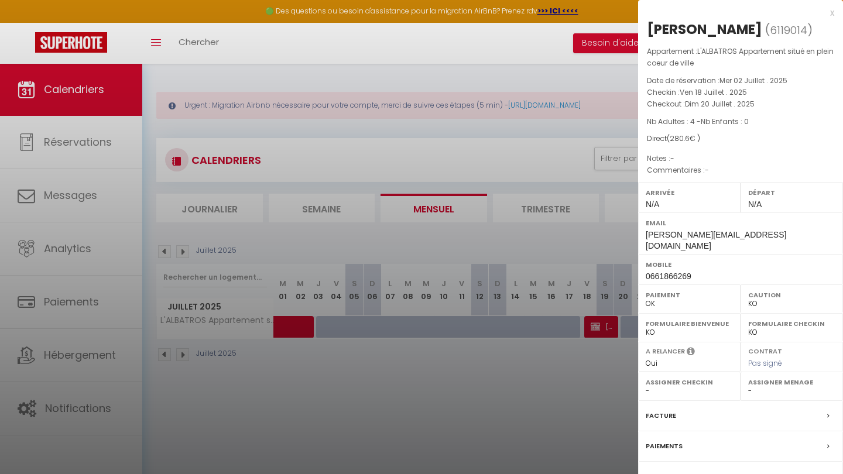
click at [422, 379] on div at bounding box center [421, 237] width 843 height 474
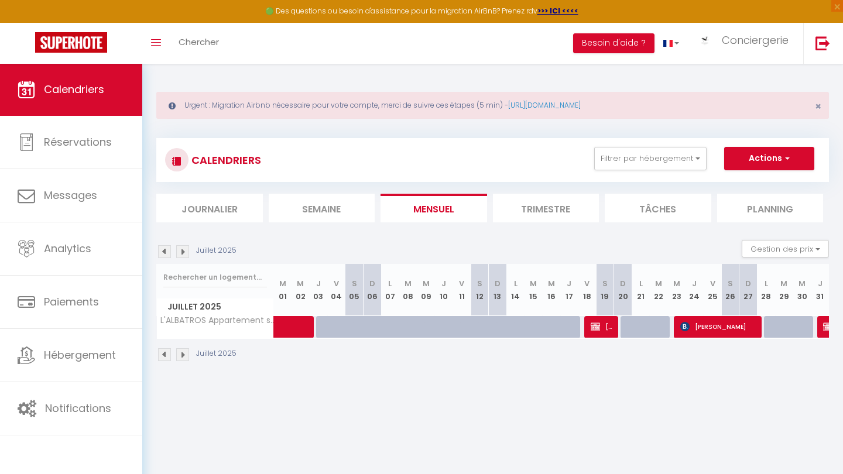
click at [422, 329] on span "[PERSON_NAME]" at bounding box center [720, 327] width 78 height 22
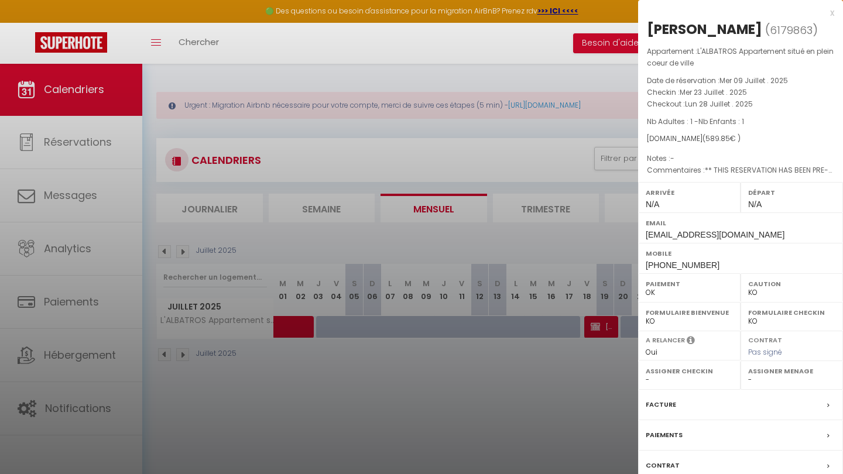
click at [409, 358] on div at bounding box center [421, 237] width 843 height 474
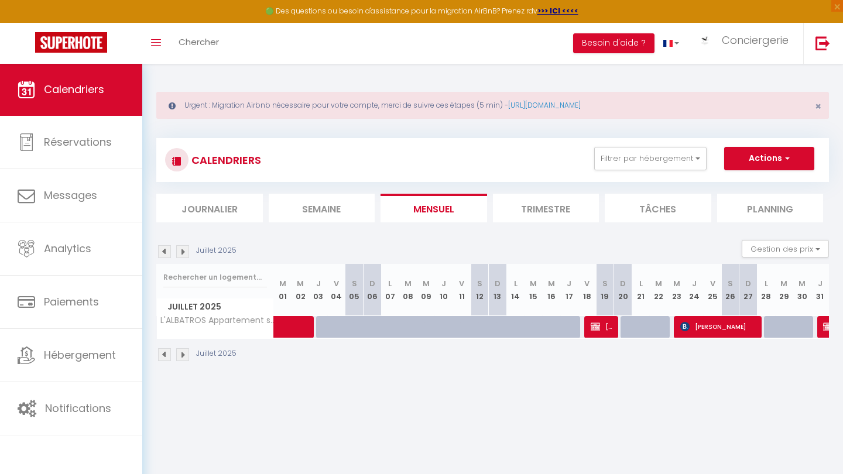
click at [185, 250] on img at bounding box center [182, 251] width 13 height 13
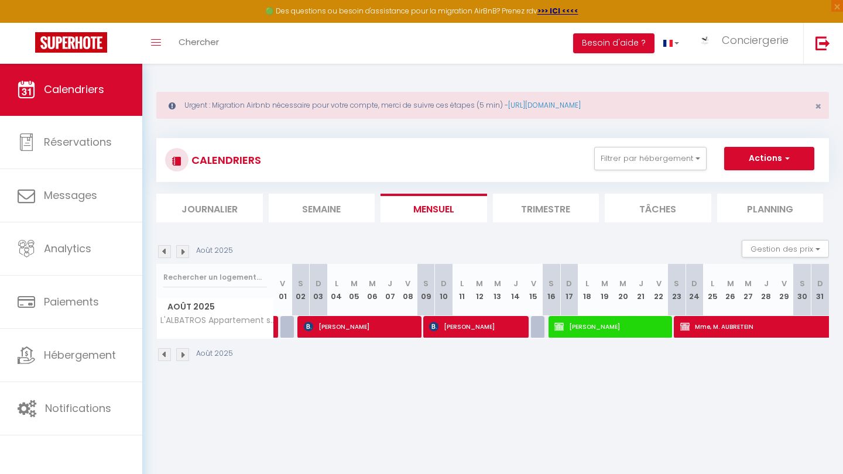
click at [275, 330] on link "Occupation Propriétaire" at bounding box center [277, 327] width 6 height 22
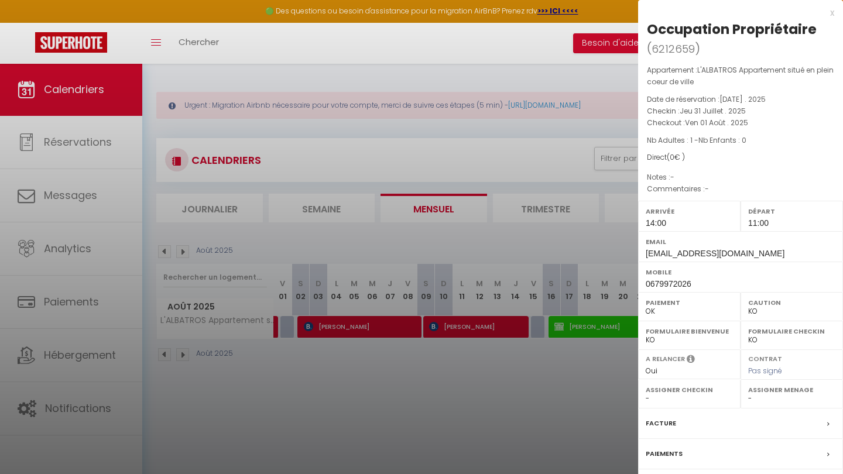
click at [283, 372] on div at bounding box center [421, 237] width 843 height 474
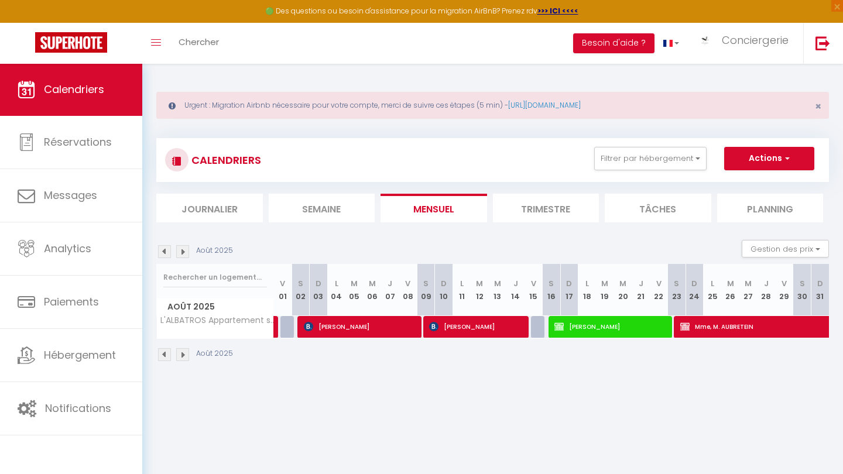
click at [354, 324] on span "[PERSON_NAME]" at bounding box center [361, 327] width 115 height 22
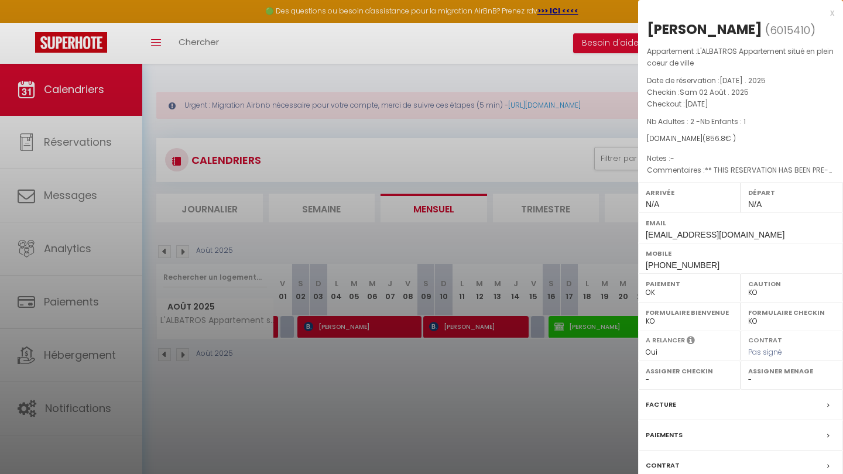
click at [391, 420] on div at bounding box center [421, 237] width 843 height 474
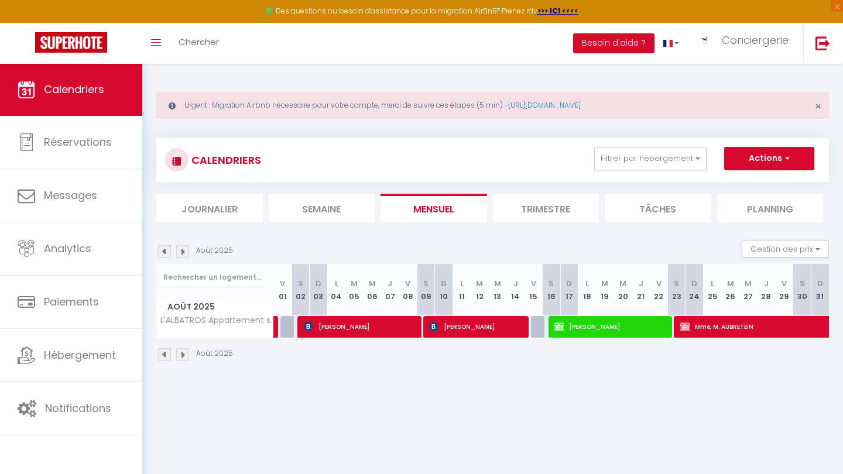
click at [422, 327] on span "[PERSON_NAME]" at bounding box center [477, 327] width 97 height 22
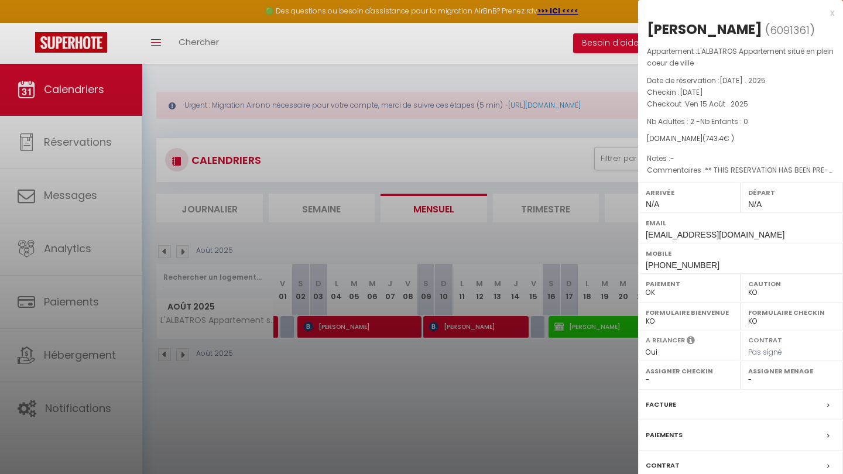
click at [422, 255] on div at bounding box center [421, 237] width 843 height 474
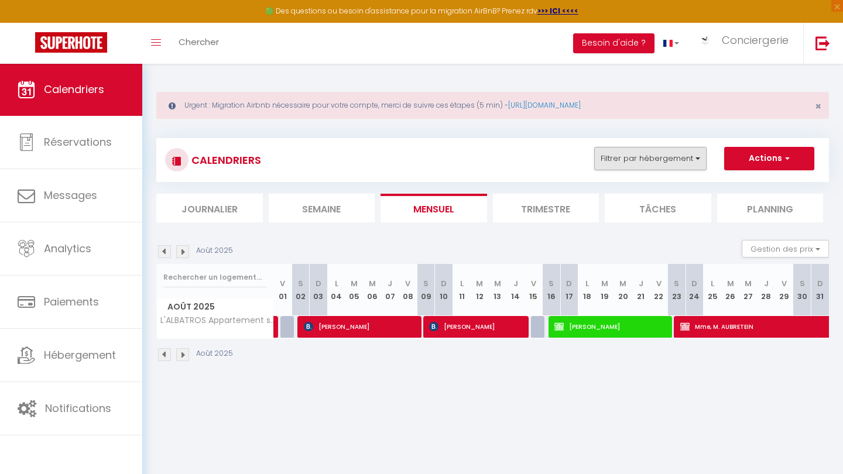
click at [422, 159] on button "Filtrer par hébergement" at bounding box center [650, 158] width 112 height 23
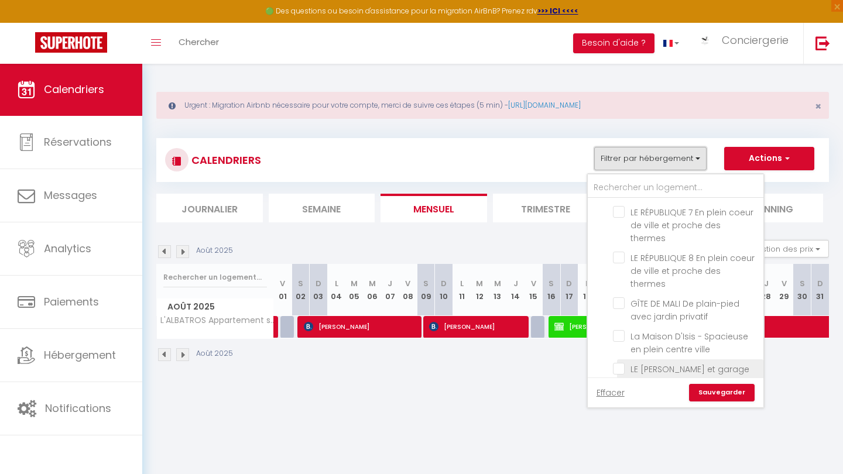
scroll to position [744, 0]
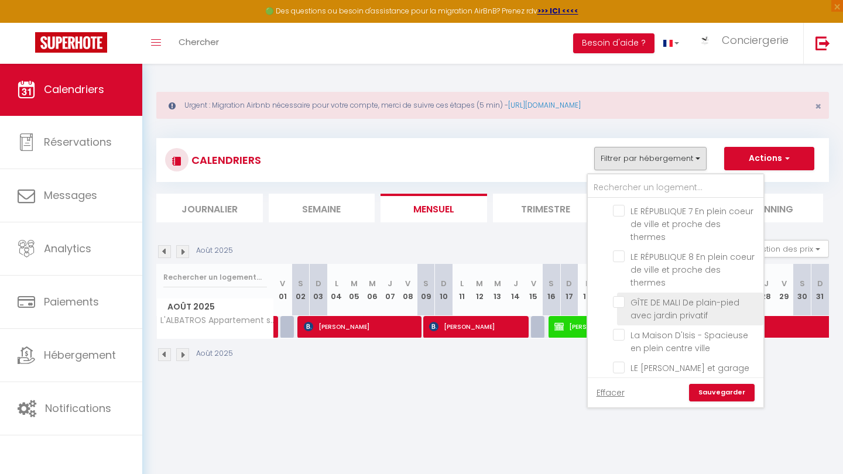
click at [422, 296] on input "GÎTE DE MALI De plain-pied avec jardin privatif" at bounding box center [686, 302] width 146 height 12
click at [422, 392] on link "Sauvegarder" at bounding box center [722, 393] width 66 height 18
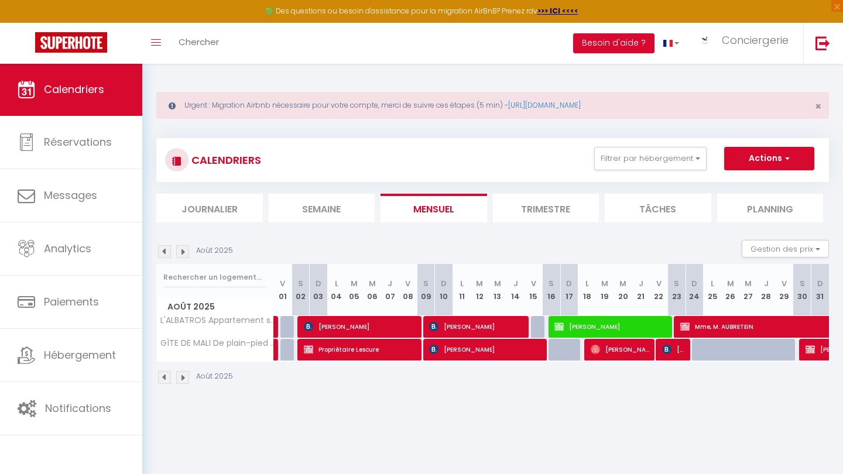
click at [188, 248] on img at bounding box center [182, 251] width 13 height 13
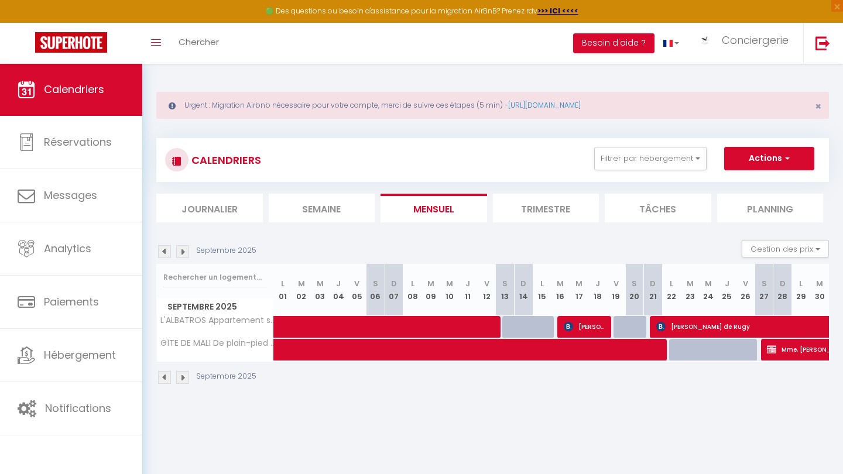
click at [188, 248] on img at bounding box center [182, 251] width 13 height 13
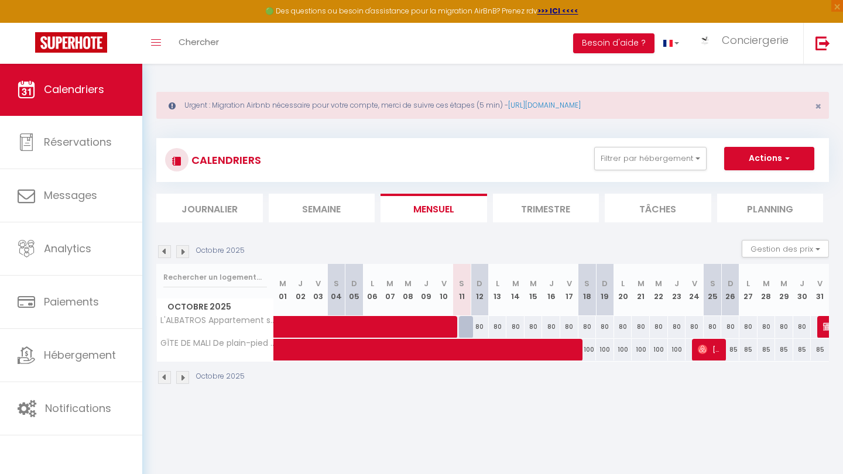
click at [188, 248] on img at bounding box center [182, 251] width 13 height 13
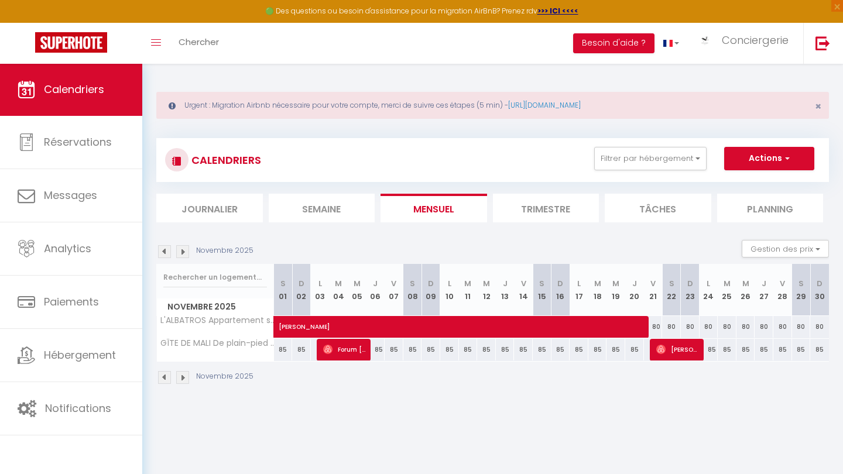
click at [188, 248] on img at bounding box center [182, 251] width 13 height 13
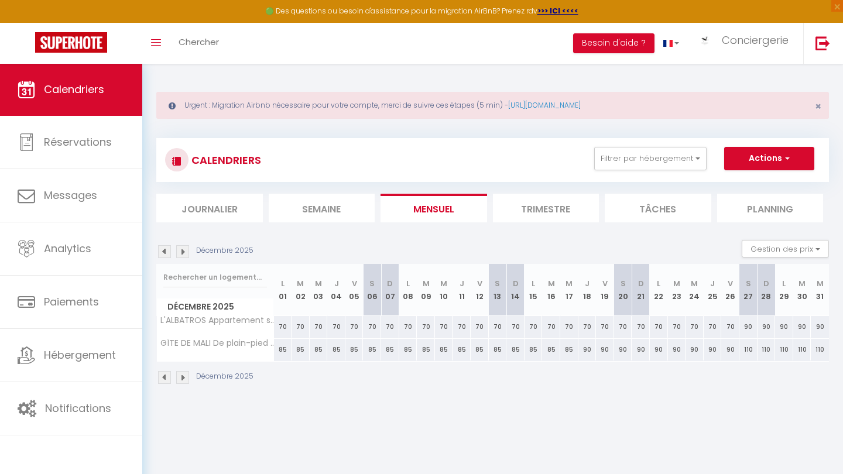
click at [188, 248] on img at bounding box center [182, 251] width 13 height 13
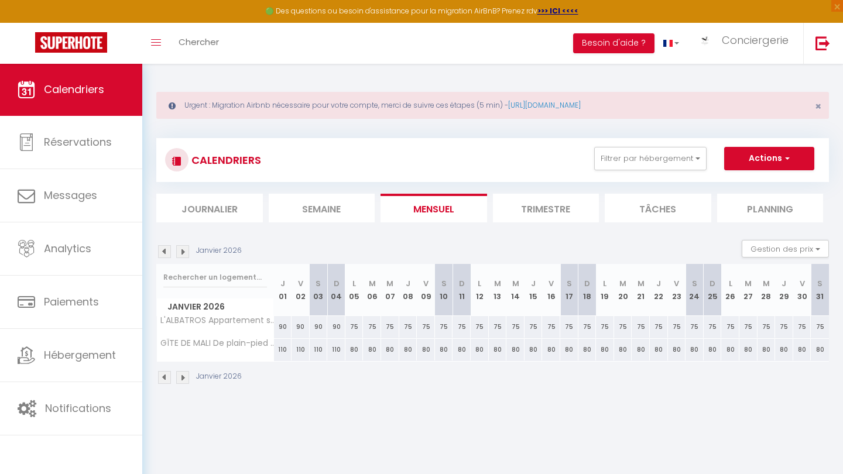
click at [188, 248] on img at bounding box center [182, 251] width 13 height 13
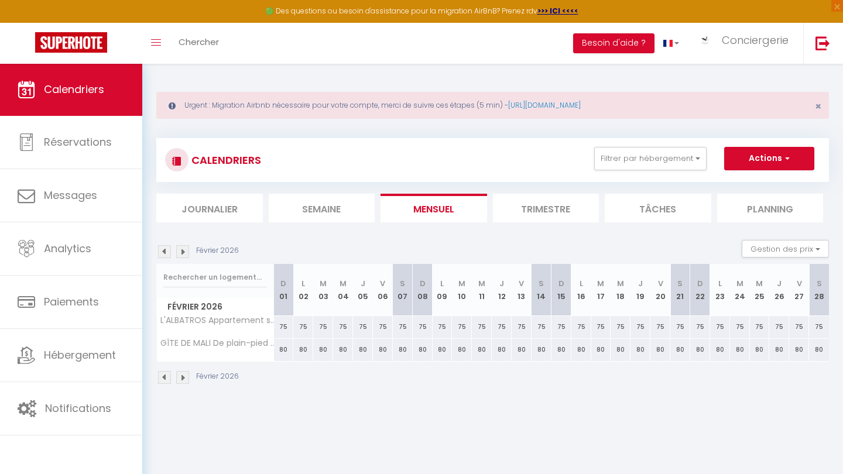
click at [188, 248] on img at bounding box center [182, 251] width 13 height 13
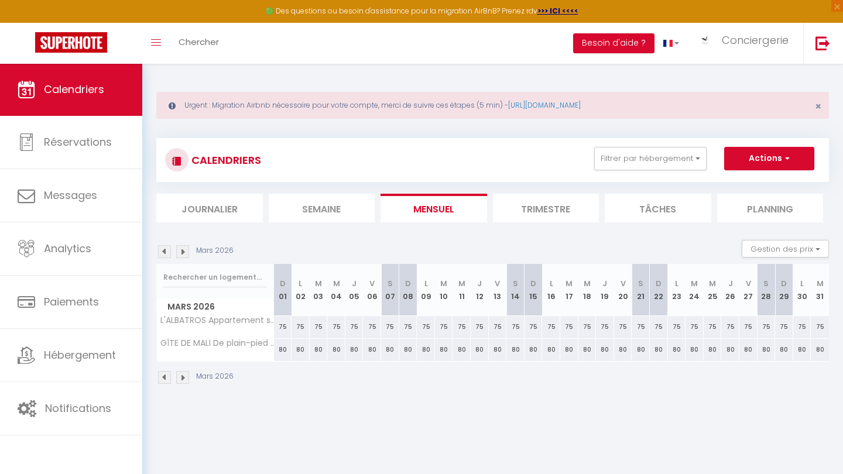
click at [167, 251] on img at bounding box center [164, 251] width 13 height 13
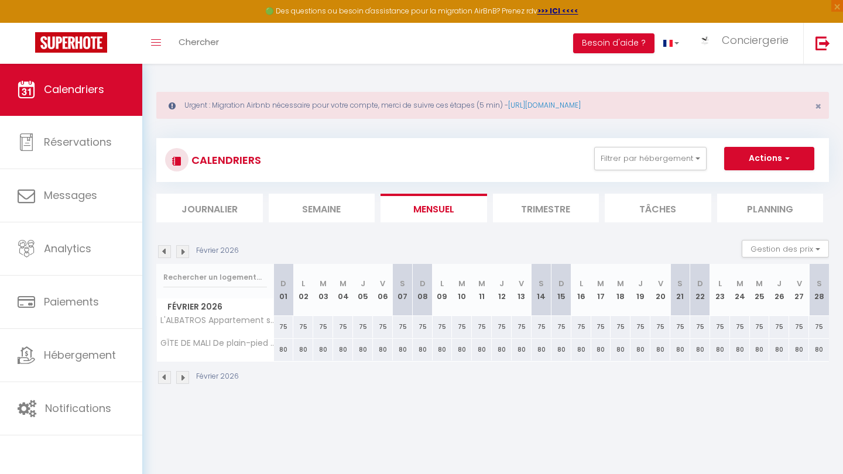
click at [184, 251] on img at bounding box center [182, 251] width 13 height 13
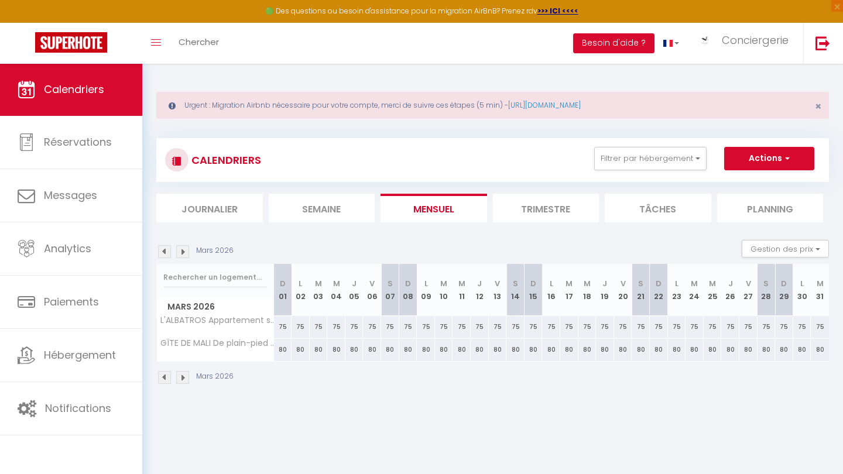
click at [184, 251] on img at bounding box center [182, 251] width 13 height 13
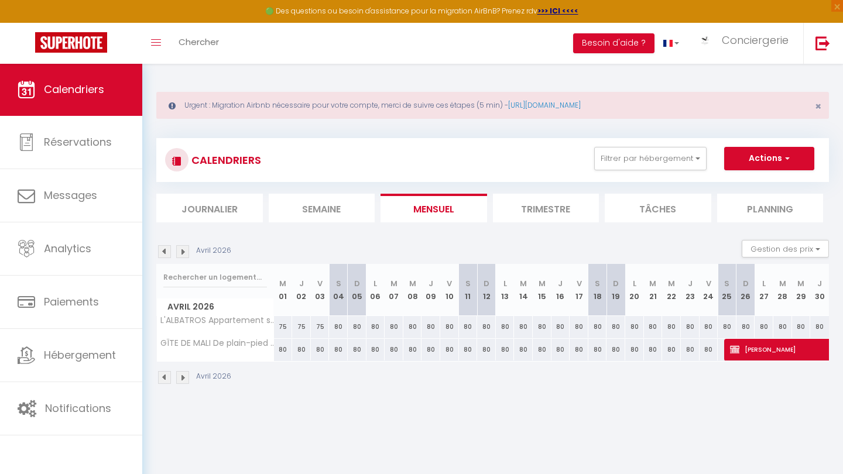
click at [184, 251] on img at bounding box center [182, 251] width 13 height 13
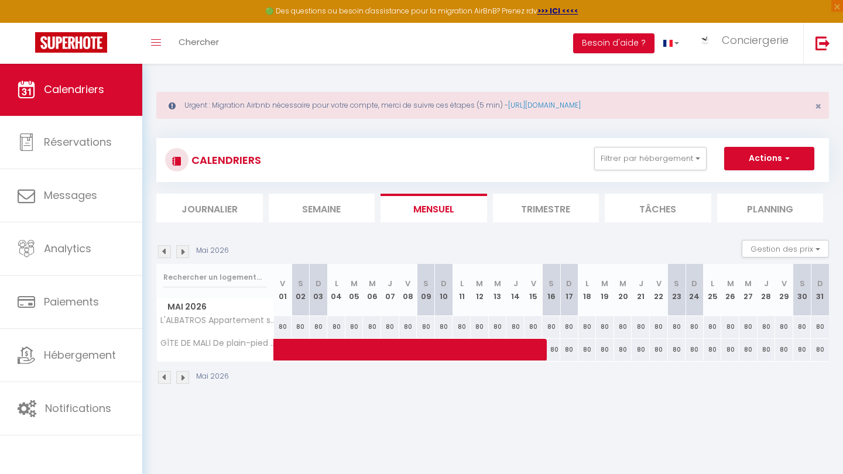
click at [169, 251] on img at bounding box center [164, 251] width 13 height 13
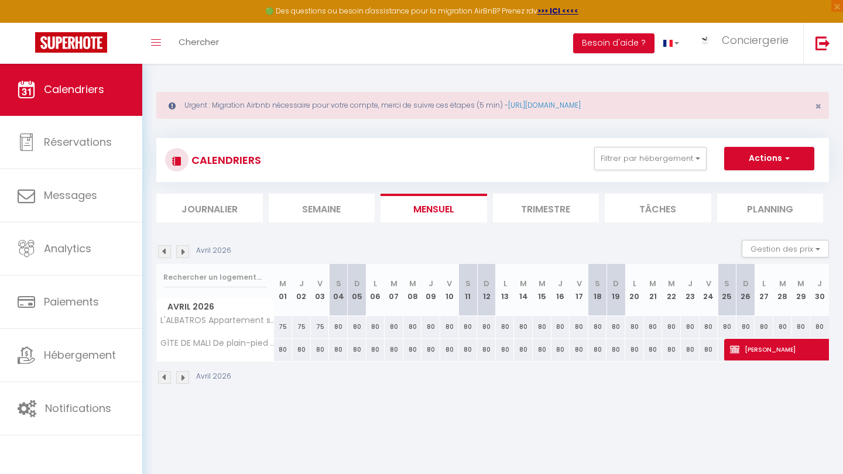
click at [164, 251] on img at bounding box center [164, 251] width 13 height 13
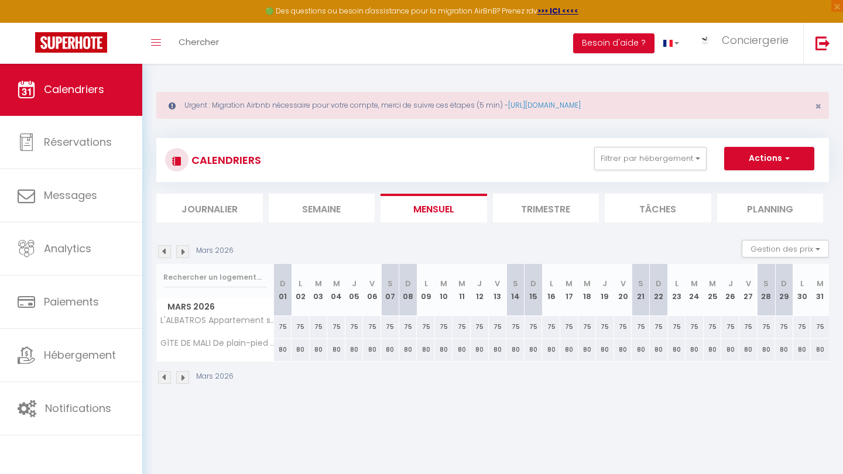
click at [164, 251] on img at bounding box center [164, 251] width 13 height 13
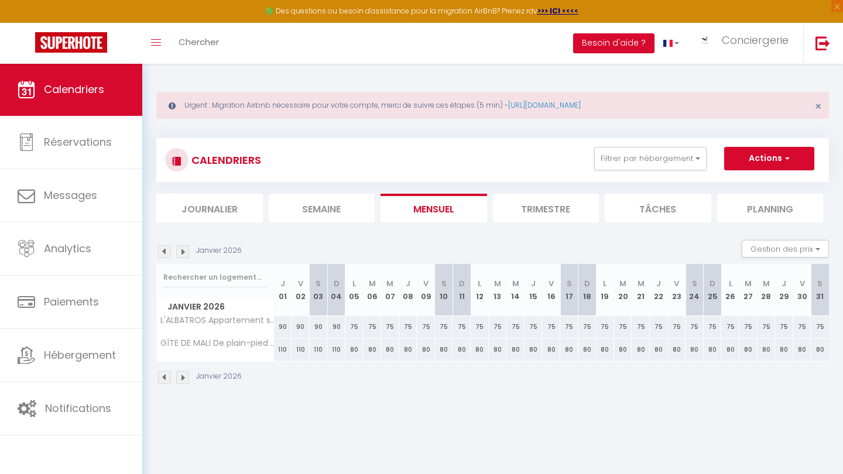
click at [164, 251] on img at bounding box center [164, 251] width 13 height 13
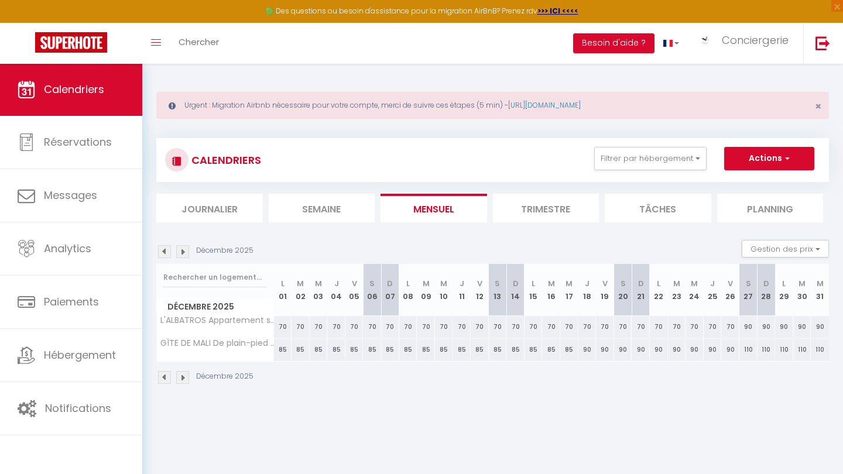
click at [164, 251] on img at bounding box center [164, 251] width 13 height 13
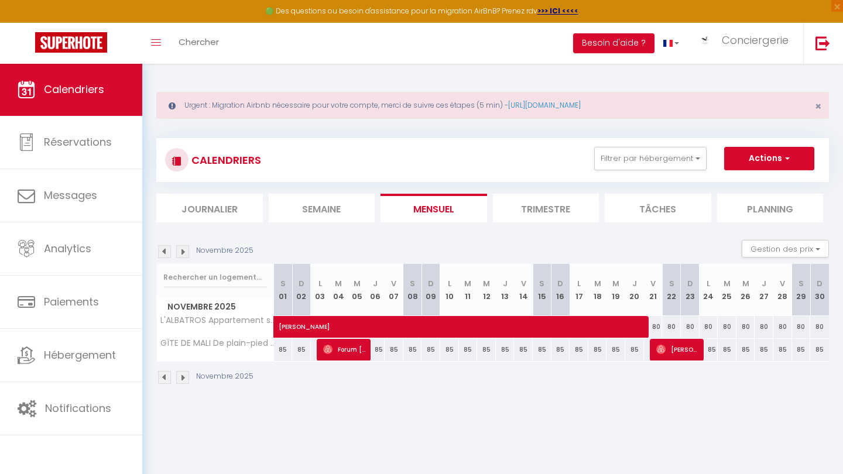
click at [165, 251] on img at bounding box center [164, 251] width 13 height 13
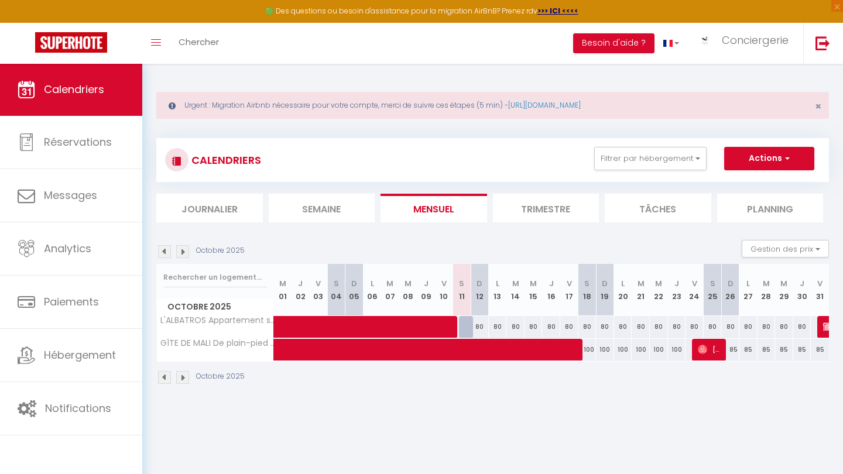
click at [165, 251] on img at bounding box center [164, 251] width 13 height 13
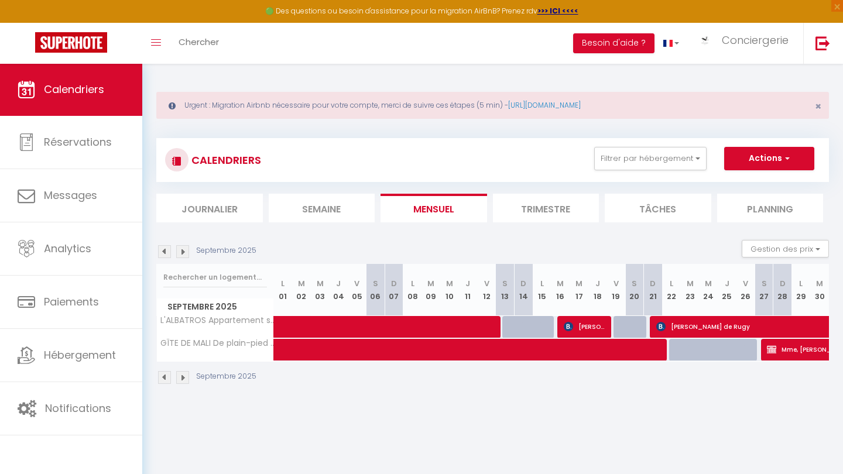
click at [165, 251] on img at bounding box center [164, 251] width 13 height 13
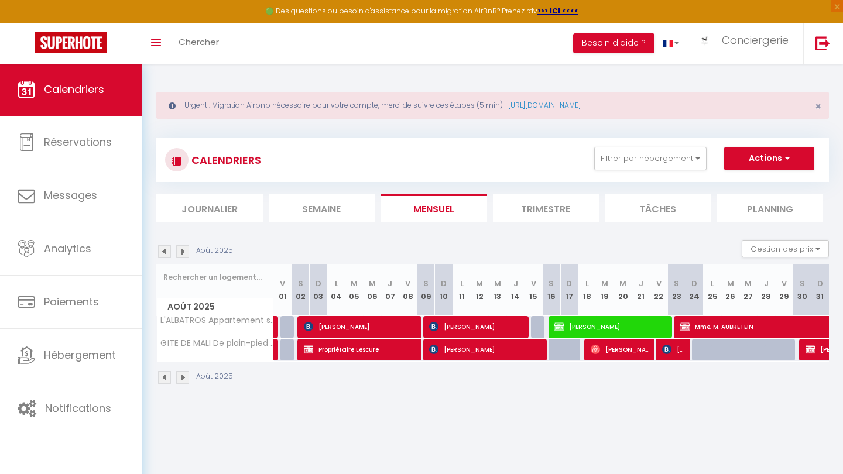
click at [182, 252] on img at bounding box center [182, 251] width 13 height 13
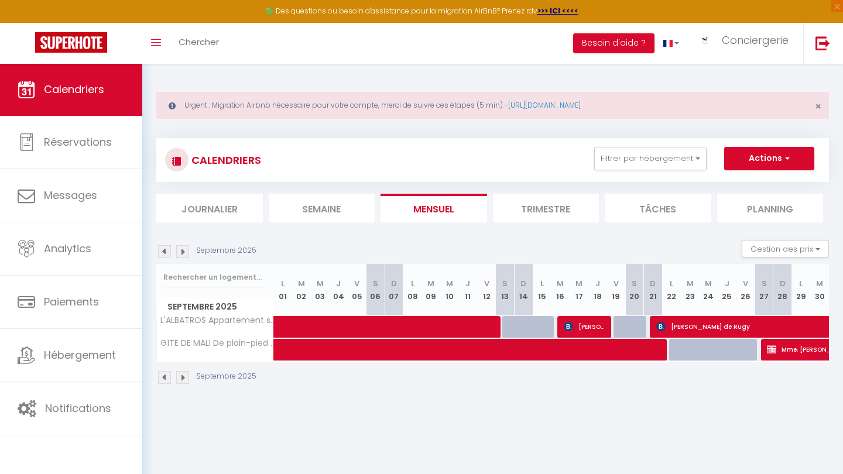
click at [166, 253] on img at bounding box center [164, 251] width 13 height 13
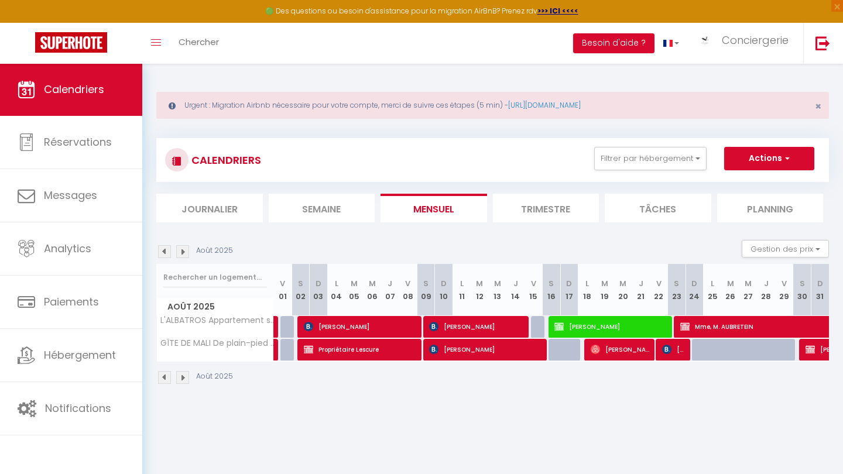
click at [183, 252] on img at bounding box center [182, 251] width 13 height 13
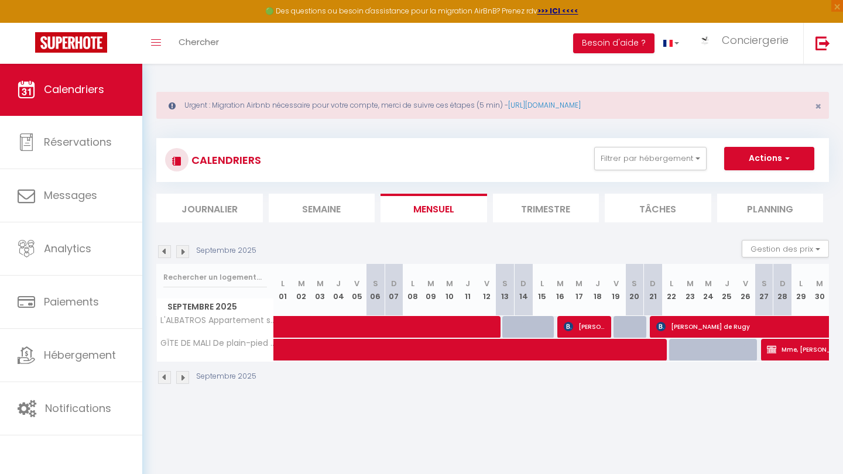
click at [422, 324] on span "[PERSON_NAME] [PERSON_NAME]" at bounding box center [586, 327] width 44 height 22
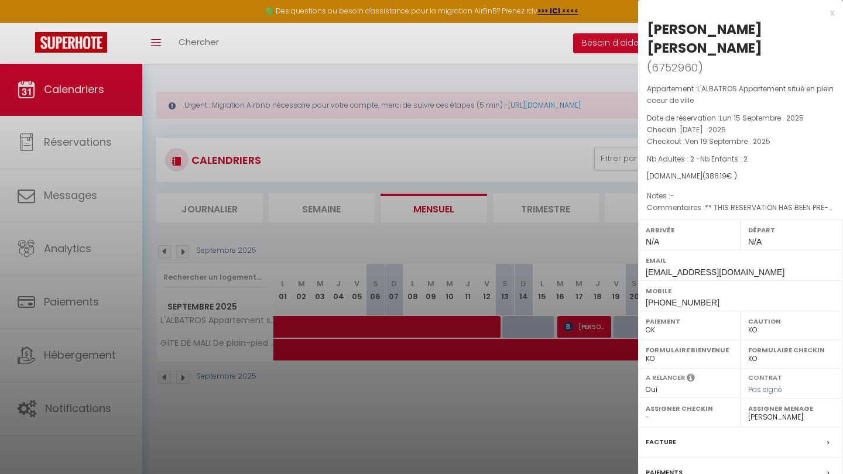
click at [416, 420] on div at bounding box center [421, 237] width 843 height 474
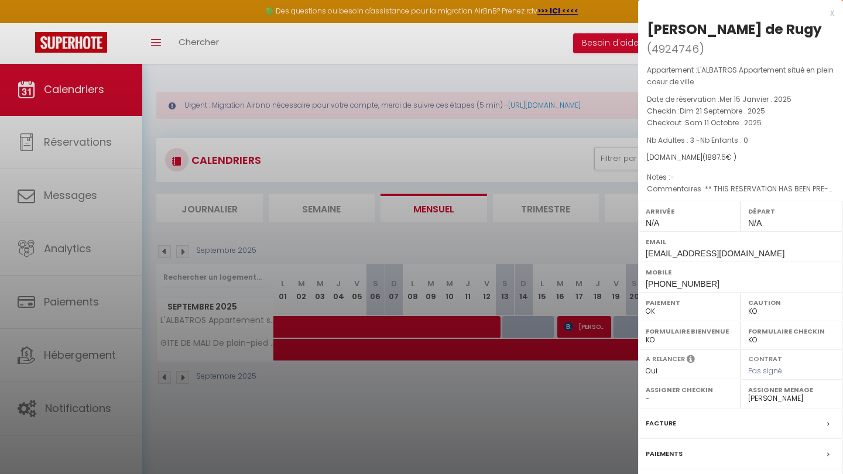
click at [375, 420] on div at bounding box center [421, 237] width 843 height 474
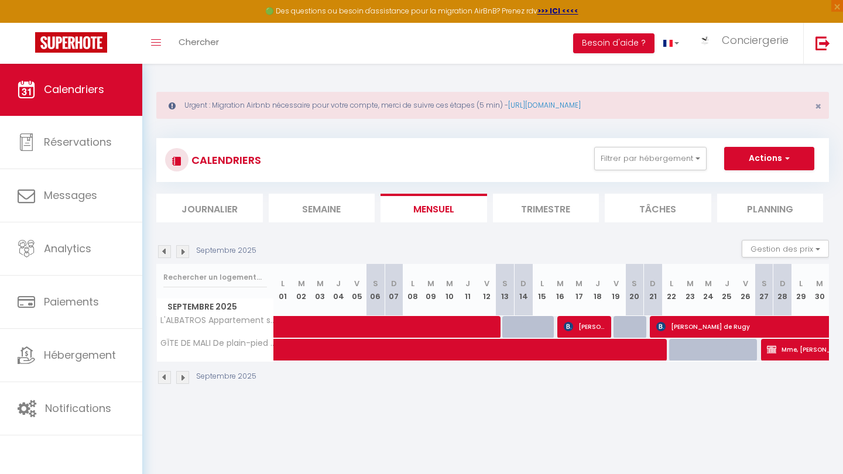
click at [179, 251] on img at bounding box center [182, 251] width 13 height 13
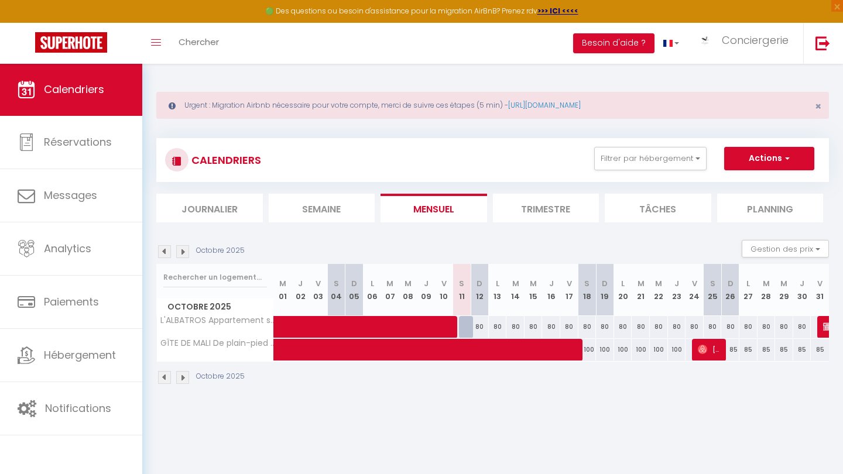
click at [179, 251] on img at bounding box center [182, 251] width 13 height 13
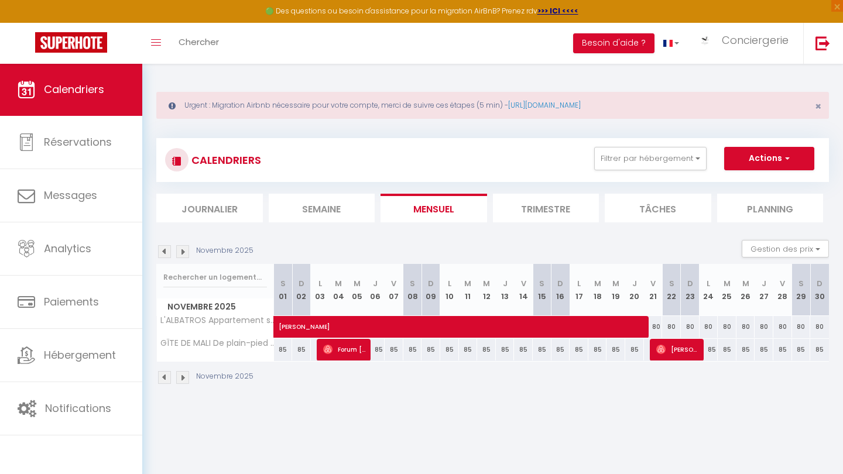
click at [309, 327] on span "[PERSON_NAME]" at bounding box center [548, 321] width 539 height 22
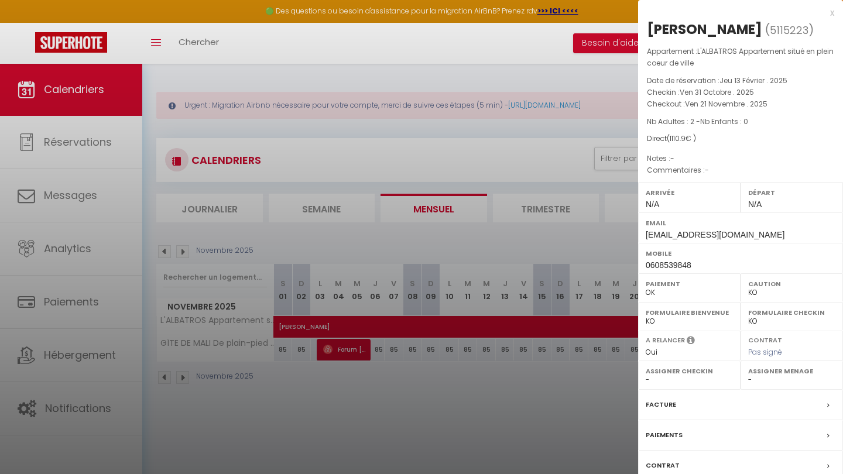
click at [199, 275] on div at bounding box center [421, 237] width 843 height 474
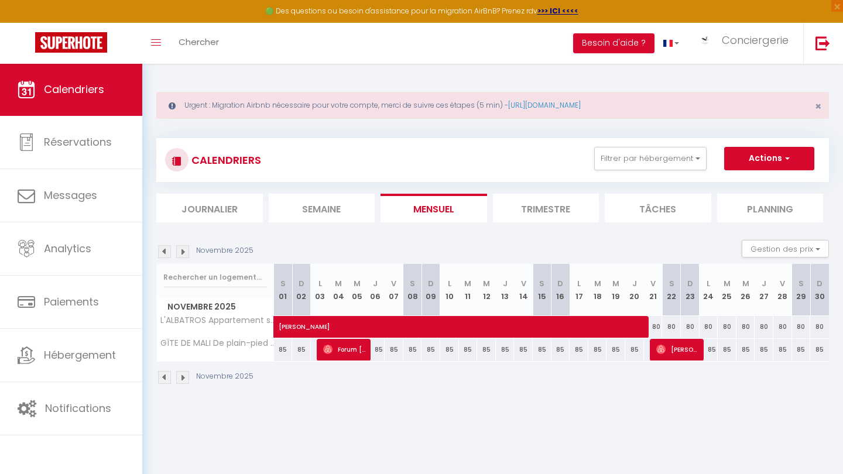
click at [166, 250] on img at bounding box center [164, 251] width 13 height 13
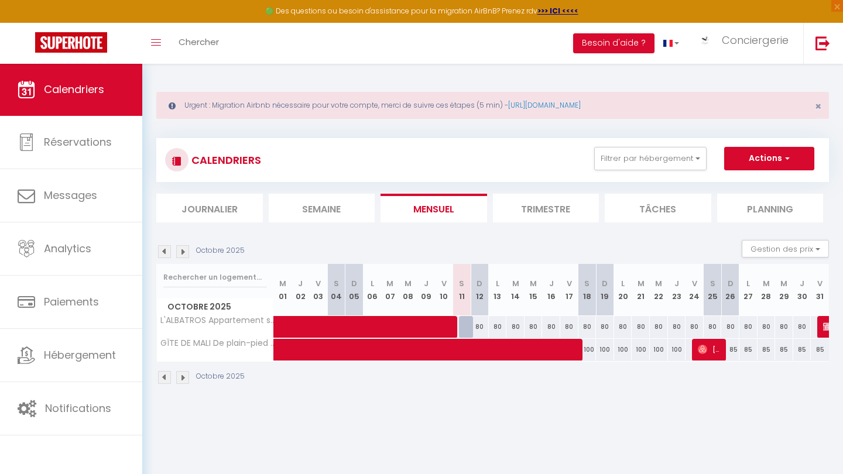
click at [166, 250] on img at bounding box center [164, 251] width 13 height 13
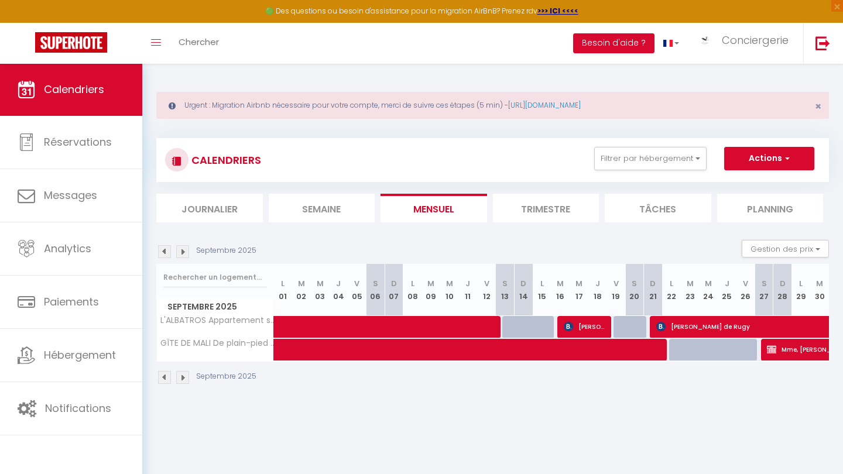
click at [182, 255] on img at bounding box center [182, 251] width 13 height 13
